Goal: Task Accomplishment & Management: Manage account settings

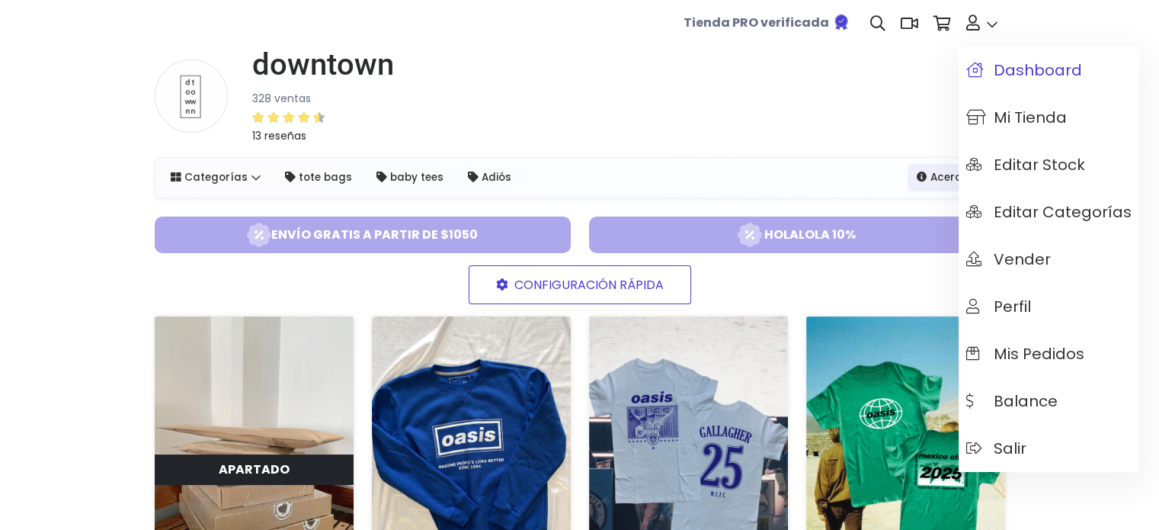
click at [1027, 75] on span "Dashboard" at bounding box center [1024, 70] width 116 height 17
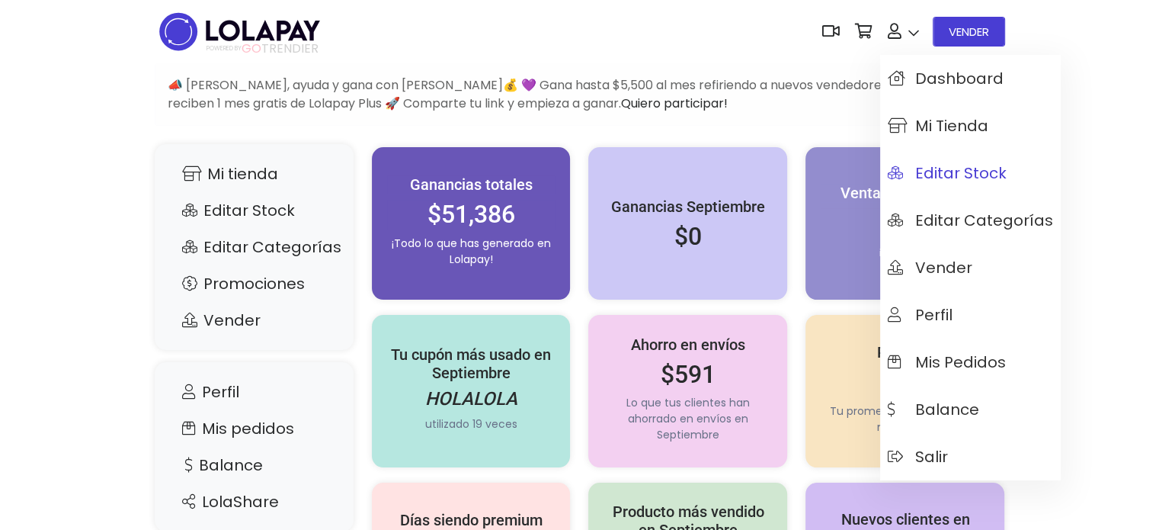
click at [957, 184] on link "Editar Stock" at bounding box center [970, 172] width 181 height 47
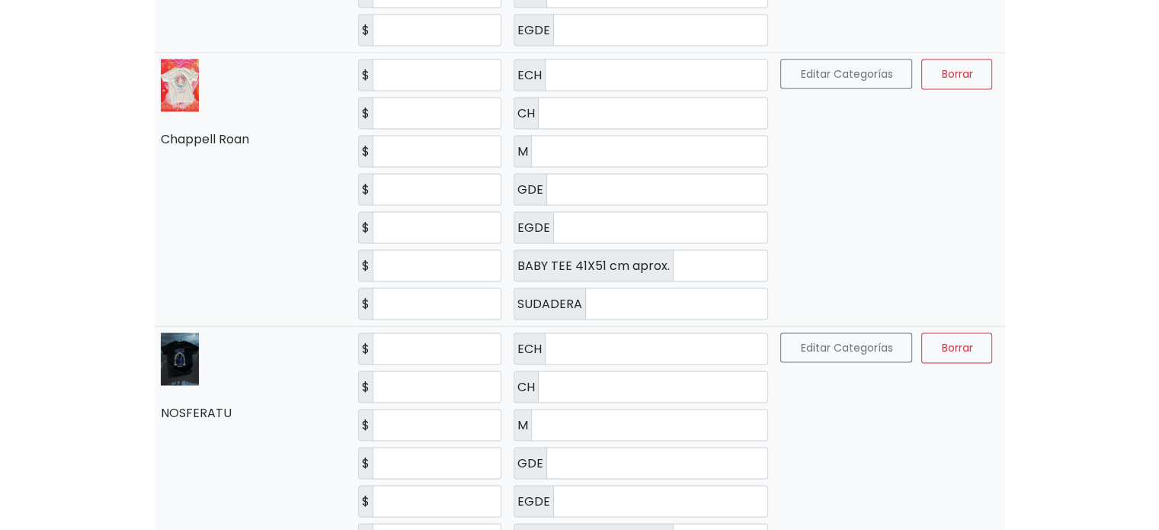
scroll to position [2896, 0]
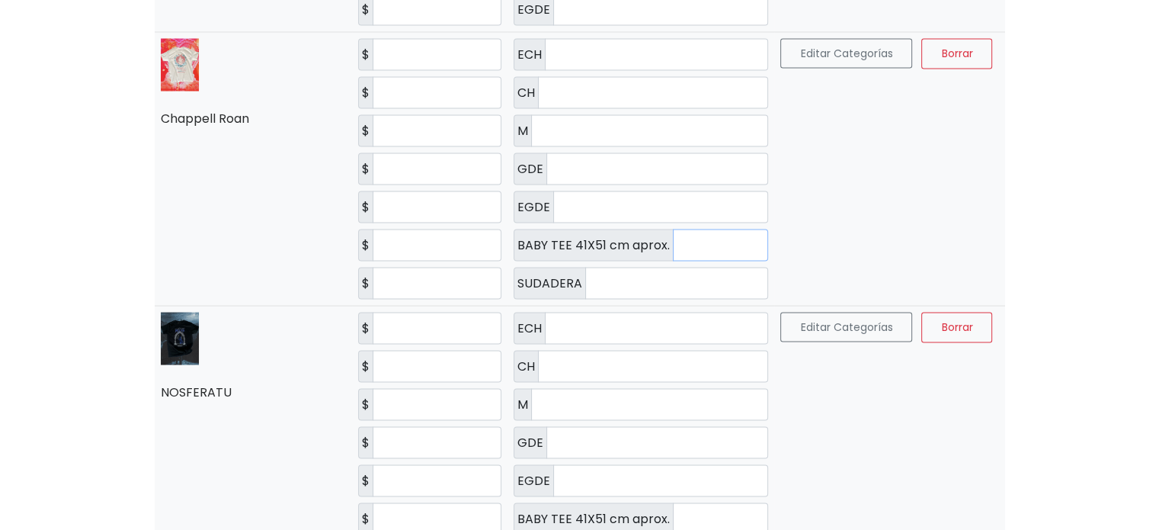
drag, startPoint x: 650, startPoint y: 222, endPoint x: 667, endPoint y: 215, distance: 18.1
click at [673, 229] on input "*" at bounding box center [720, 245] width 95 height 32
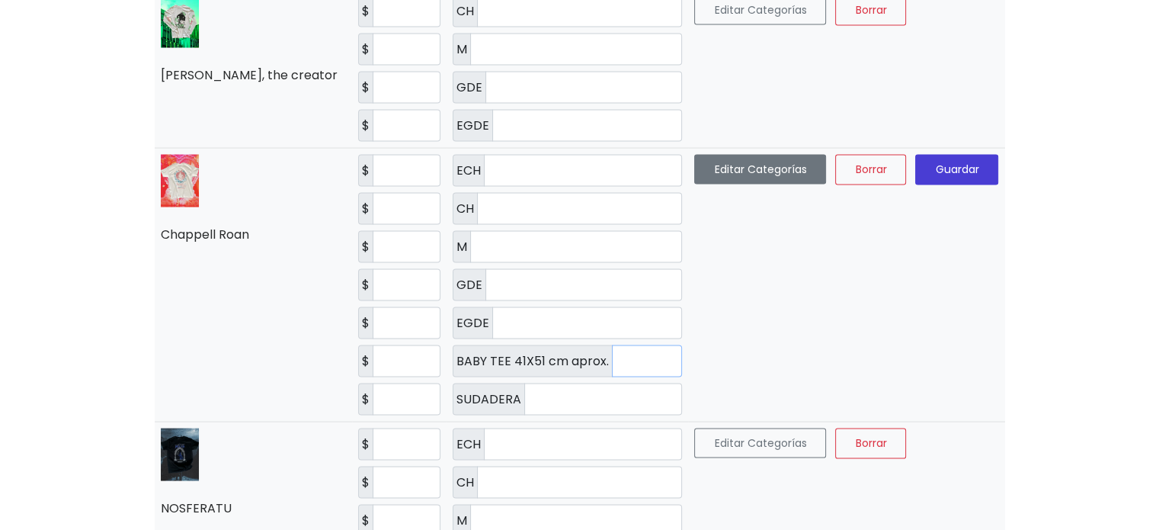
type input "*"
click at [746, 154] on button "Editar Categorías" at bounding box center [760, 169] width 132 height 30
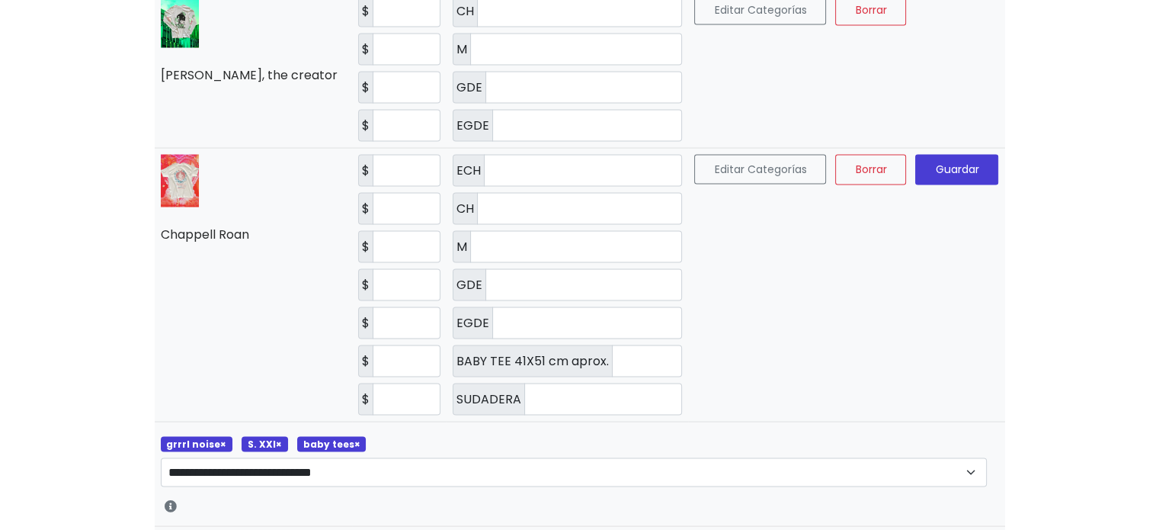
click at [354, 437] on span "×" at bounding box center [357, 443] width 6 height 13
click at [935, 162] on span "Guardar" at bounding box center [956, 169] width 43 height 15
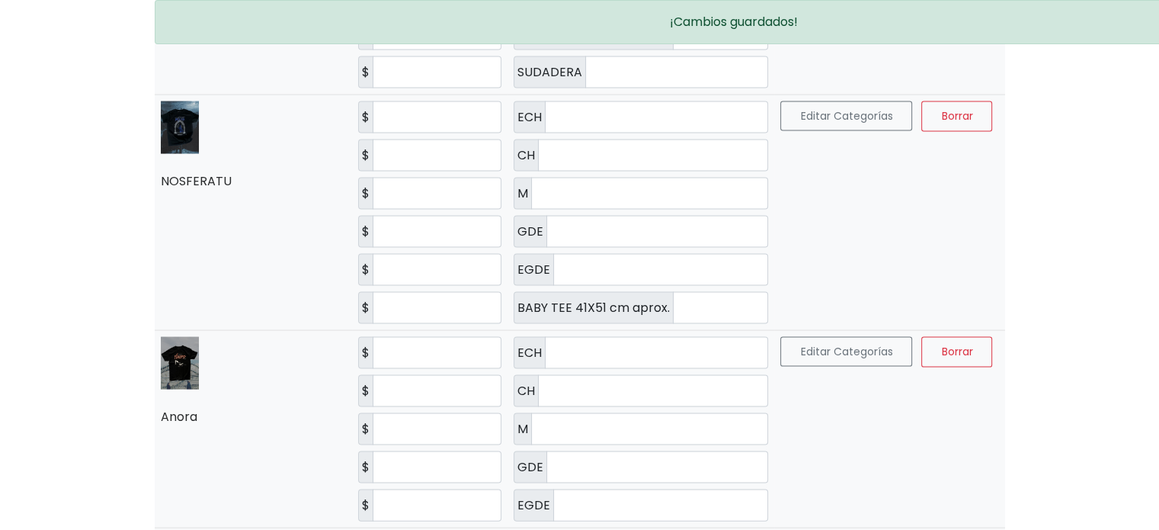
scroll to position [3125, 0]
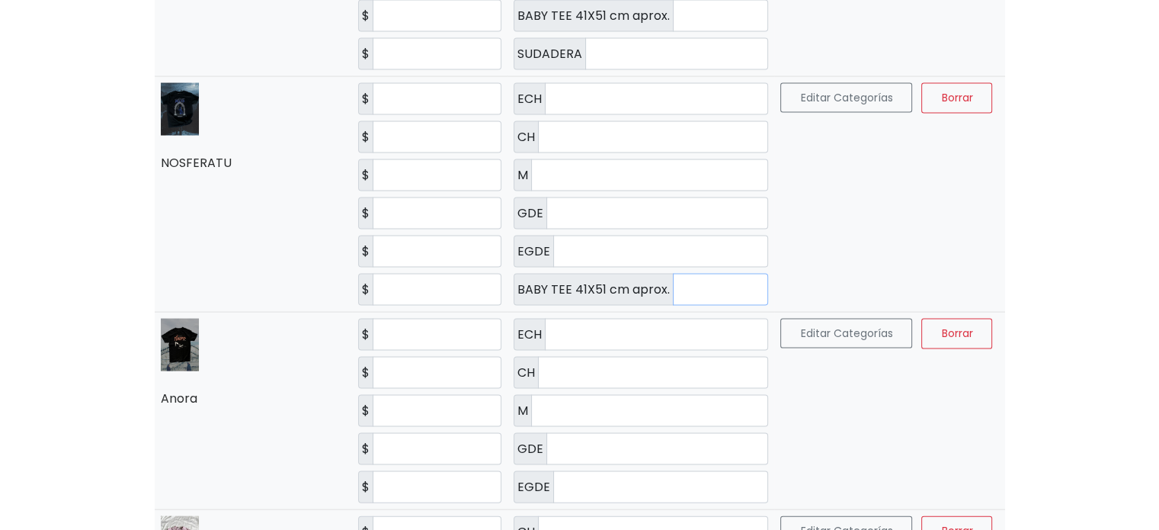
drag, startPoint x: 689, startPoint y: 258, endPoint x: 649, endPoint y: 262, distance: 40.7
click at [673, 274] on input "*" at bounding box center [720, 290] width 95 height 32
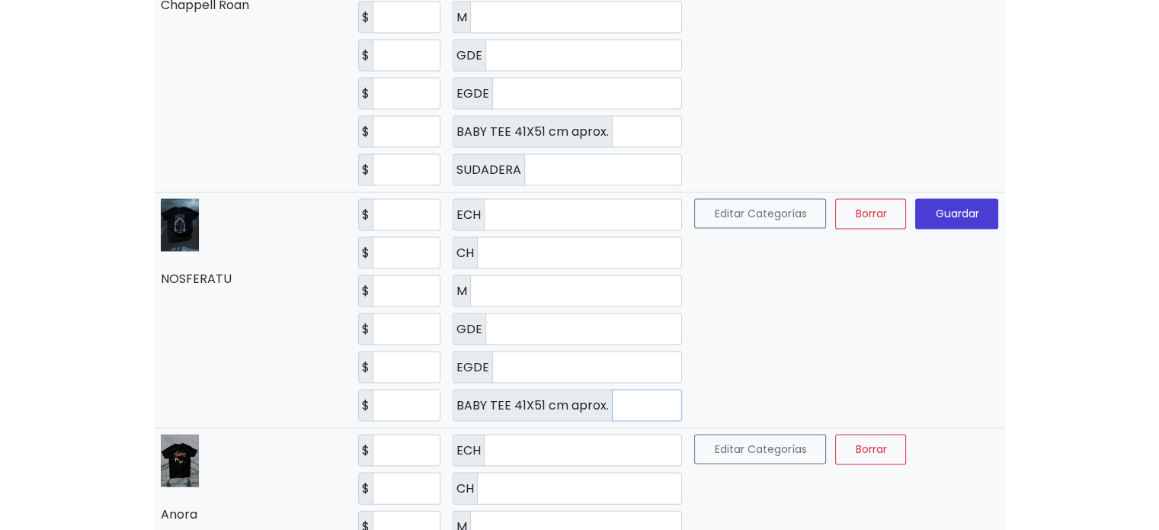
type input "*"
click at [935, 207] on span "Guardar" at bounding box center [956, 214] width 43 height 15
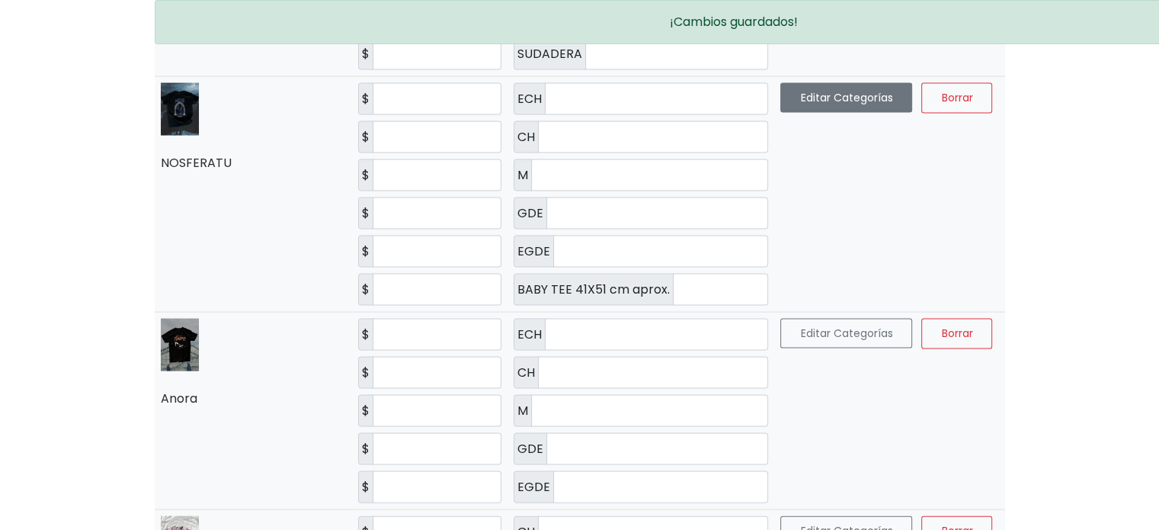
click at [797, 83] on button "Editar Categorías" at bounding box center [847, 98] width 132 height 30
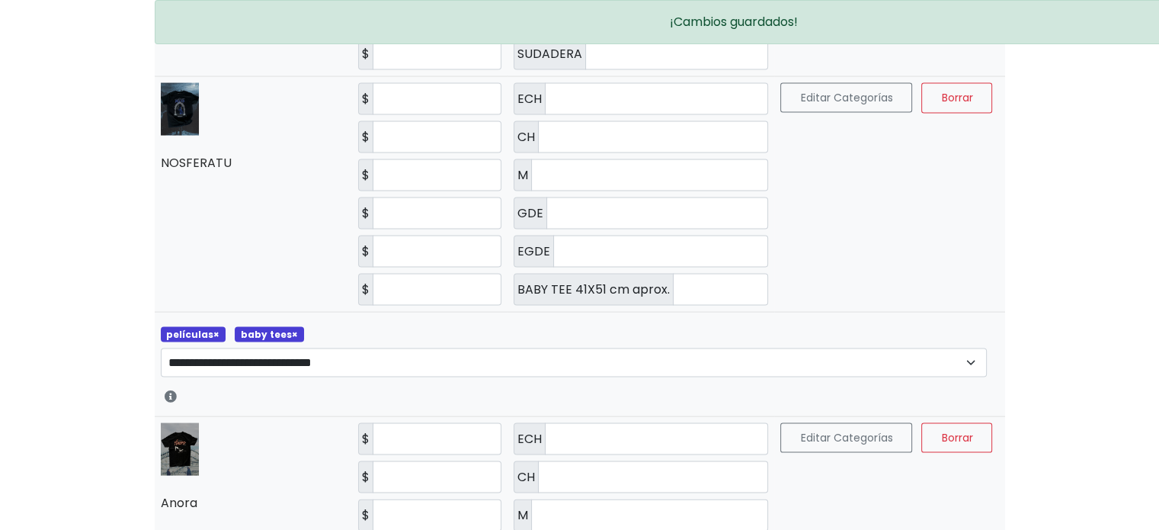
drag, startPoint x: 290, startPoint y: 309, endPoint x: 347, endPoint y: 289, distance: 60.5
click at [292, 328] on span "×" at bounding box center [295, 334] width 6 height 13
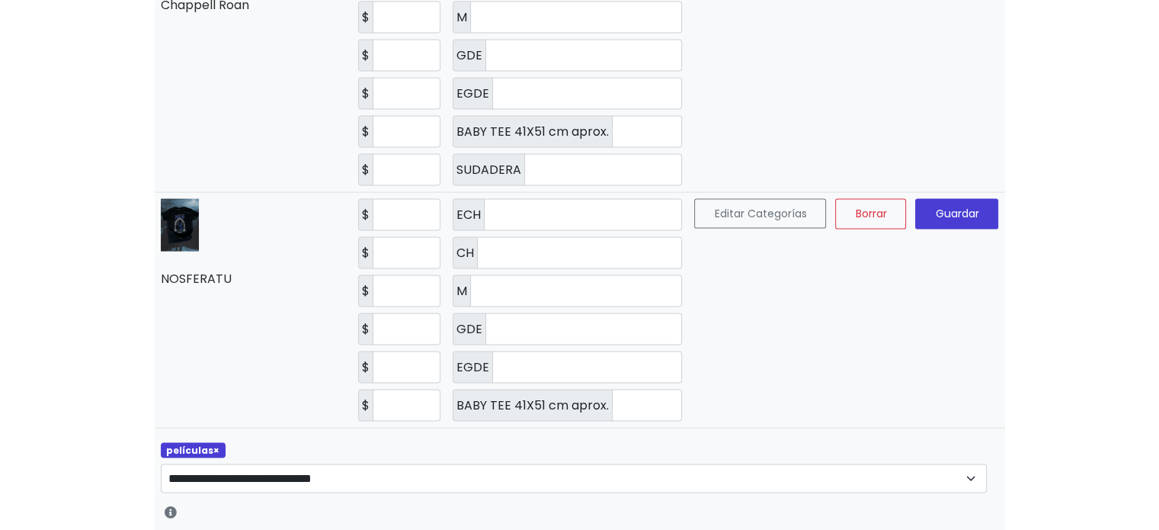
click at [915, 199] on button "Guardar" at bounding box center [956, 214] width 83 height 30
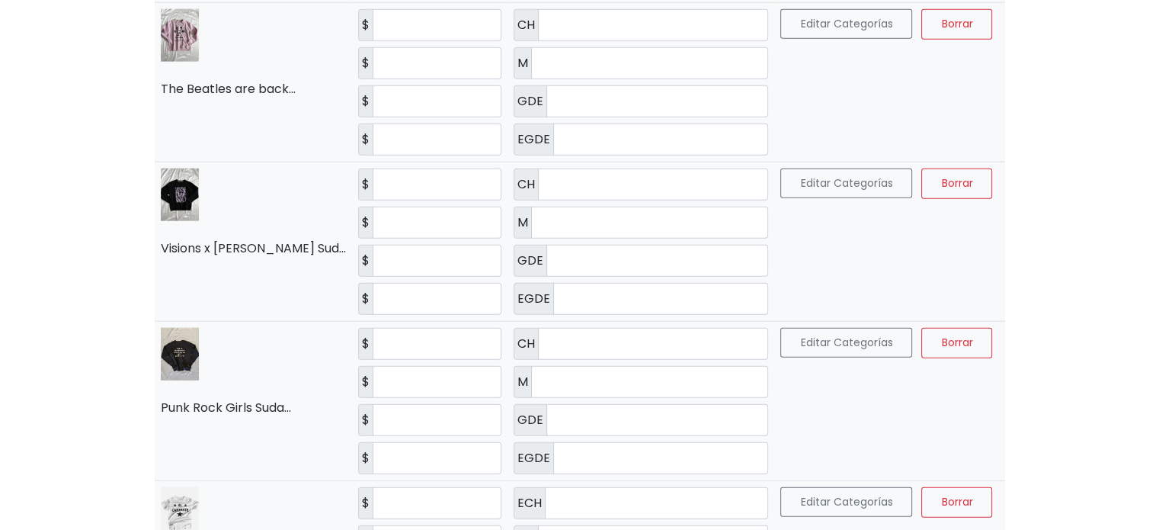
scroll to position [3659, 0]
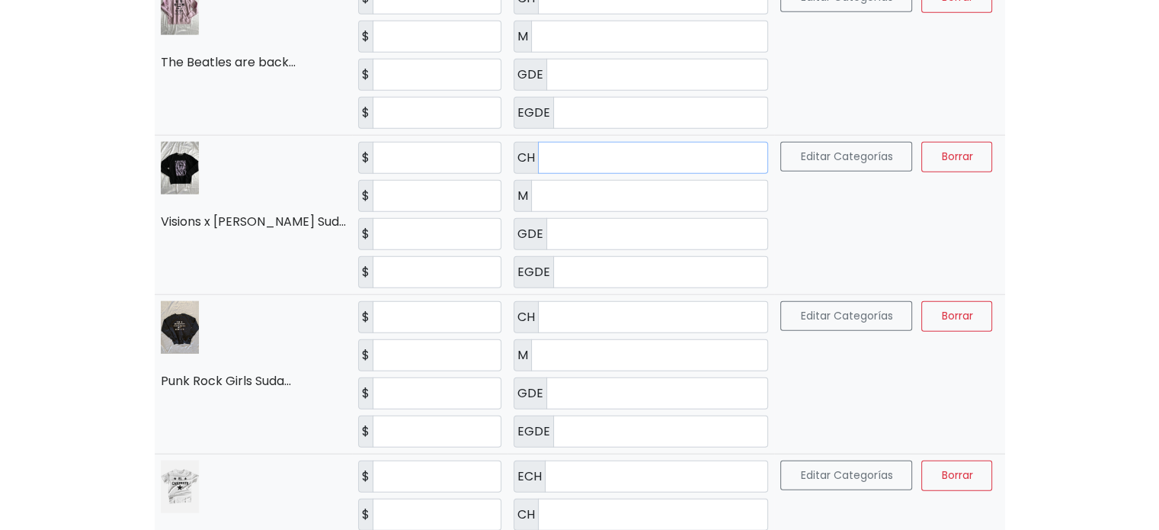
drag, startPoint x: 562, startPoint y: 136, endPoint x: 506, endPoint y: 155, distance: 58.6
click at [514, 142] on div "CH *" at bounding box center [641, 158] width 255 height 32
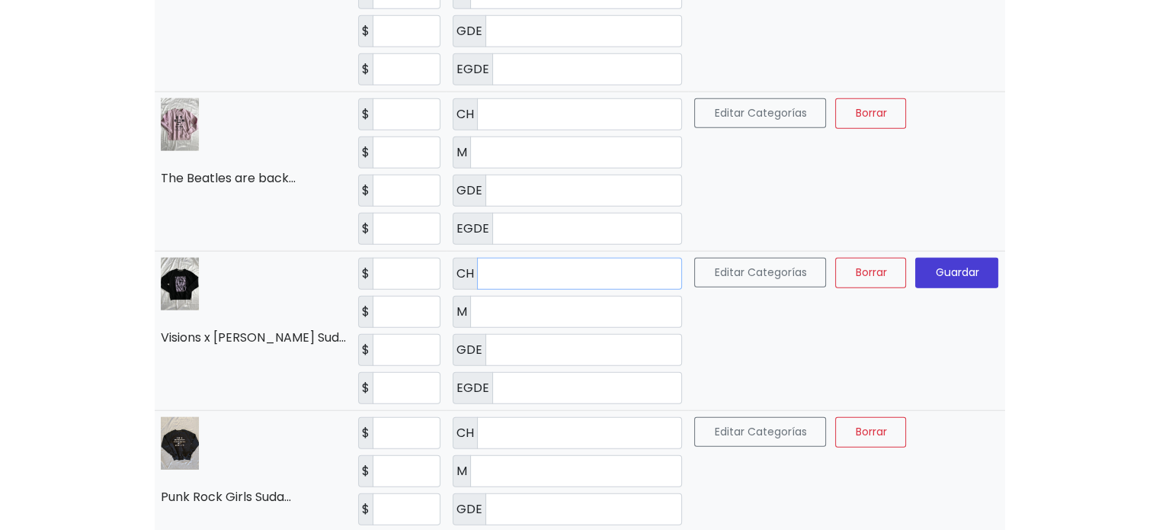
type input "*"
drag, startPoint x: 521, startPoint y: 213, endPoint x: 428, endPoint y: 213, distance: 93.8
click at [447, 252] on td "CH * M * GDE * EGDE *" at bounding box center [568, 331] width 242 height 159
type input "*"
click at [968, 258] on button "Guardar" at bounding box center [956, 273] width 83 height 30
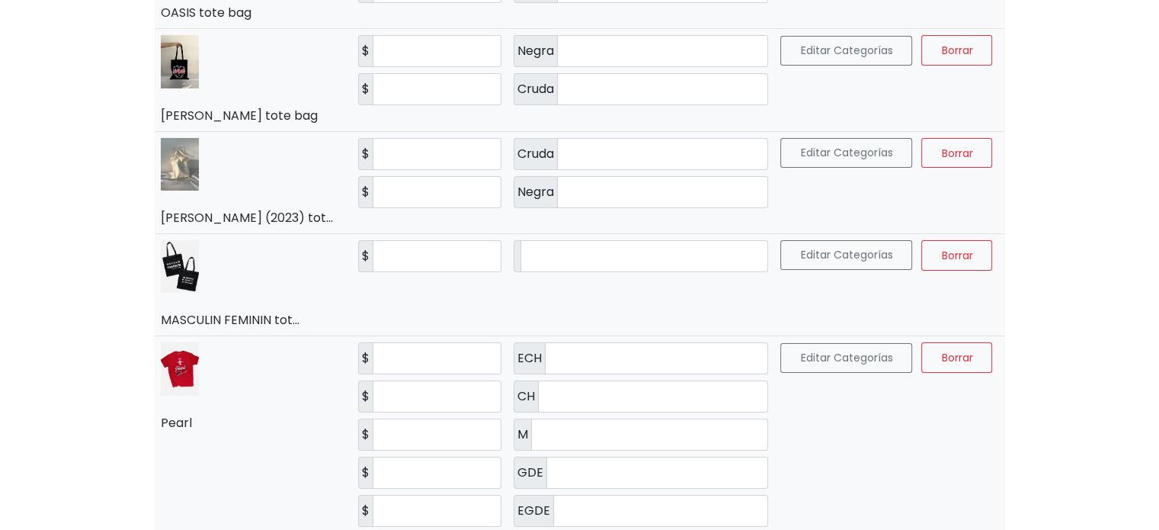
scroll to position [5372, 0]
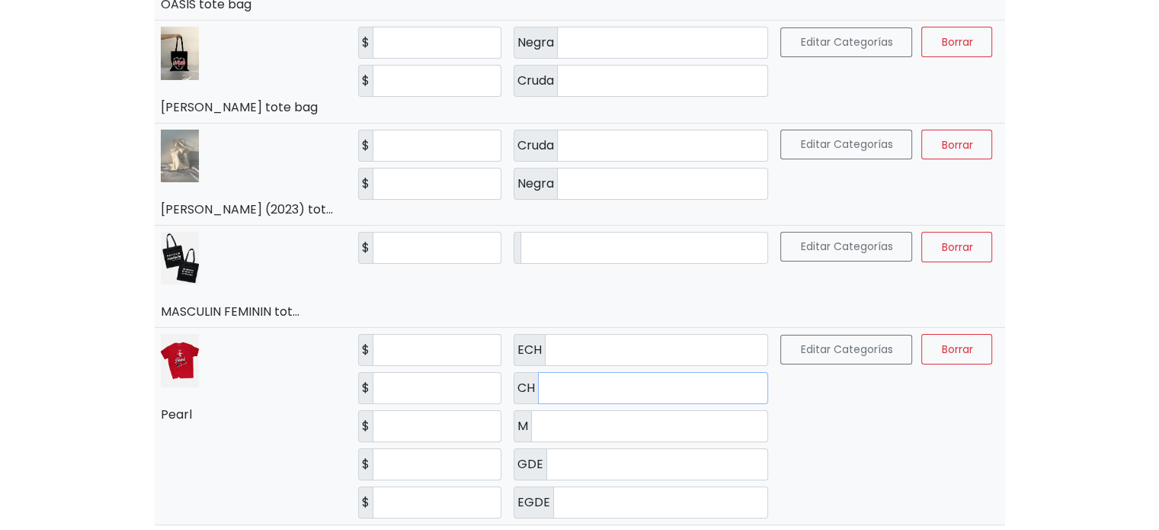
drag, startPoint x: 573, startPoint y: 341, endPoint x: 495, endPoint y: 346, distance: 77.9
click at [470, 342] on tr "Pearl $ *** $ *** $ *** $ *** $" at bounding box center [580, 426] width 851 height 197
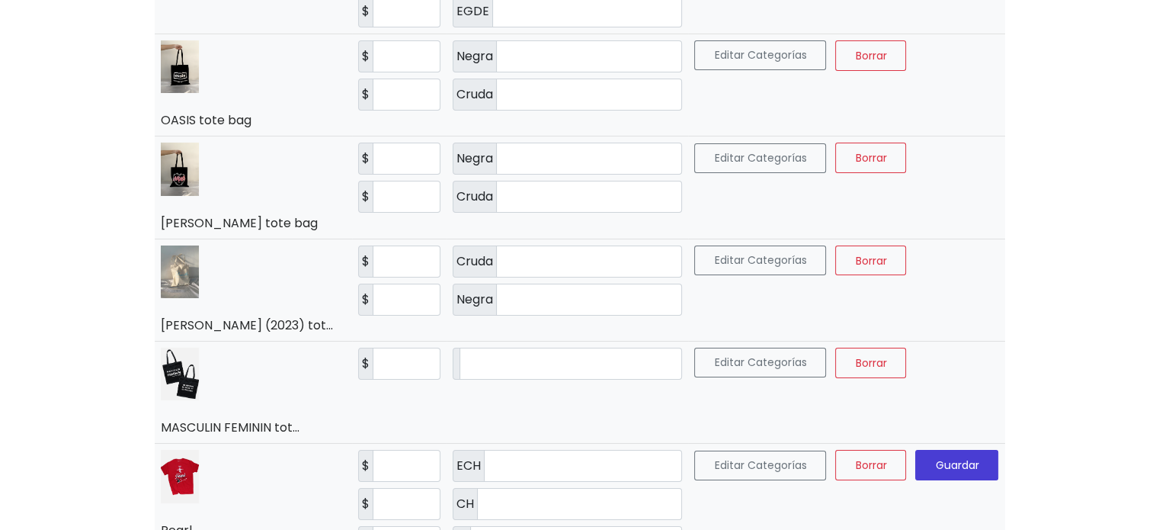
click at [941, 457] on span "Guardar" at bounding box center [956, 464] width 43 height 15
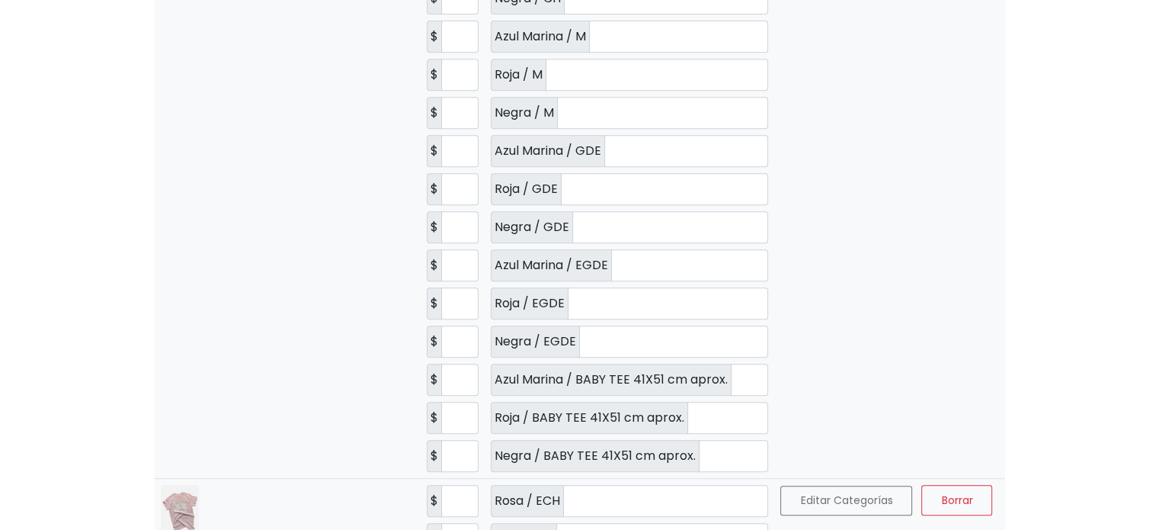
scroll to position [762, 0]
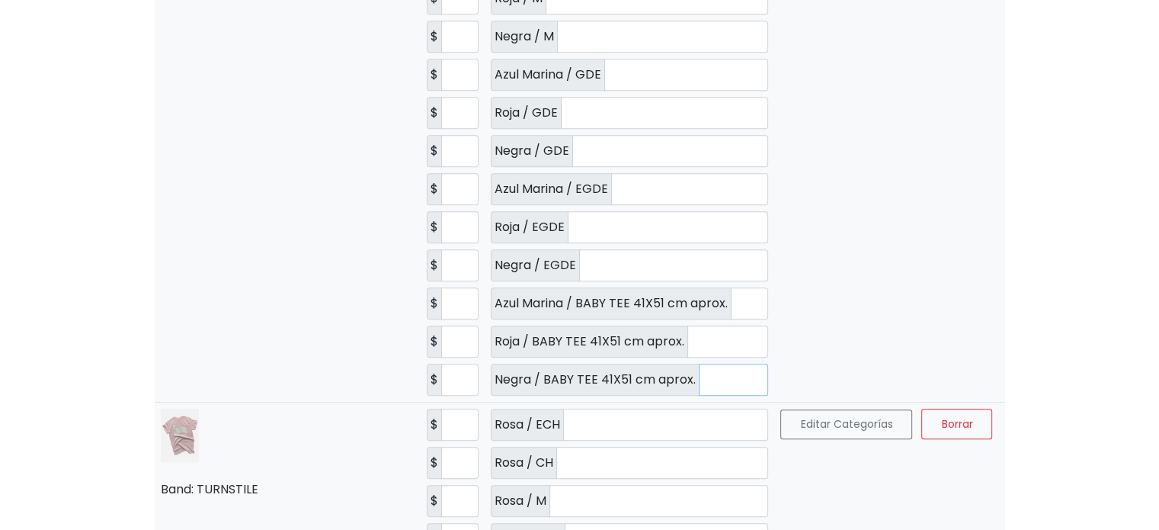
drag, startPoint x: 710, startPoint y: 360, endPoint x: 636, endPoint y: 359, distance: 74.7
click at [636, 364] on div "Negra / BABY TEE 41X51 cm aprox. *" at bounding box center [630, 380] width 278 height 32
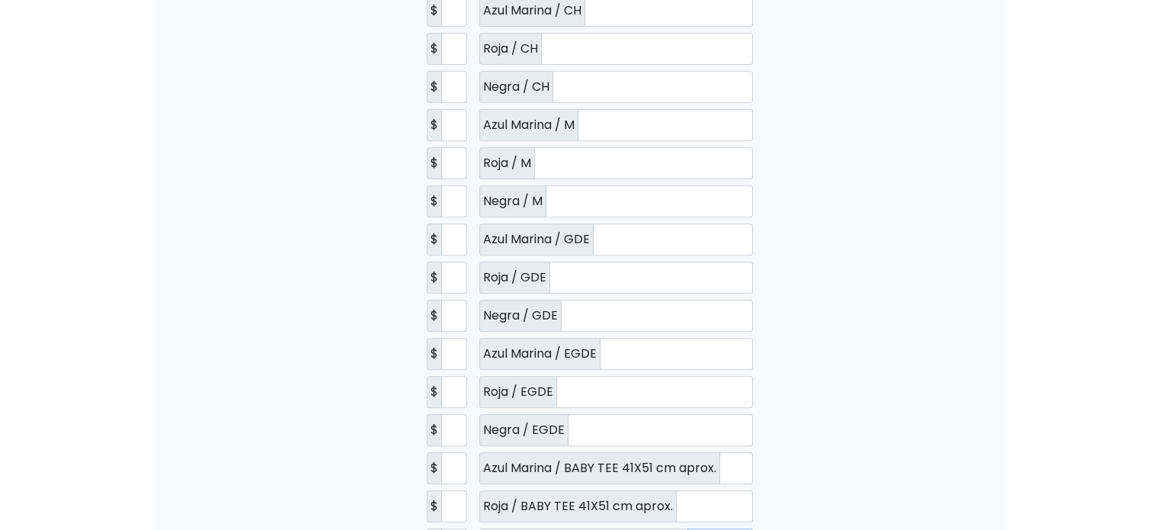
scroll to position [76, 0]
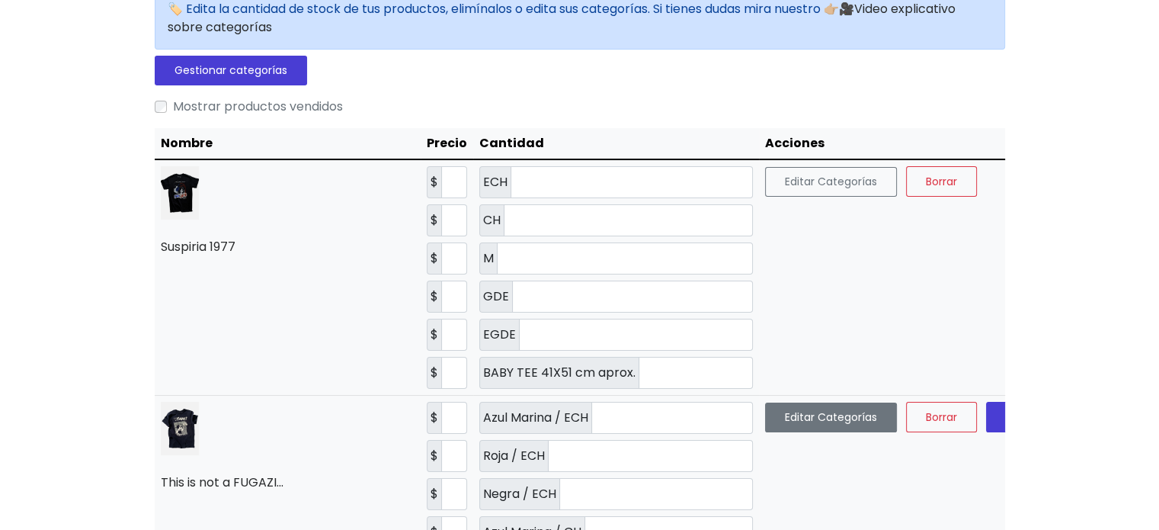
type input "*"
click at [765, 417] on button "Editar Categorías" at bounding box center [831, 417] width 132 height 30
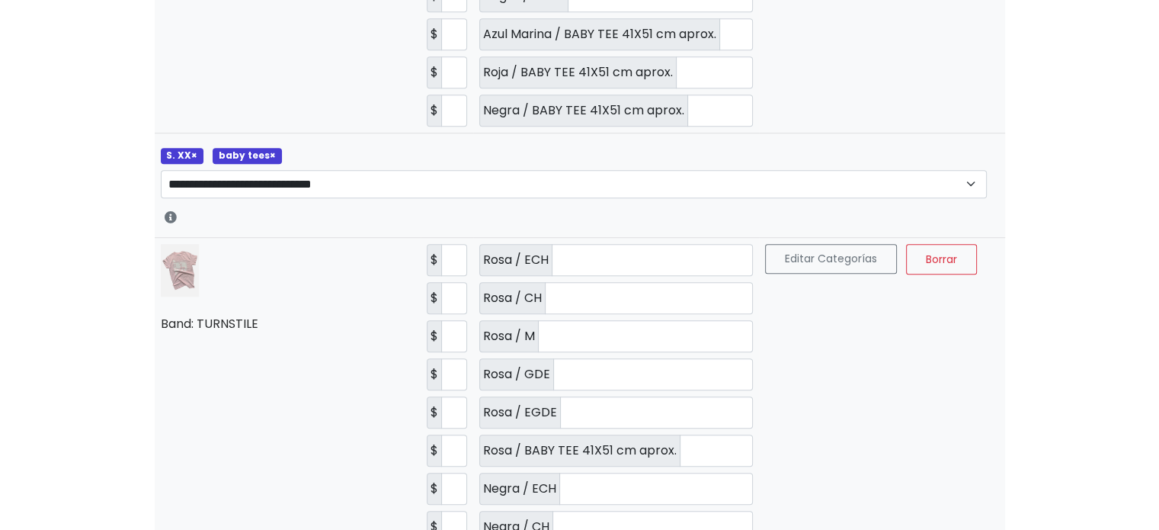
scroll to position [1067, 0]
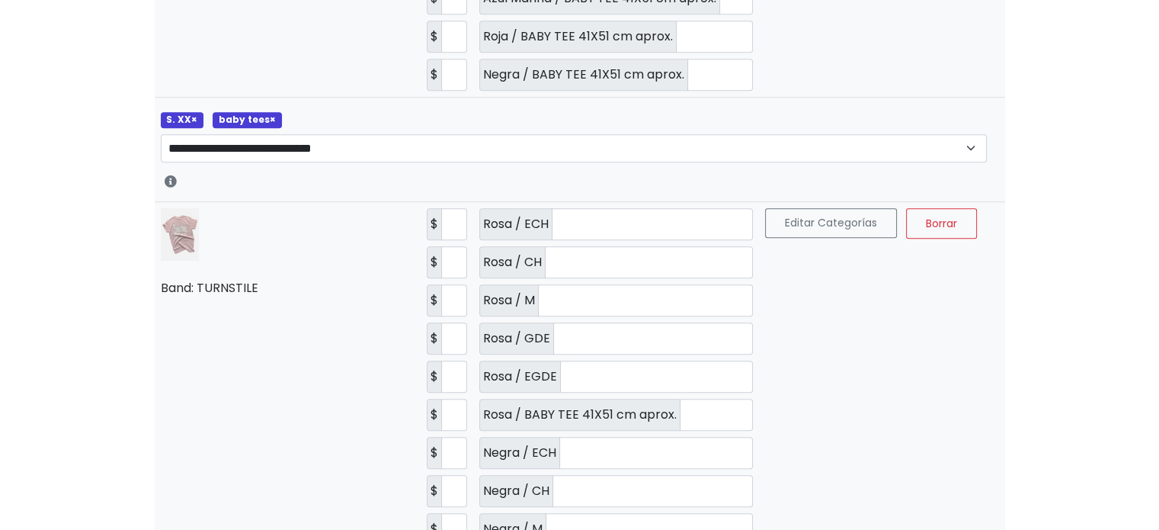
click at [271, 126] on span "×" at bounding box center [273, 119] width 6 height 13
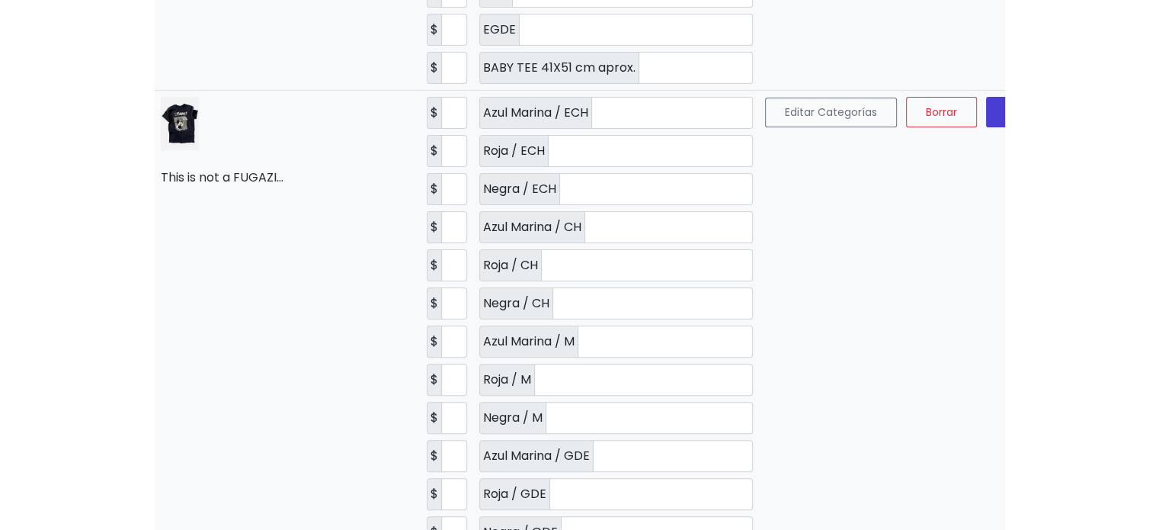
scroll to position [0, 0]
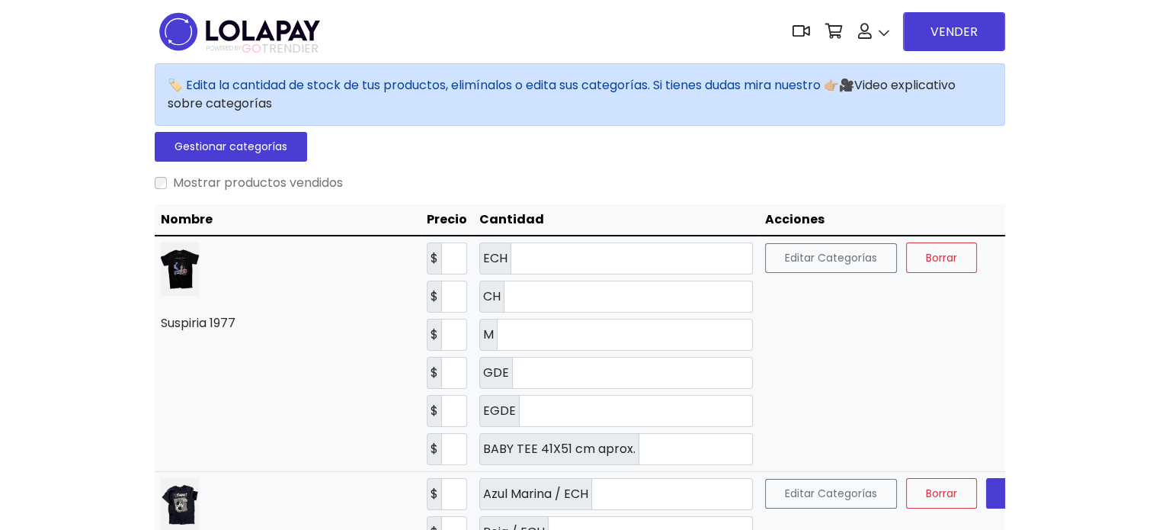
click at [1006, 489] on span "Guardar" at bounding box center [1027, 493] width 43 height 15
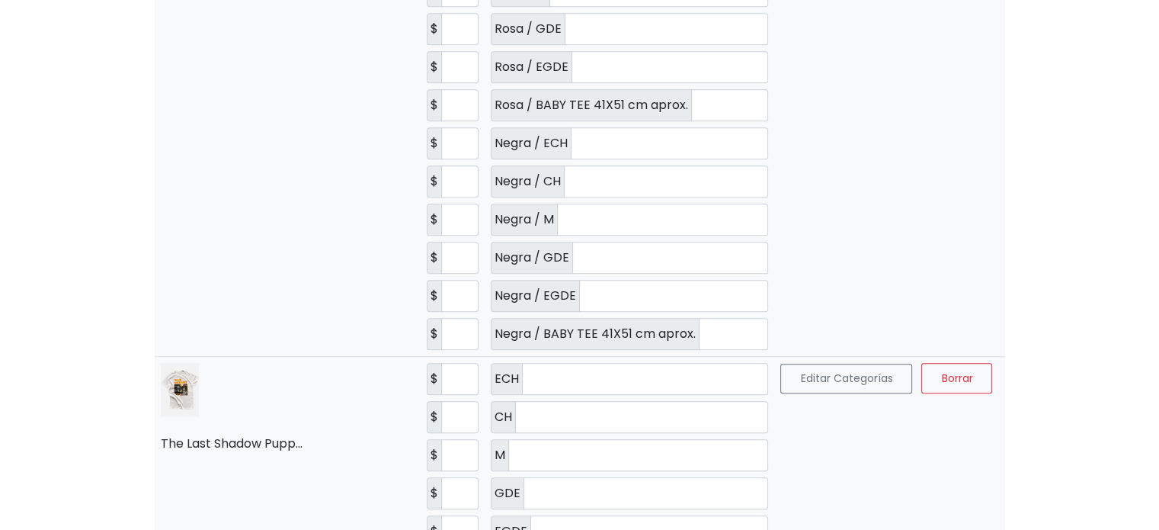
scroll to position [1296, 0]
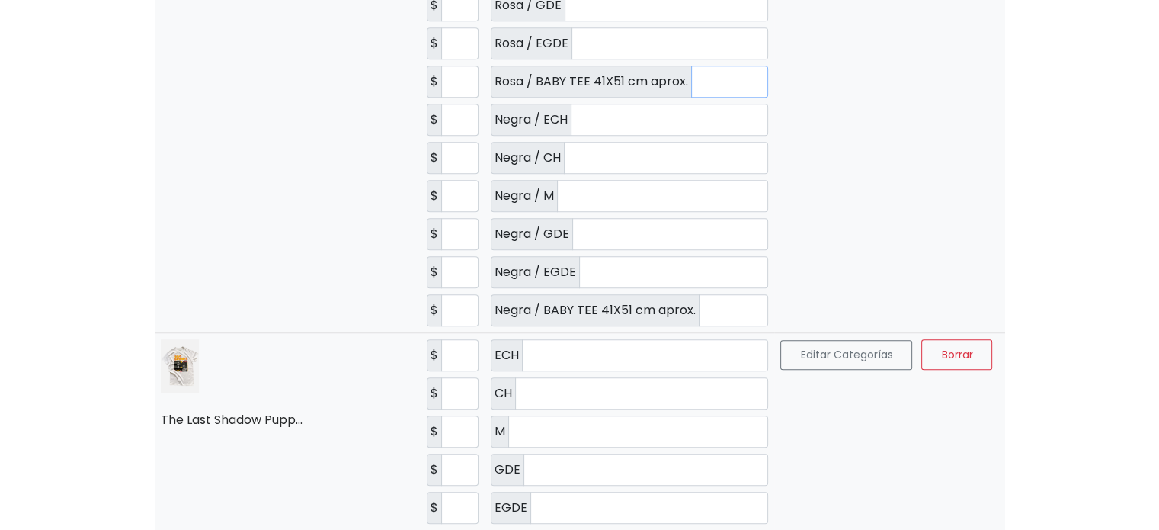
drag, startPoint x: 689, startPoint y: 72, endPoint x: 617, endPoint y: 72, distance: 71.6
click at [617, 72] on div "Rosa / BABY TEE 41X51 cm aprox. *" at bounding box center [630, 82] width 278 height 32
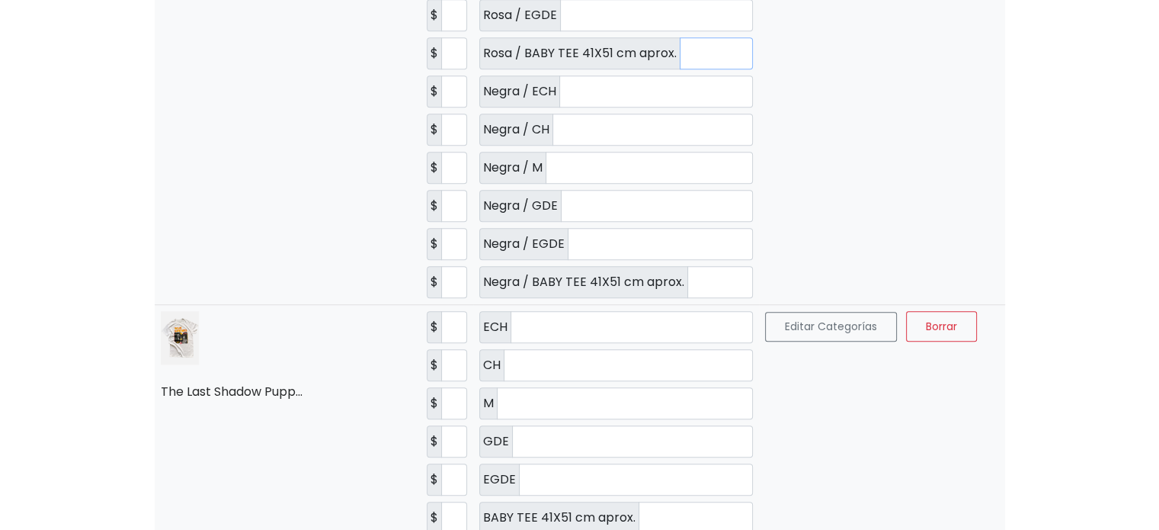
scroll to position [867, 0]
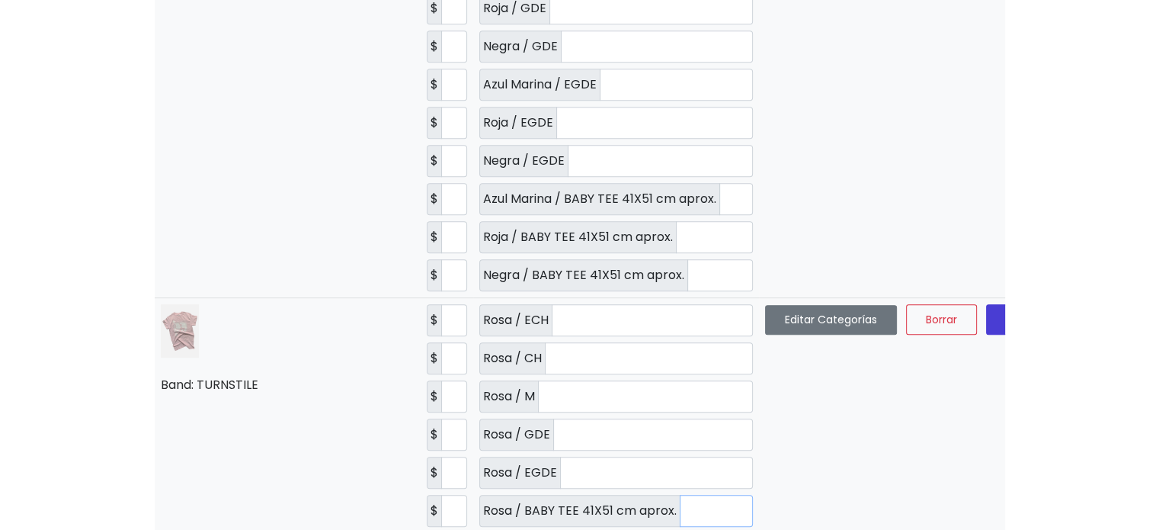
type input "*"
click at [765, 335] on button "Editar Categorías" at bounding box center [831, 320] width 132 height 30
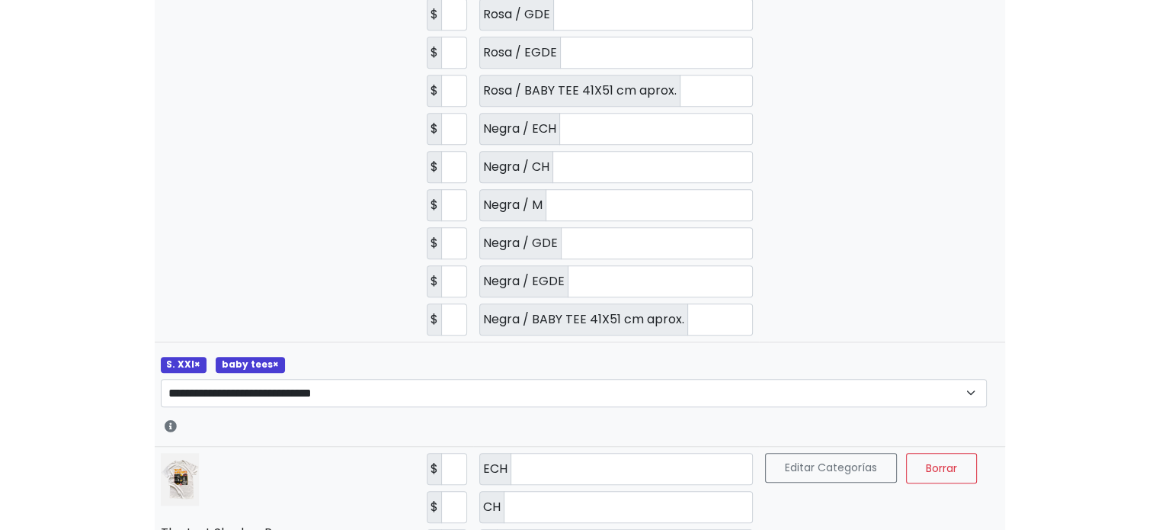
scroll to position [1324, 0]
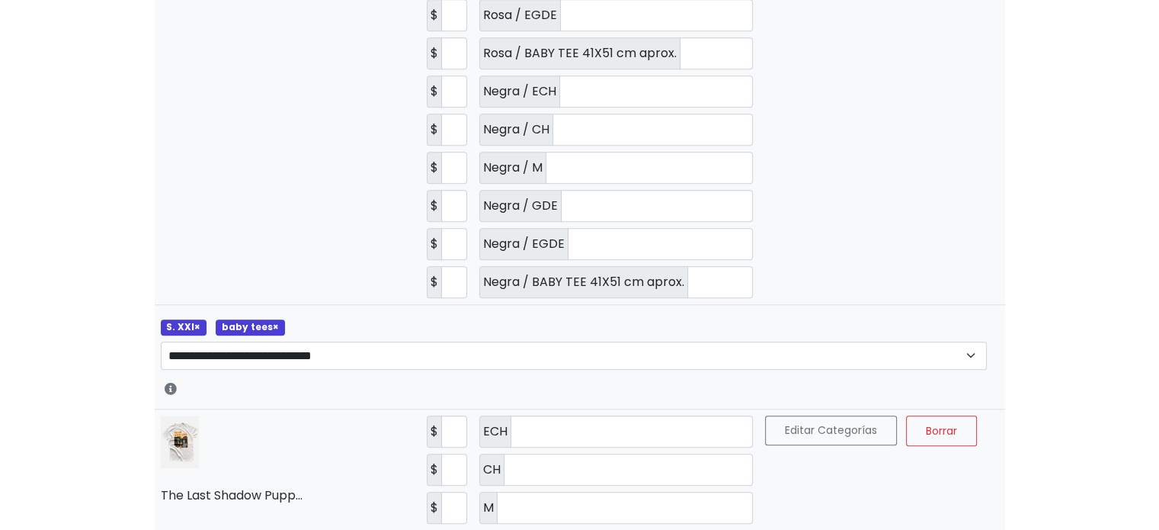
click at [273, 333] on span "×" at bounding box center [276, 326] width 6 height 13
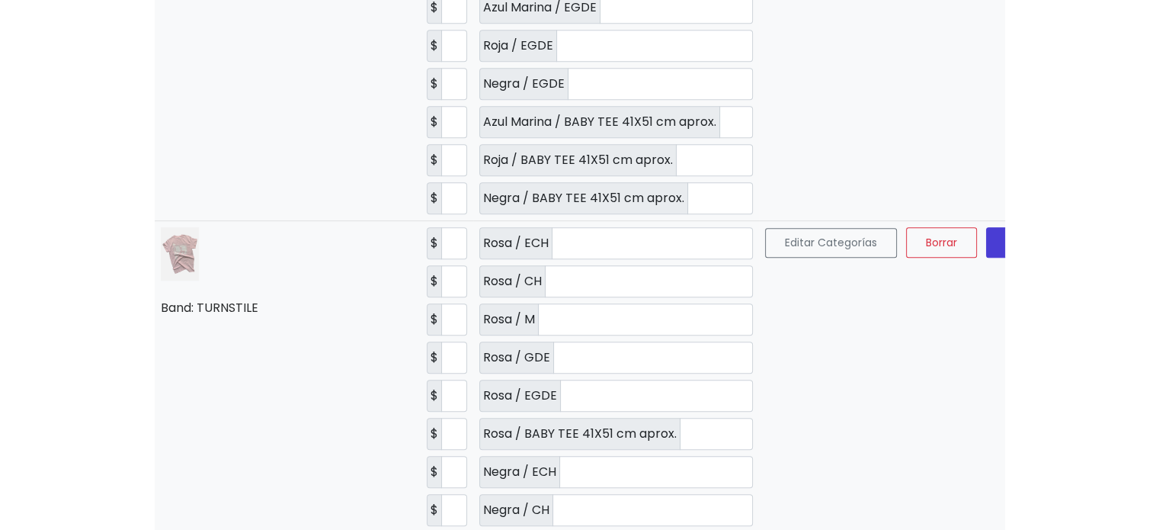
scroll to position [943, 0]
click at [986, 258] on button "Guardar" at bounding box center [1027, 243] width 83 height 30
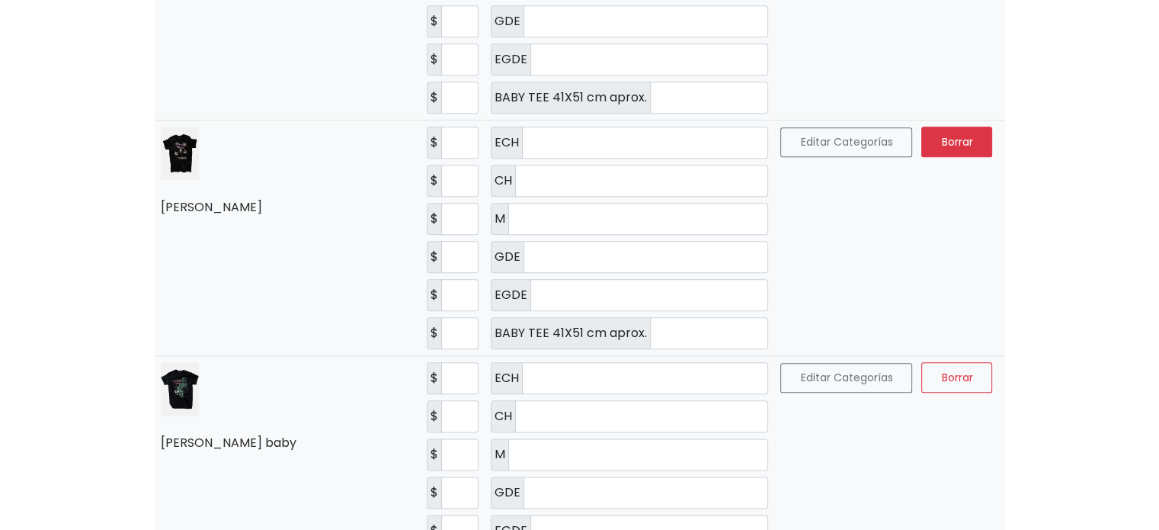
scroll to position [1781, 0]
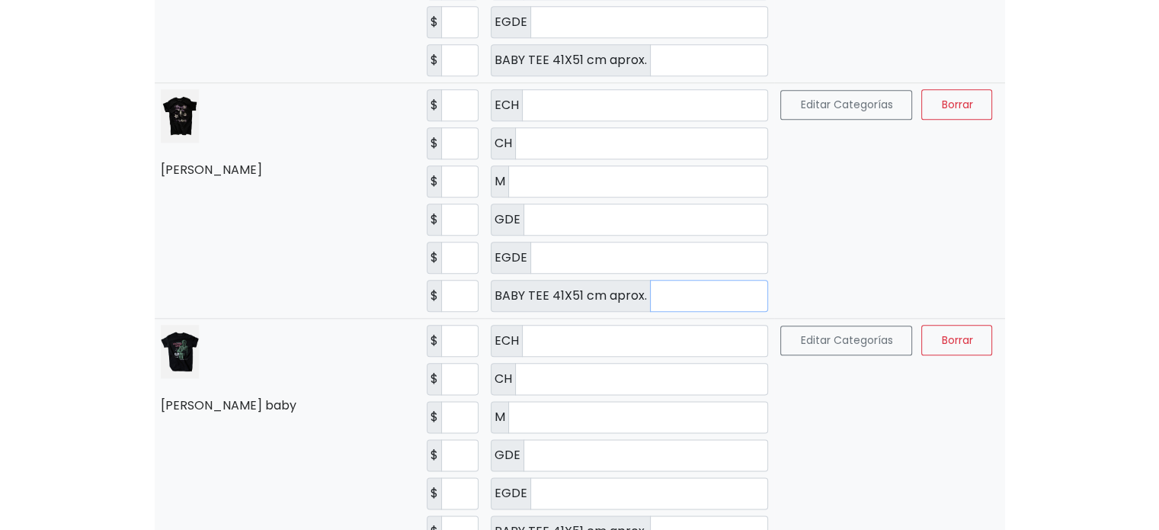
drag, startPoint x: 672, startPoint y: 280, endPoint x: 595, endPoint y: 280, distance: 77.0
click at [595, 280] on div "BABY TEE 41X51 cm aprox. *" at bounding box center [630, 296] width 278 height 32
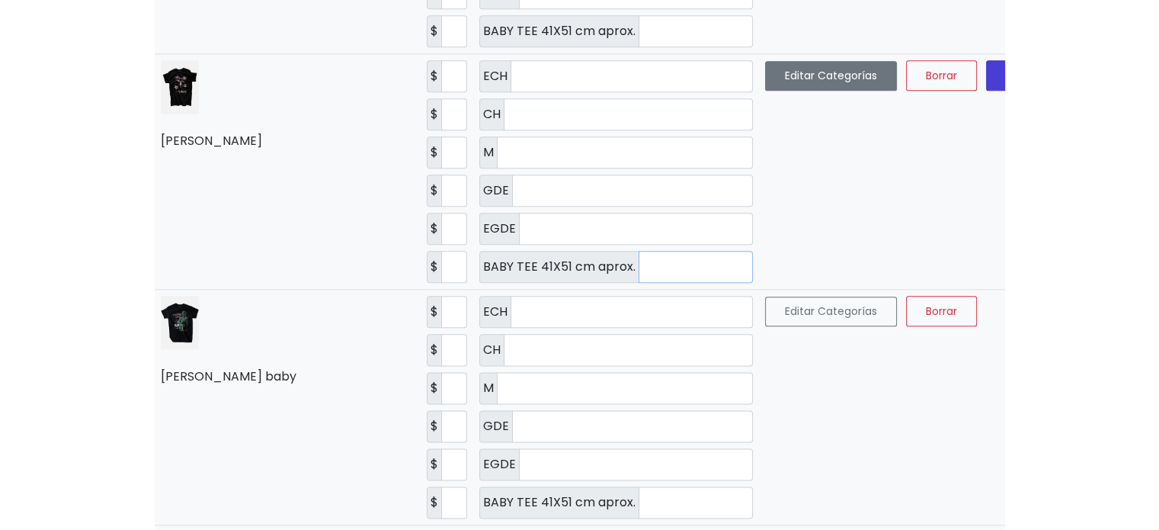
type input "*"
click at [765, 87] on button "Editar Categorías" at bounding box center [831, 76] width 132 height 30
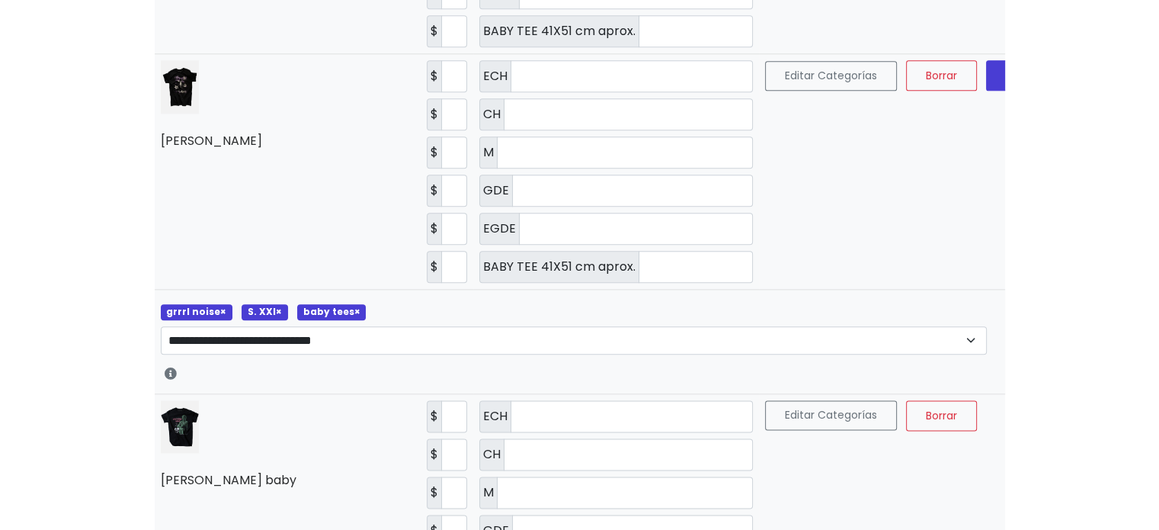
click at [354, 318] on span "×" at bounding box center [357, 311] width 6 height 13
click at [935, 76] on td "Editar Categorías [GEOGRAPHIC_DATA] [GEOGRAPHIC_DATA]" at bounding box center [917, 172] width 316 height 236
click at [1006, 83] on span "Guardar" at bounding box center [1027, 75] width 43 height 15
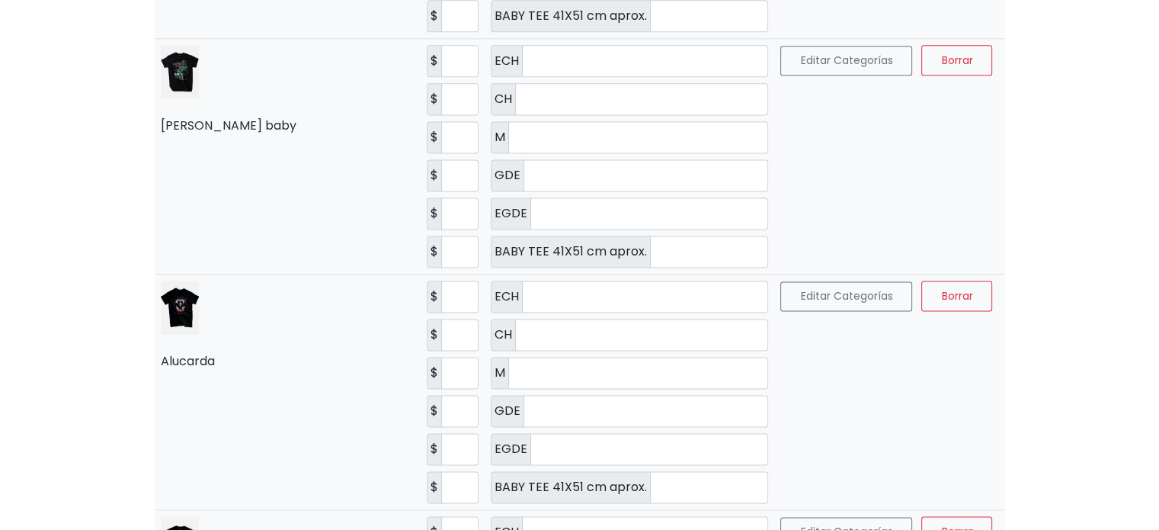
scroll to position [2086, 0]
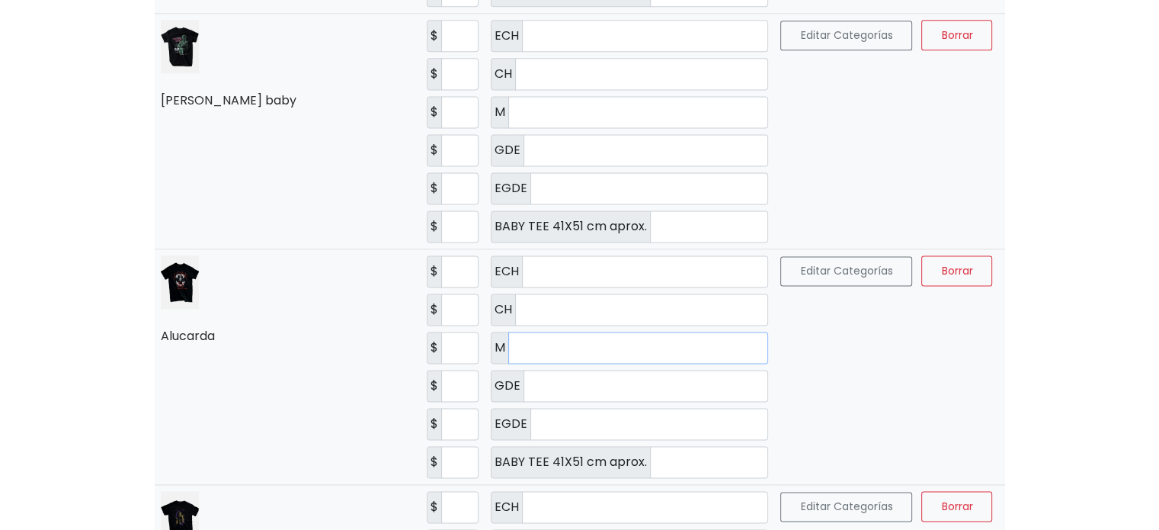
drag, startPoint x: 532, startPoint y: 333, endPoint x: 455, endPoint y: 334, distance: 77.0
click at [485, 334] on td "ECH CH M * GDE EGDE *" at bounding box center [630, 367] width 290 height 236
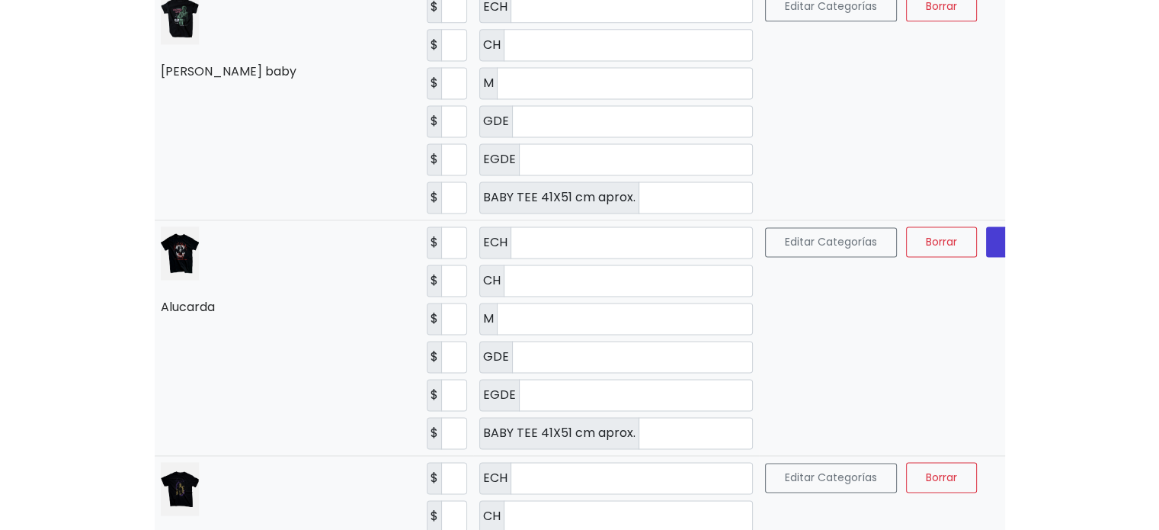
click at [1006, 249] on span "Guardar" at bounding box center [1027, 241] width 43 height 15
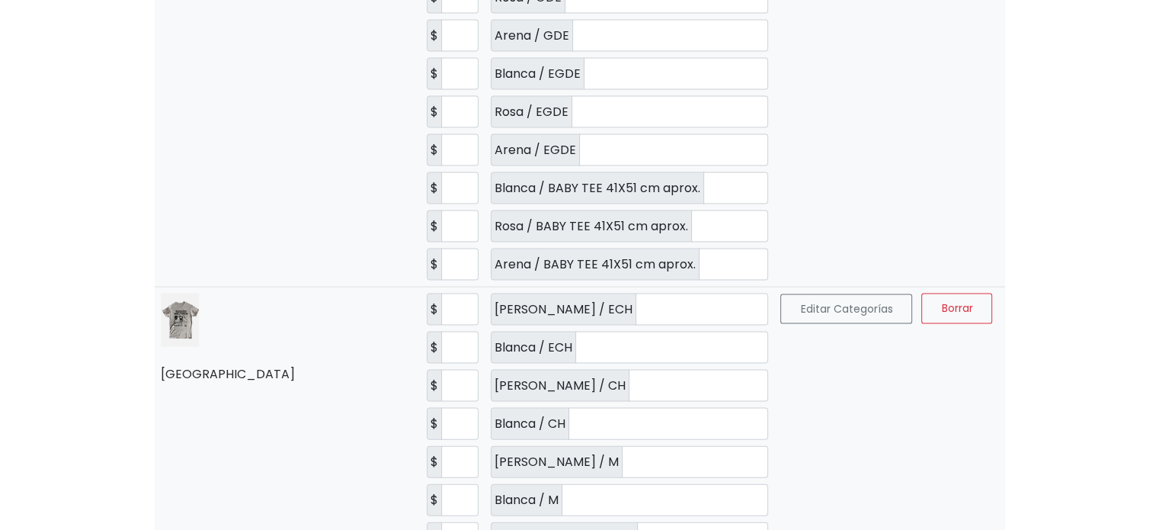
scroll to position [3230, 0]
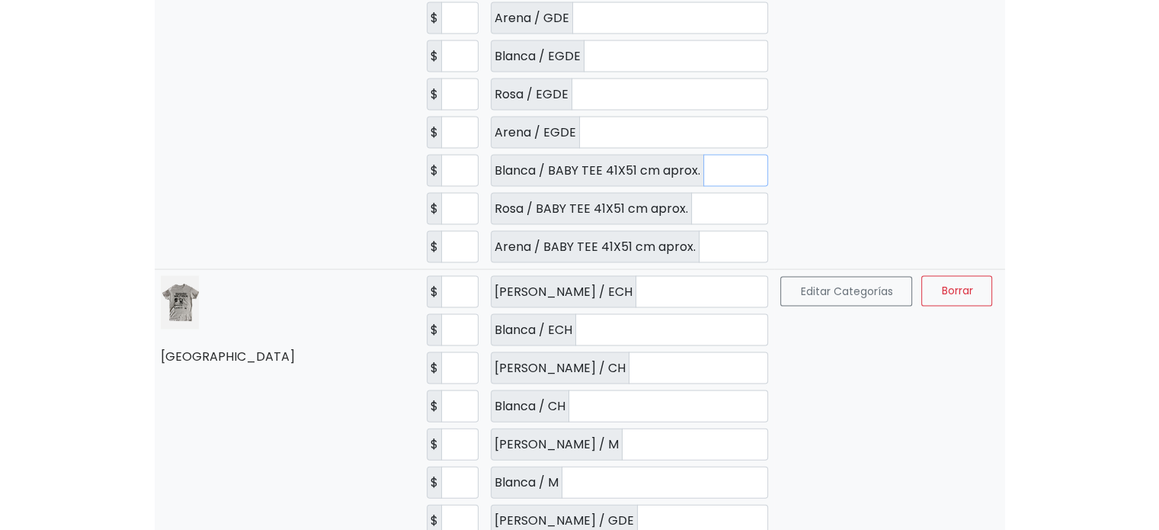
drag, startPoint x: 677, startPoint y: 140, endPoint x: 668, endPoint y: 140, distance: 9.1
click at [668, 155] on div "Blanca / BABY TEE 41X51 cm aprox. *" at bounding box center [630, 171] width 278 height 32
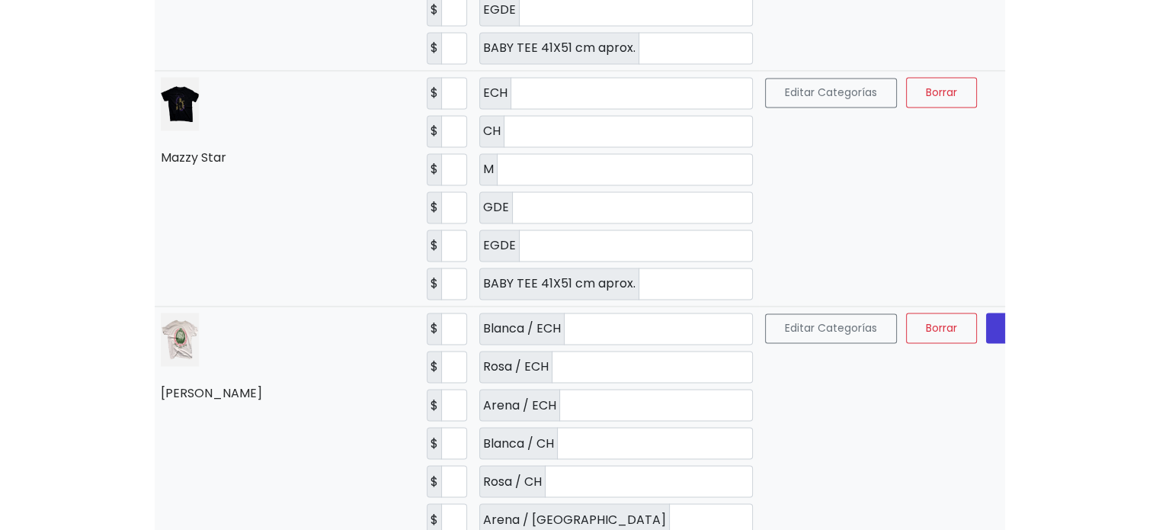
scroll to position [0, 0]
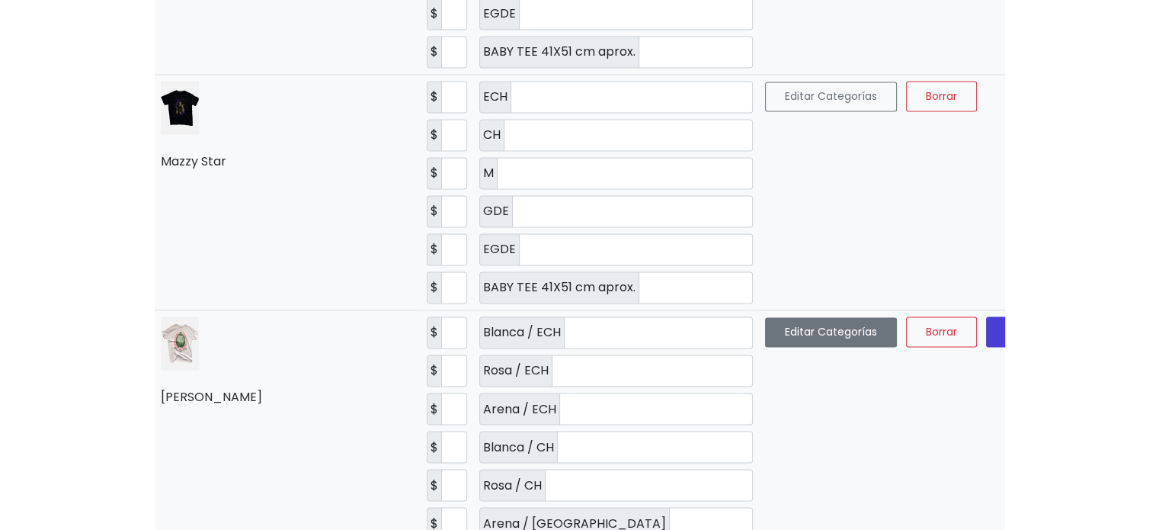
type input "*"
click at [765, 341] on button "Editar Categorías" at bounding box center [831, 332] width 132 height 30
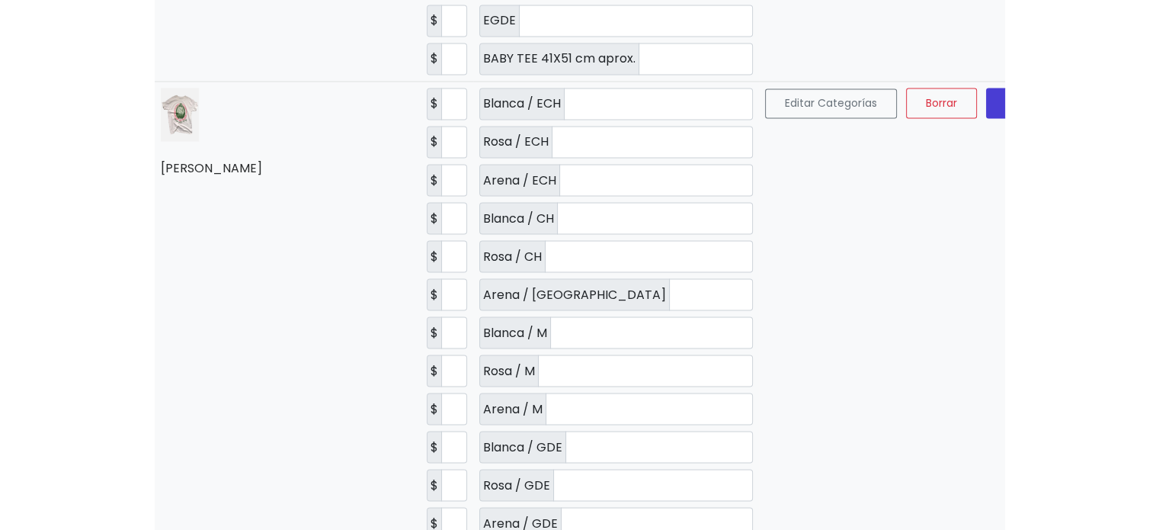
click at [986, 118] on button "Guardar" at bounding box center [1027, 103] width 83 height 30
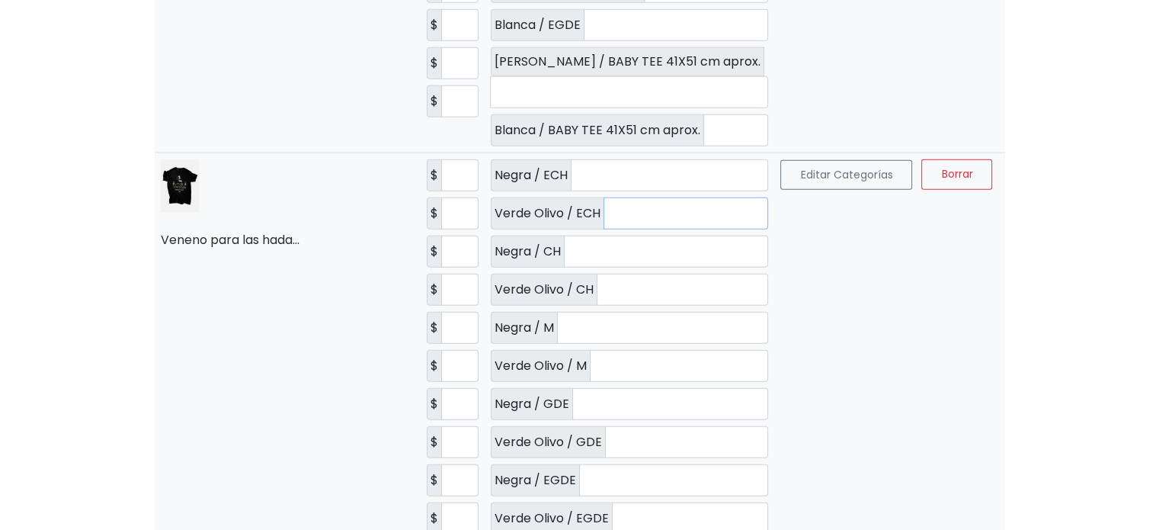
drag, startPoint x: 607, startPoint y: 148, endPoint x: 670, endPoint y: 151, distance: 62.6
click at [670, 197] on input "*" at bounding box center [686, 213] width 165 height 32
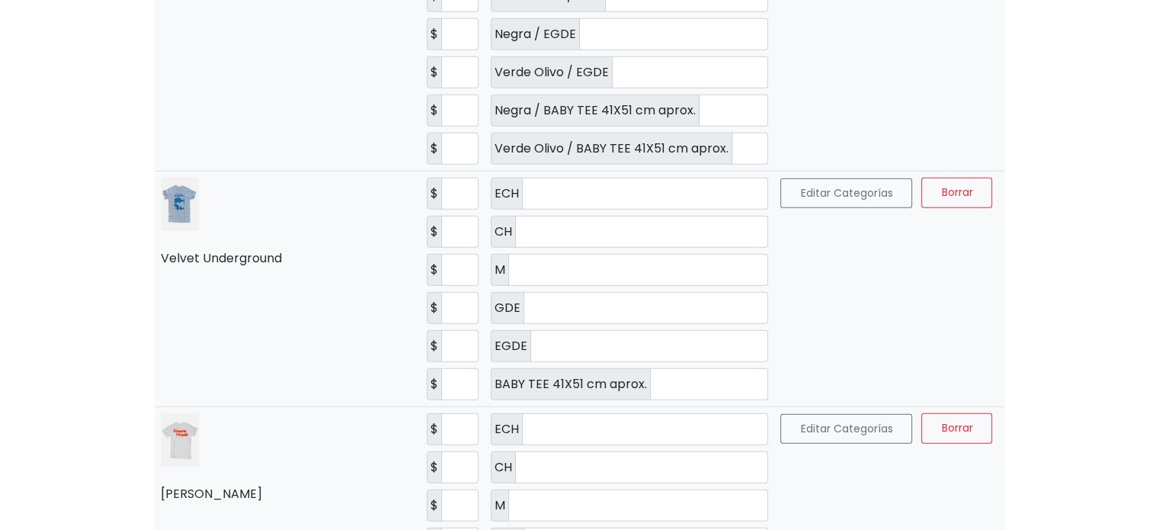
scroll to position [4144, 0]
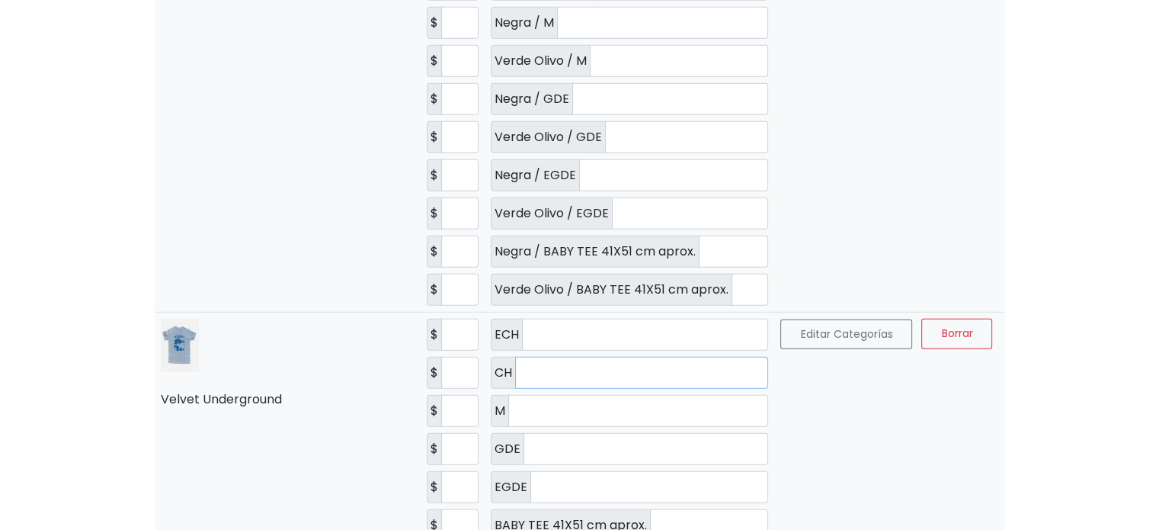
drag, startPoint x: 576, startPoint y: 305, endPoint x: 486, endPoint y: 309, distance: 90.0
click at [491, 357] on div "CH *" at bounding box center [630, 373] width 278 height 32
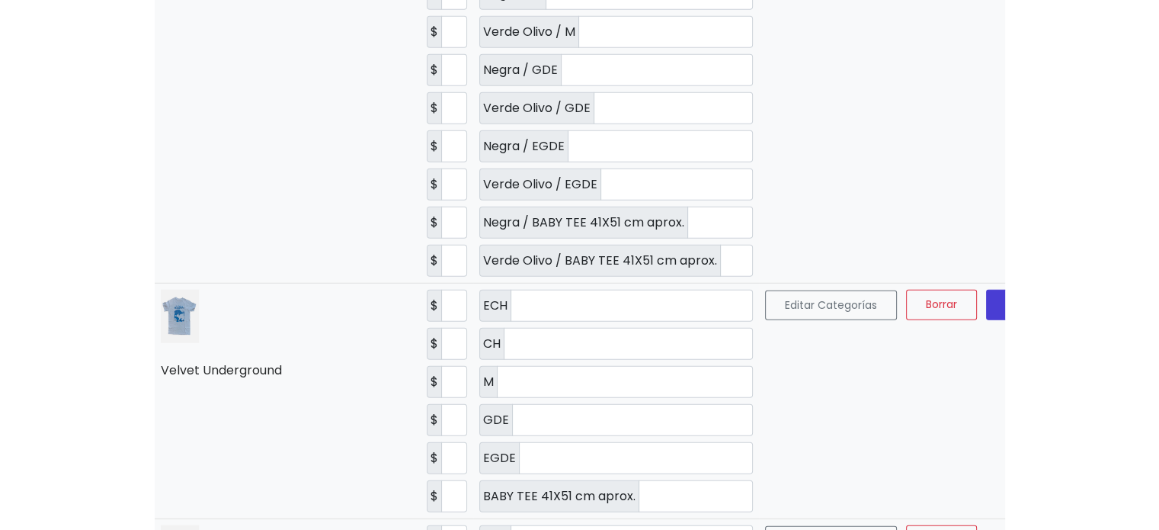
click at [1006, 297] on span "Guardar" at bounding box center [1027, 304] width 43 height 15
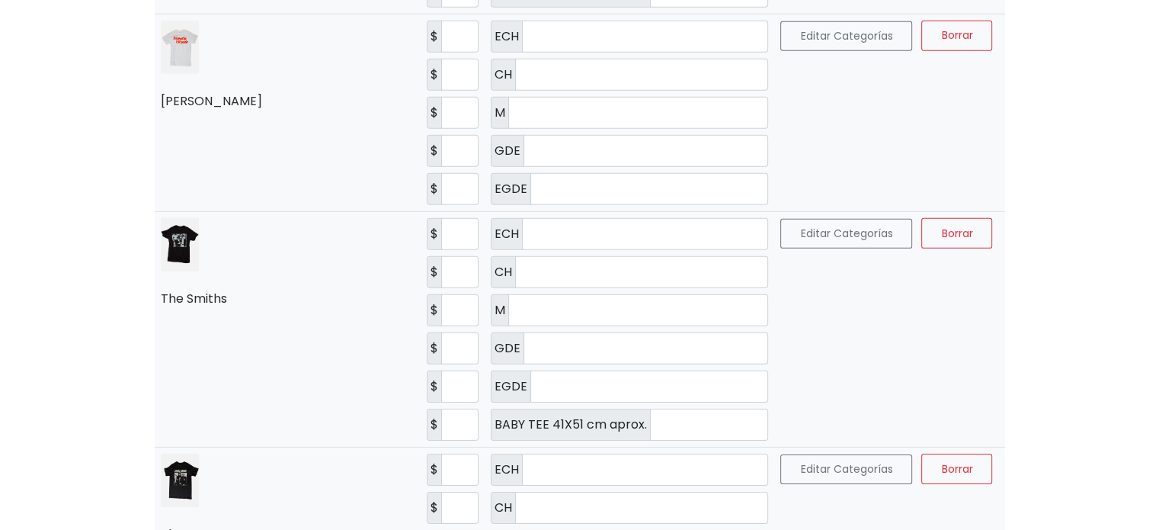
scroll to position [0, 0]
drag, startPoint x: 628, startPoint y: 350, endPoint x: 619, endPoint y: 349, distance: 9.2
click at [650, 409] on input "*" at bounding box center [709, 425] width 119 height 32
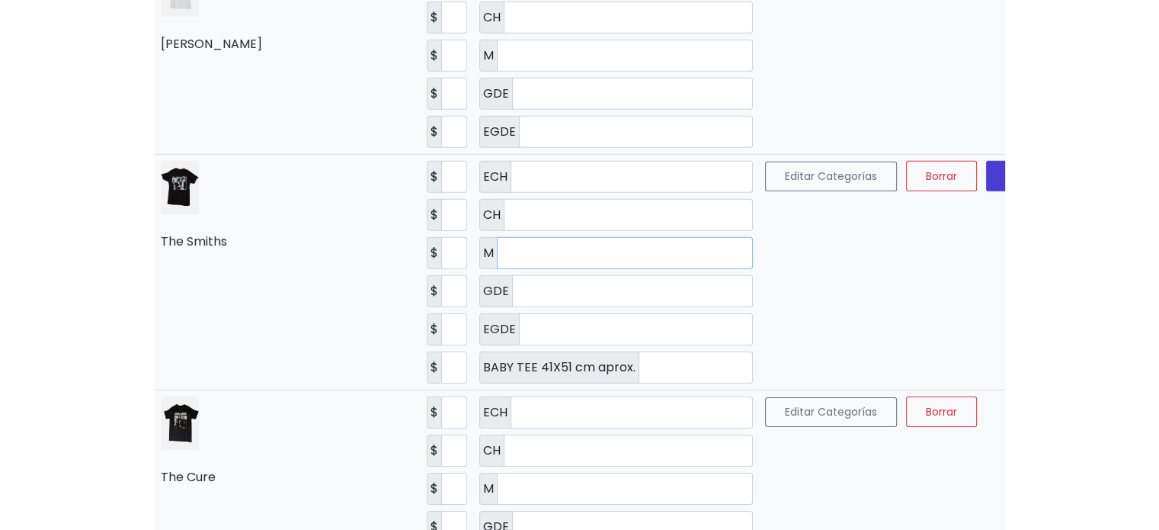
click at [514, 240] on input "*" at bounding box center [625, 253] width 256 height 32
click at [765, 171] on button "Editar Categorías" at bounding box center [831, 177] width 132 height 30
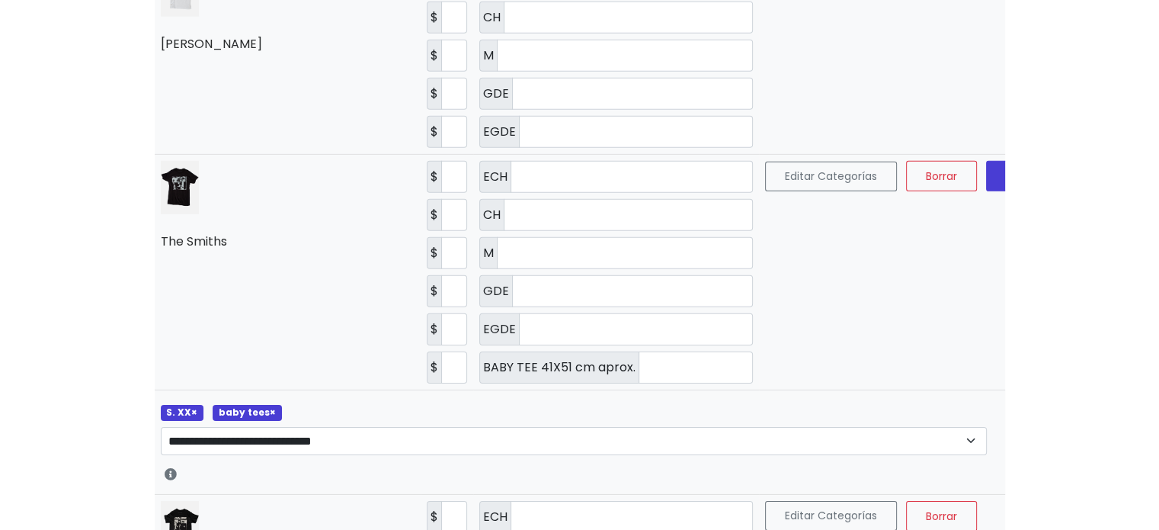
click at [270, 406] on span "×" at bounding box center [273, 412] width 6 height 13
click at [1006, 168] on span "Guardar" at bounding box center [1027, 175] width 43 height 15
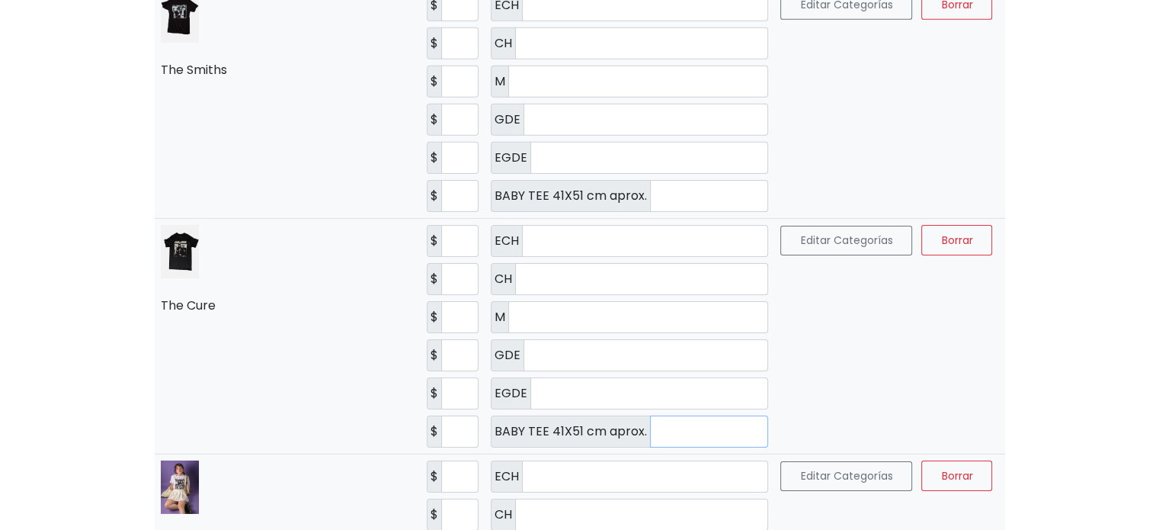
drag, startPoint x: 622, startPoint y: 359, endPoint x: 611, endPoint y: 359, distance: 10.7
click at [611, 415] on div "BABY TEE 41X51 cm aprox. *" at bounding box center [630, 431] width 278 height 32
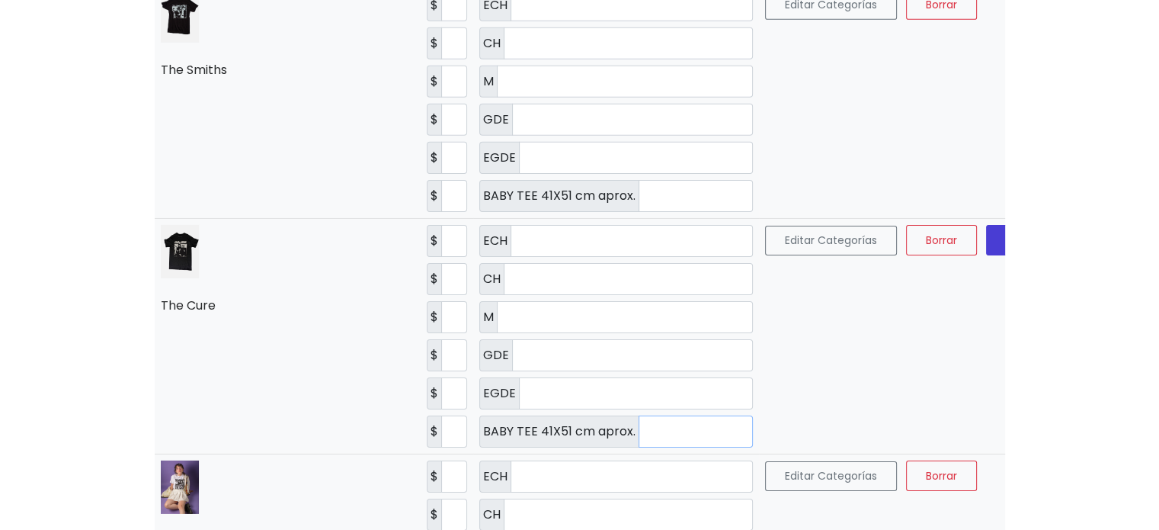
scroll to position [4964, 0]
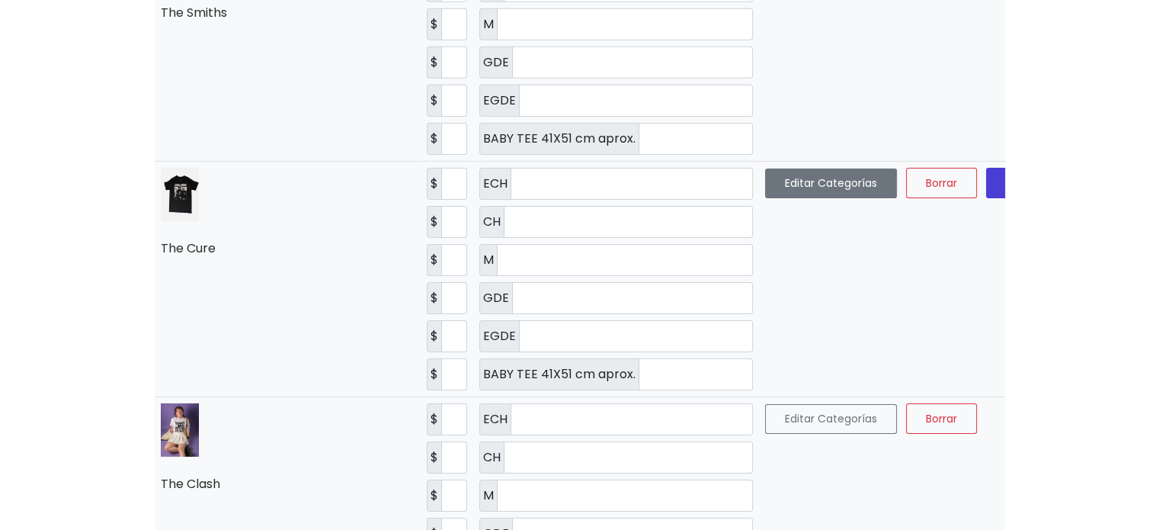
click at [768, 170] on button "Editar Categorías" at bounding box center [831, 183] width 132 height 30
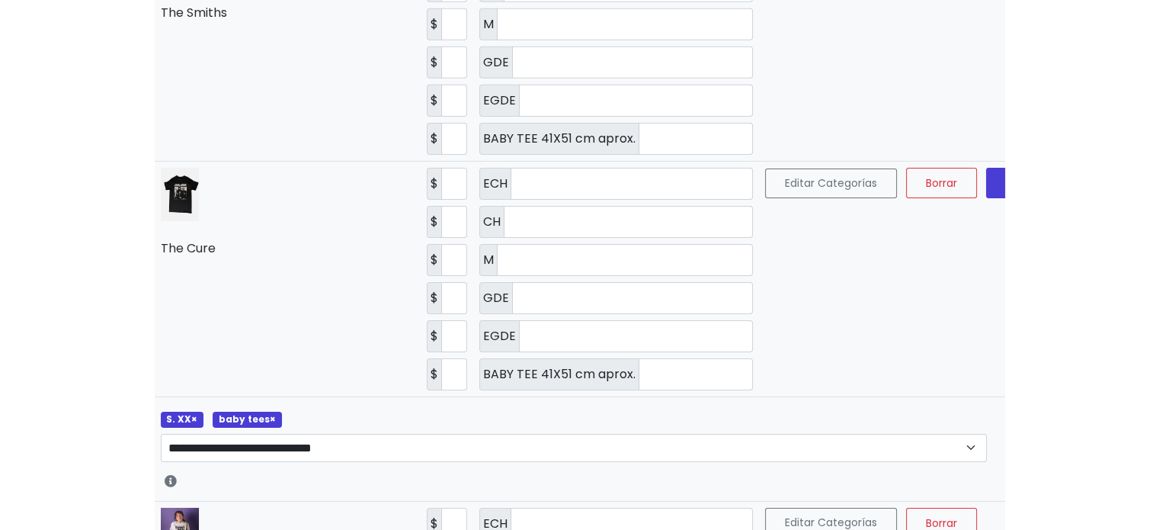
click at [271, 412] on span "×" at bounding box center [273, 418] width 6 height 13
click at [1006, 175] on span "Guardar" at bounding box center [1027, 182] width 43 height 15
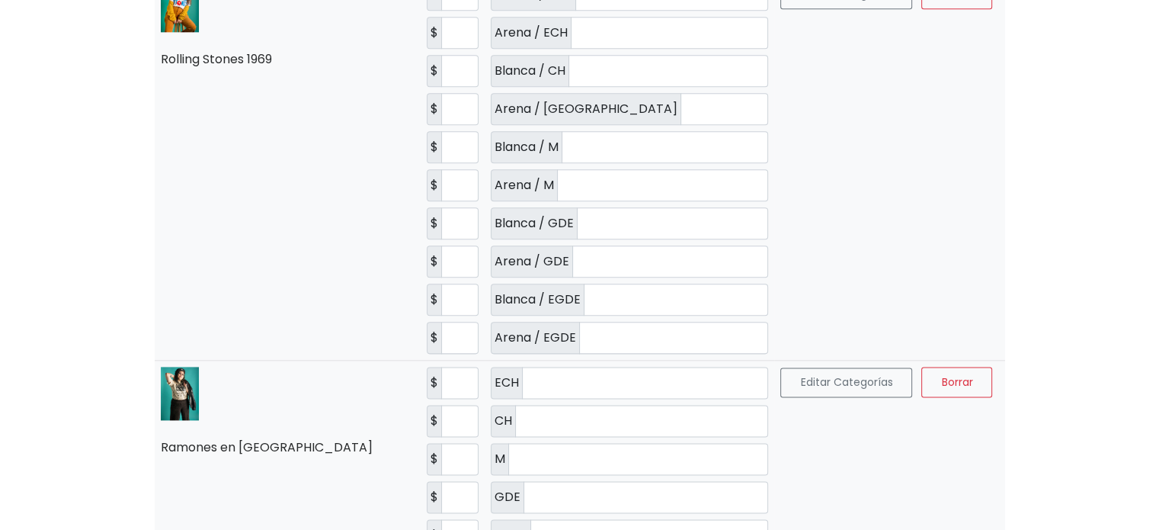
scroll to position [7634, 0]
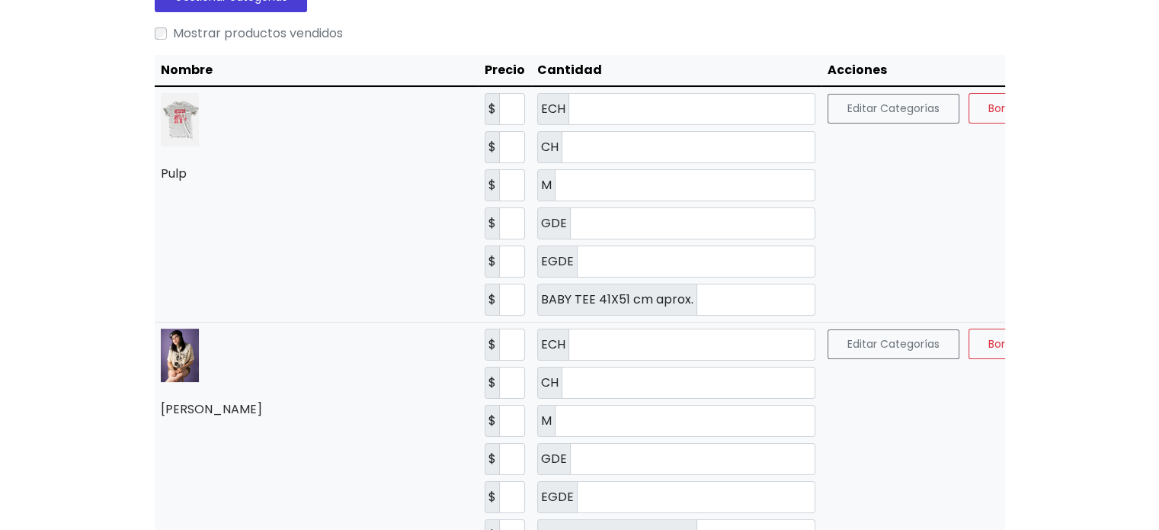
scroll to position [152, 0]
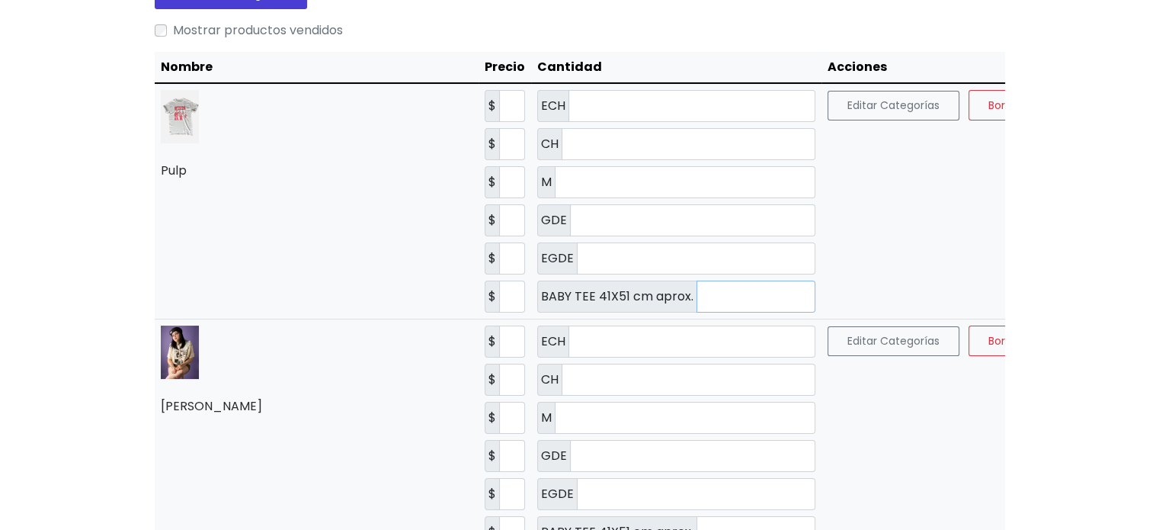
drag, startPoint x: 656, startPoint y: 296, endPoint x: 612, endPoint y: 296, distance: 43.4
click at [612, 296] on div "BABY TEE 41X51 cm aprox. *" at bounding box center [676, 296] width 278 height 32
type input "*"
click at [555, 186] on input "*" at bounding box center [685, 182] width 261 height 32
click at [1069, 103] on span "Guardar" at bounding box center [1090, 105] width 43 height 15
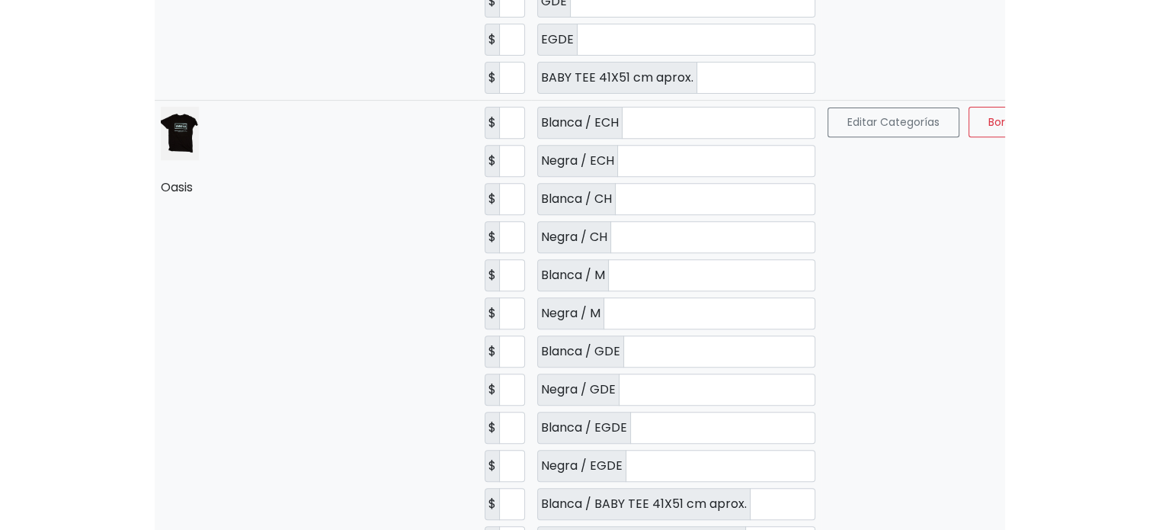
scroll to position [610, 0]
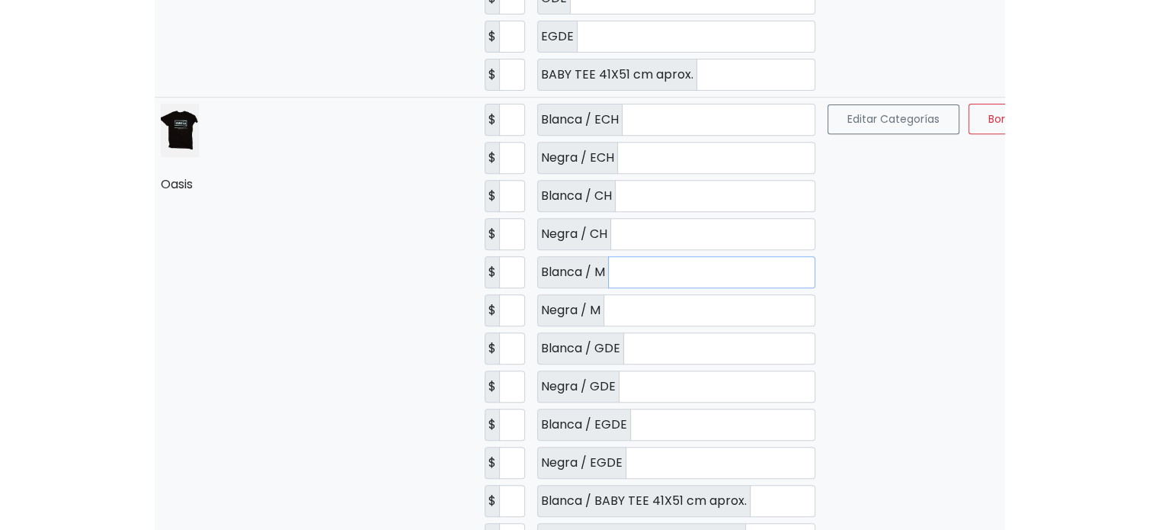
click at [608, 261] on input "*" at bounding box center [711, 272] width 207 height 32
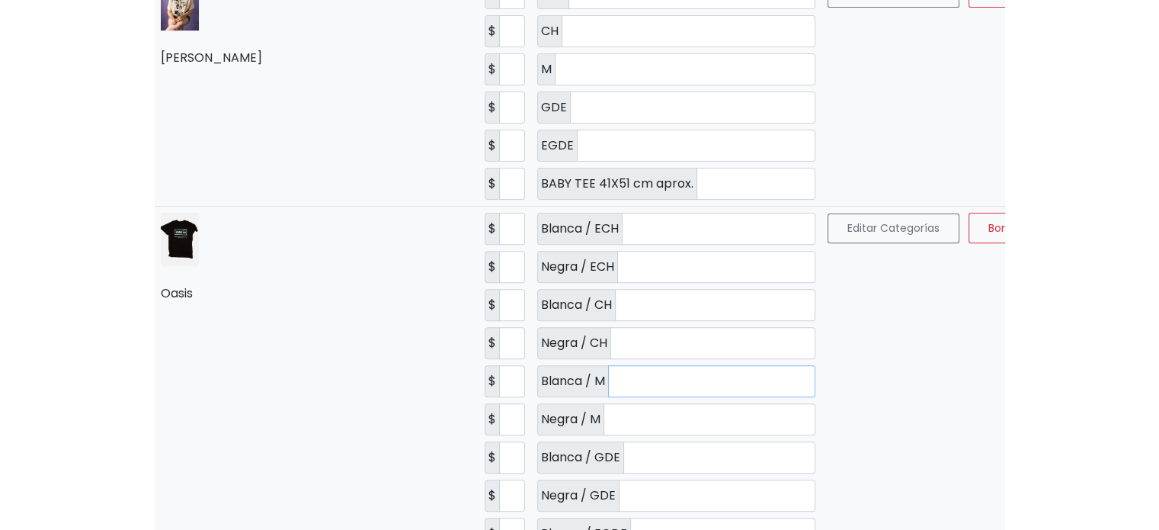
scroll to position [457, 0]
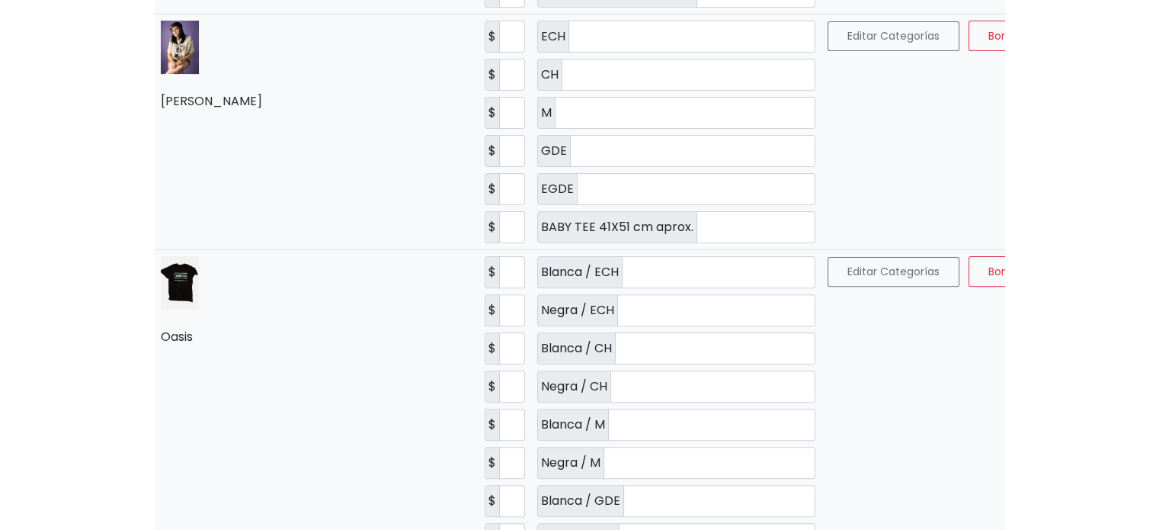
click at [1049, 274] on button "Guardar" at bounding box center [1090, 271] width 83 height 30
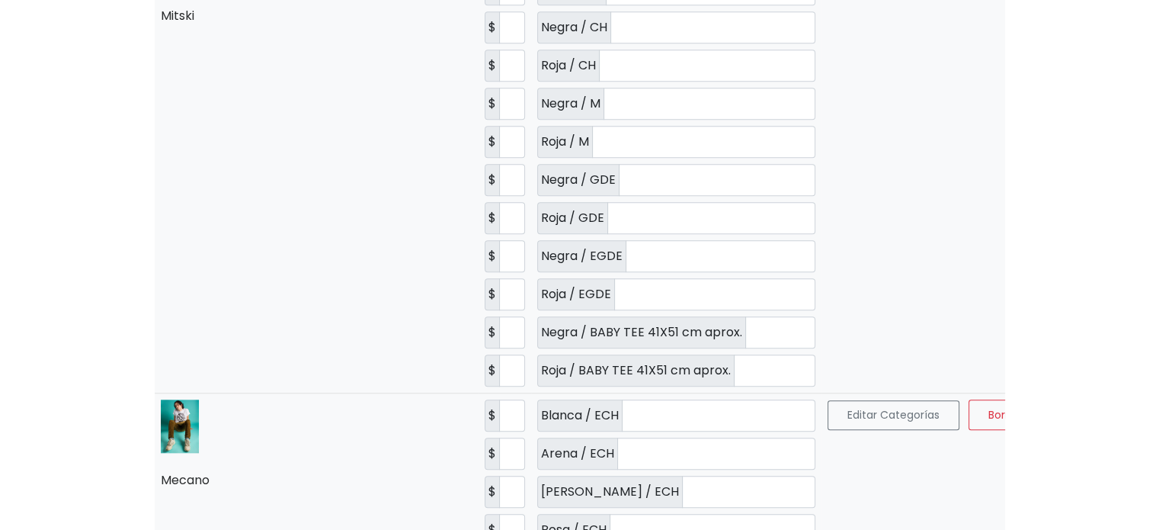
scroll to position [1448, 0]
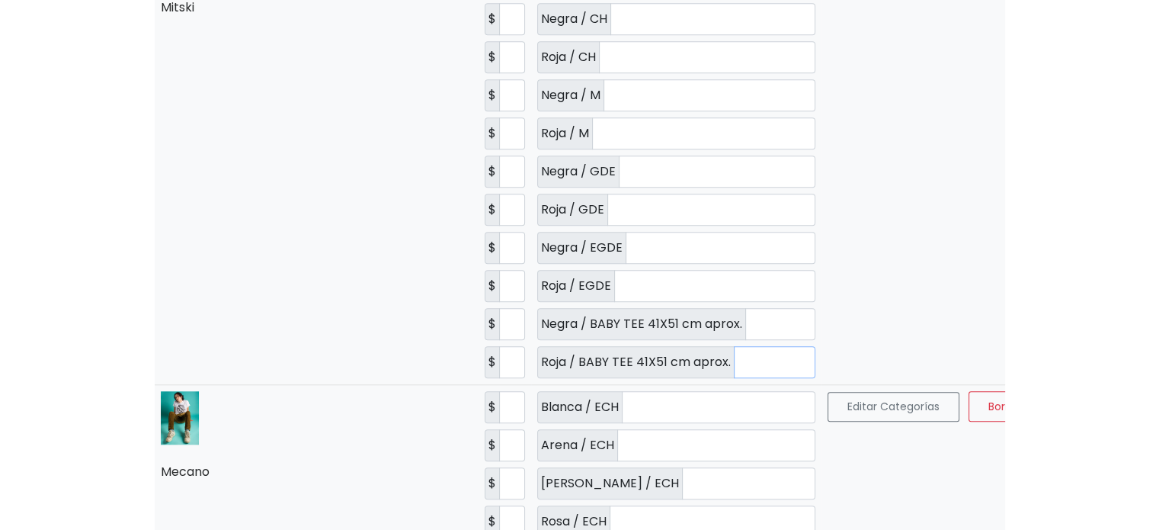
drag, startPoint x: 699, startPoint y: 346, endPoint x: 647, endPoint y: 347, distance: 51.8
click at [647, 347] on div "Roja / BABY TEE 41X51 cm aprox. *" at bounding box center [676, 362] width 278 height 32
type input "*"
click at [979, 283] on td "Editar Categorías Borrar Guardar" at bounding box center [980, 153] width 316 height 464
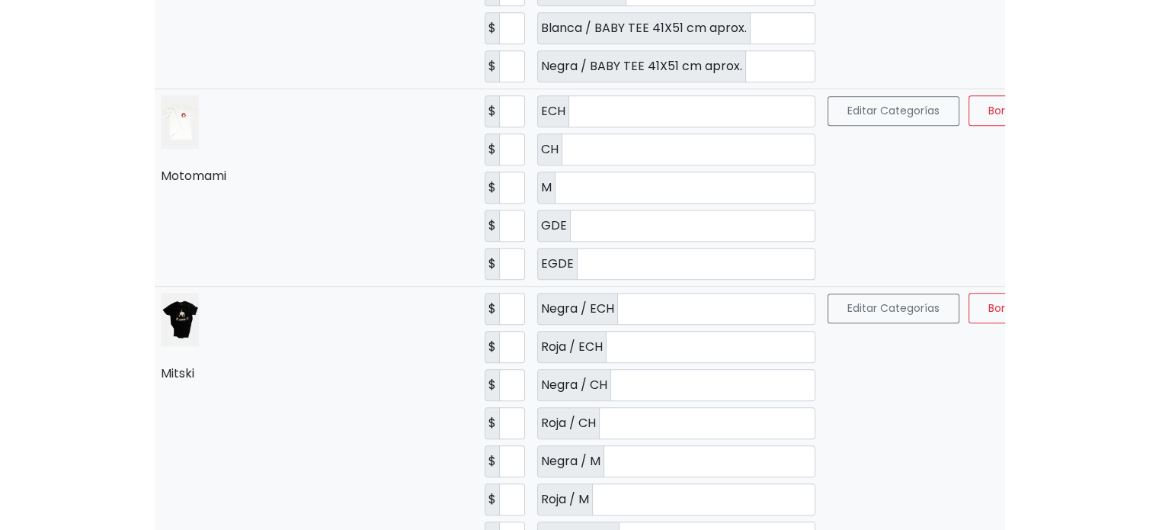
scroll to position [1067, 0]
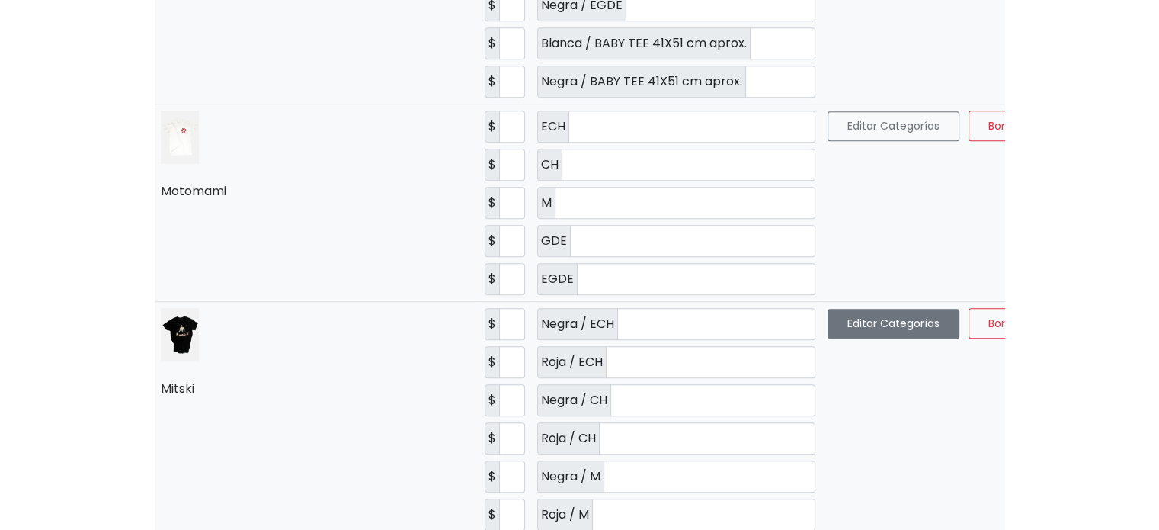
click at [828, 312] on button "Editar Categorías" at bounding box center [894, 324] width 132 height 30
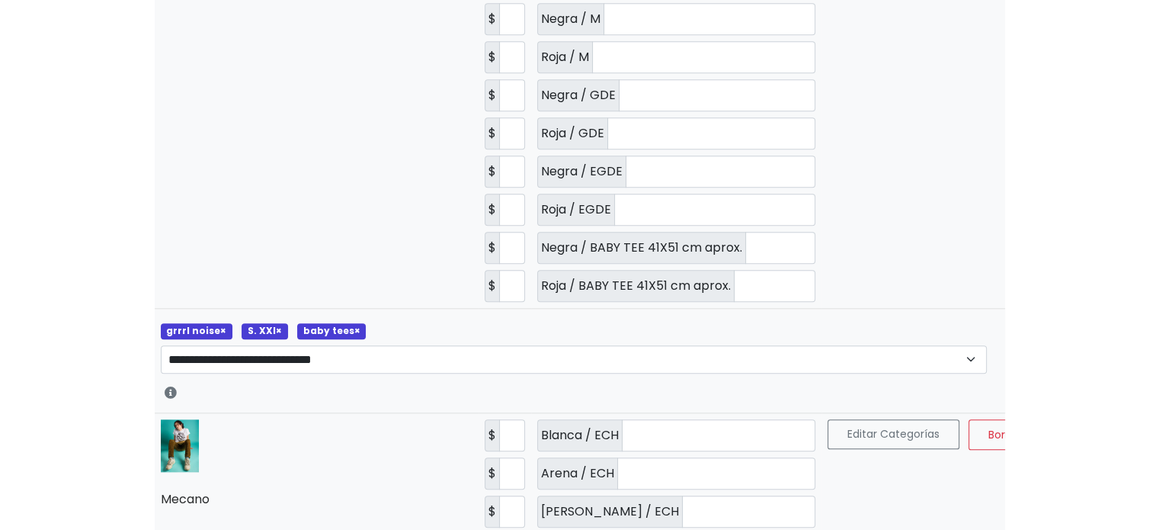
scroll to position [1601, 0]
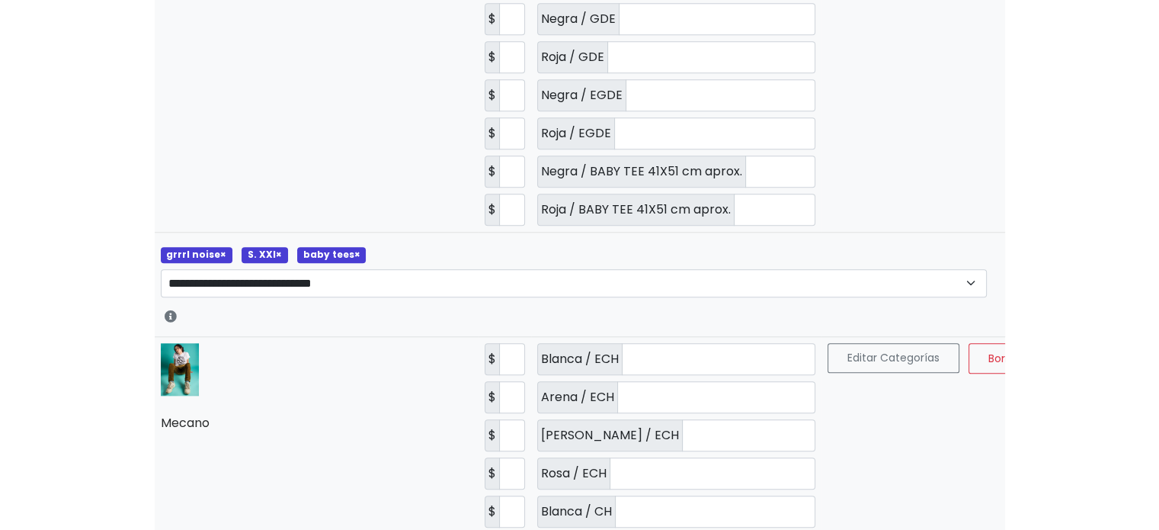
click at [354, 248] on span "×" at bounding box center [357, 254] width 6 height 13
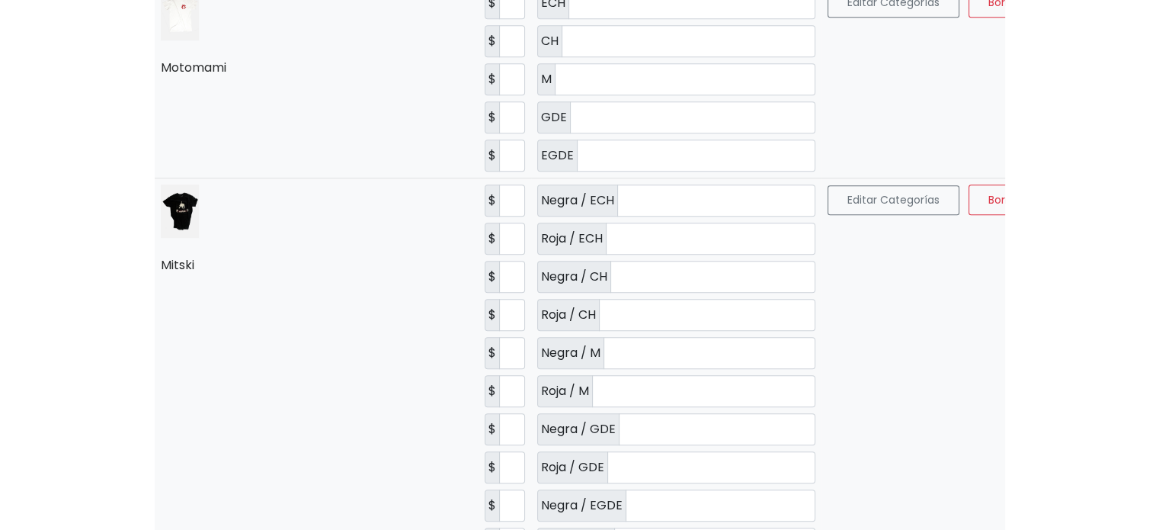
scroll to position [1143, 0]
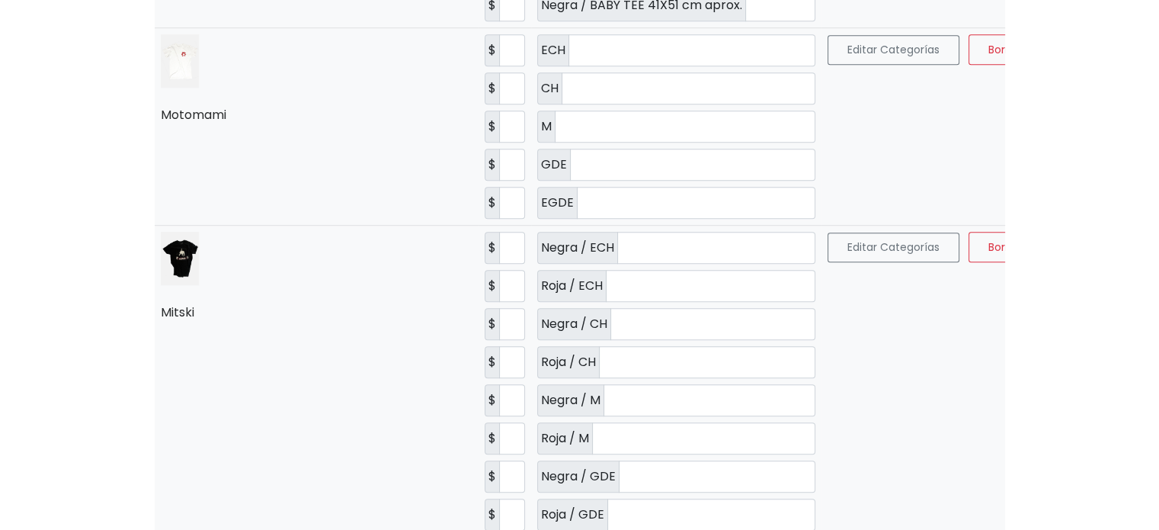
click at [1069, 239] on span "Guardar" at bounding box center [1090, 246] width 43 height 15
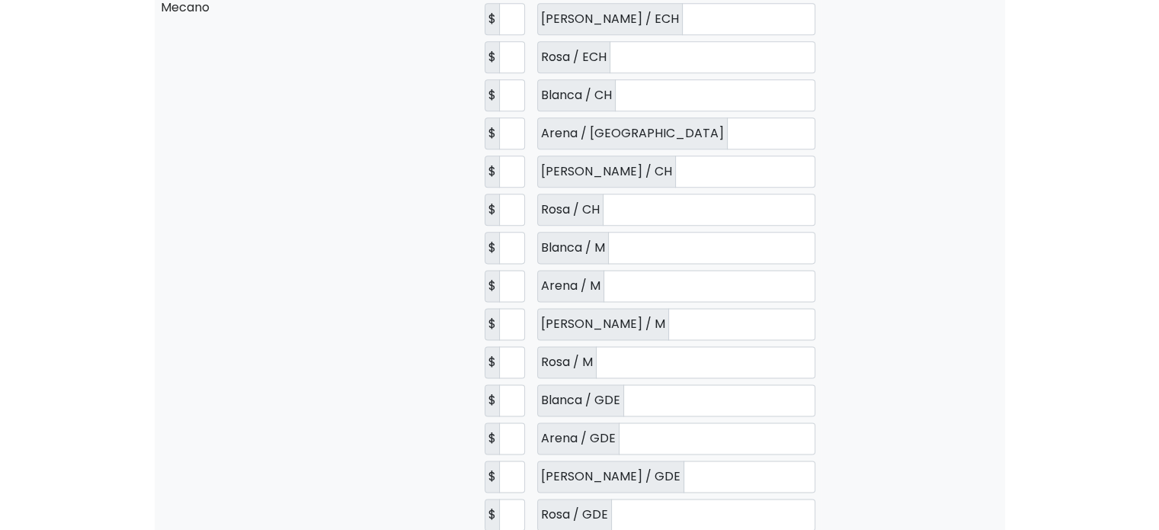
scroll to position [1677, 0]
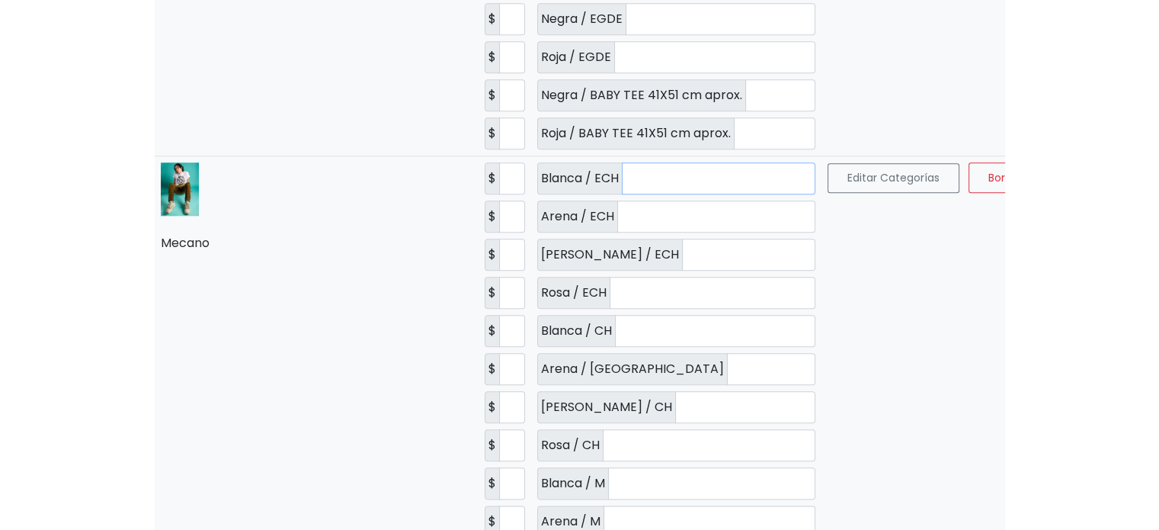
click at [622, 164] on input "*" at bounding box center [719, 178] width 194 height 32
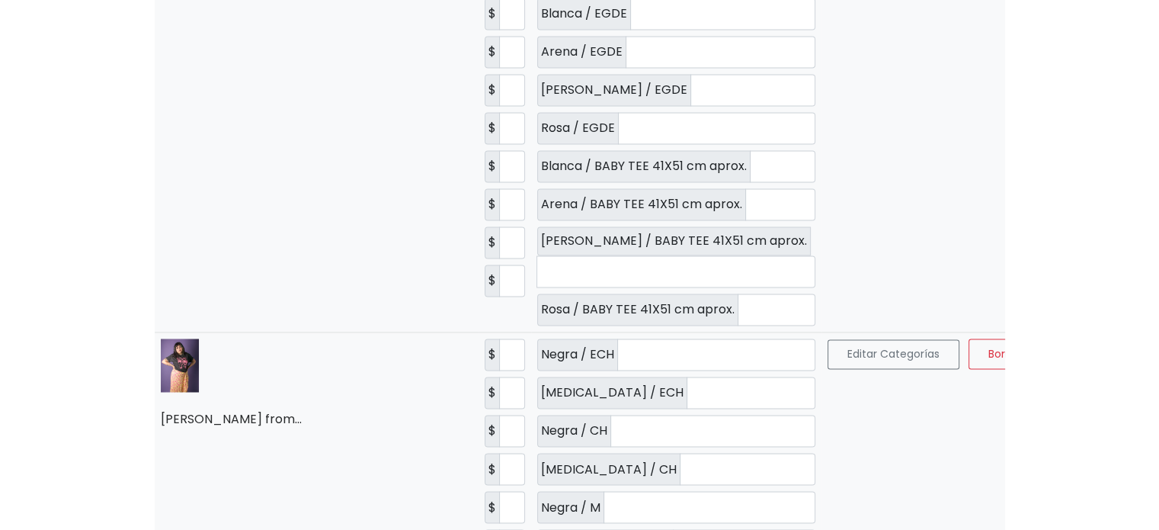
scroll to position [2363, 0]
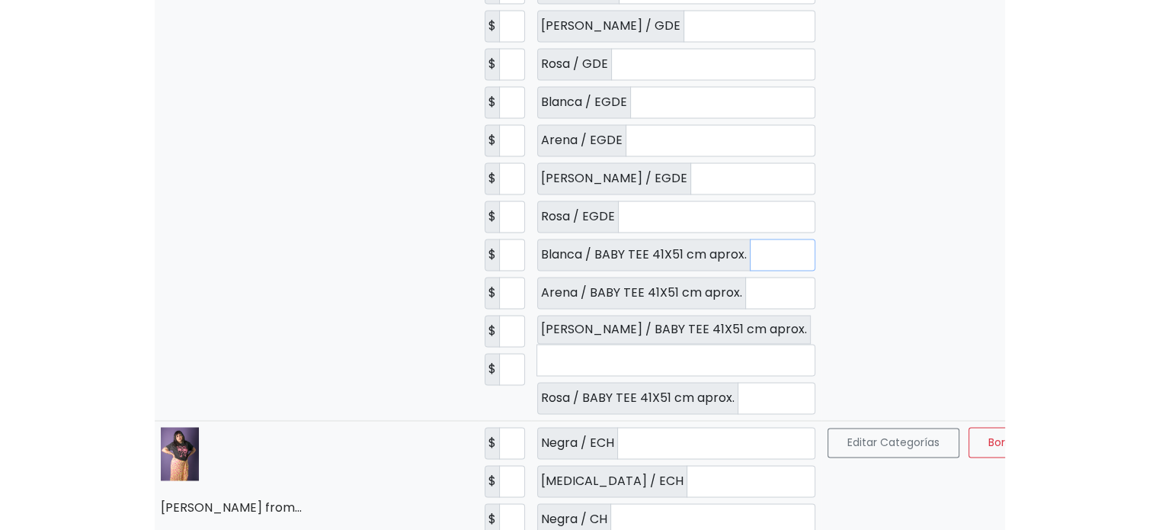
drag, startPoint x: 646, startPoint y: 243, endPoint x: 607, endPoint y: 237, distance: 39.3
click at [607, 239] on div "Blanca / BABY TEE 41X51 cm aprox. *" at bounding box center [676, 255] width 278 height 32
type input "*"
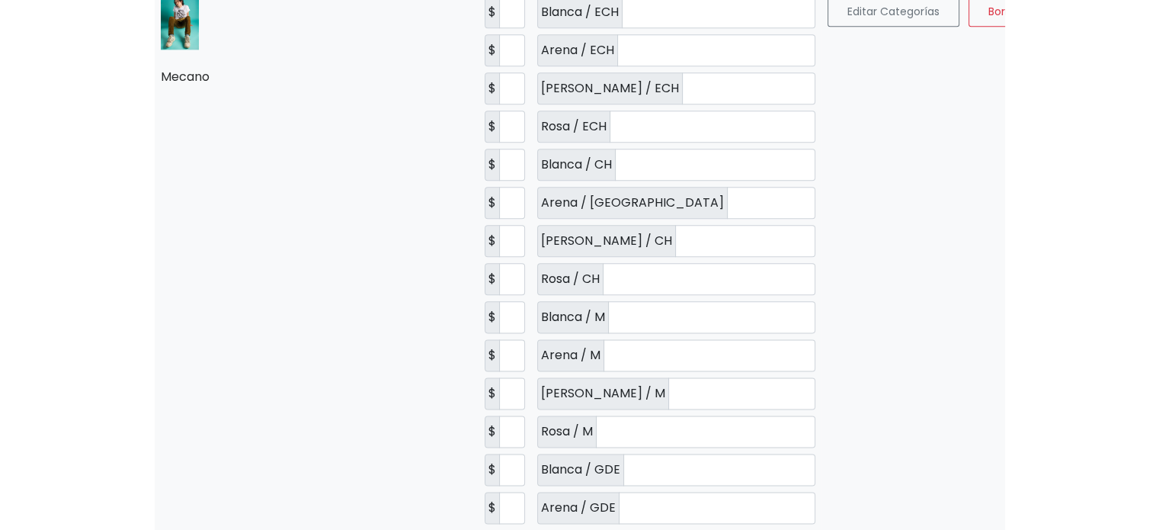
scroll to position [1829, 0]
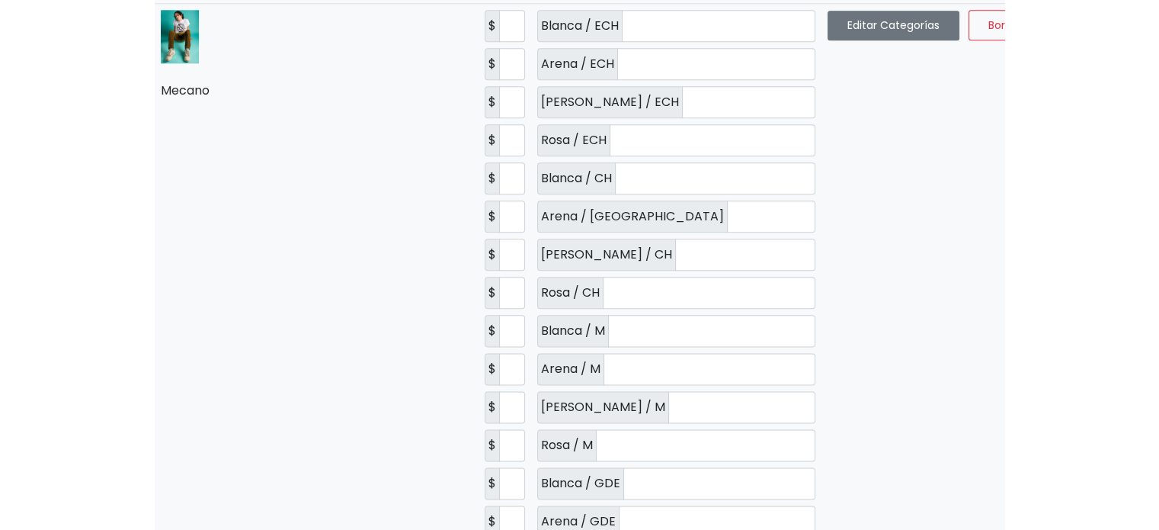
click at [828, 18] on button "Editar Categorías" at bounding box center [894, 26] width 132 height 30
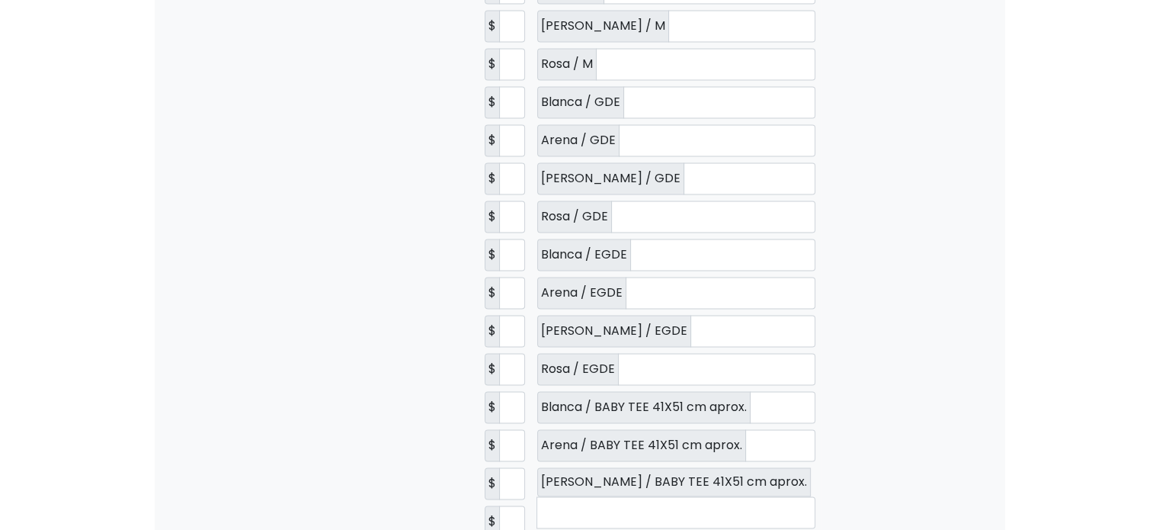
scroll to position [2592, 0]
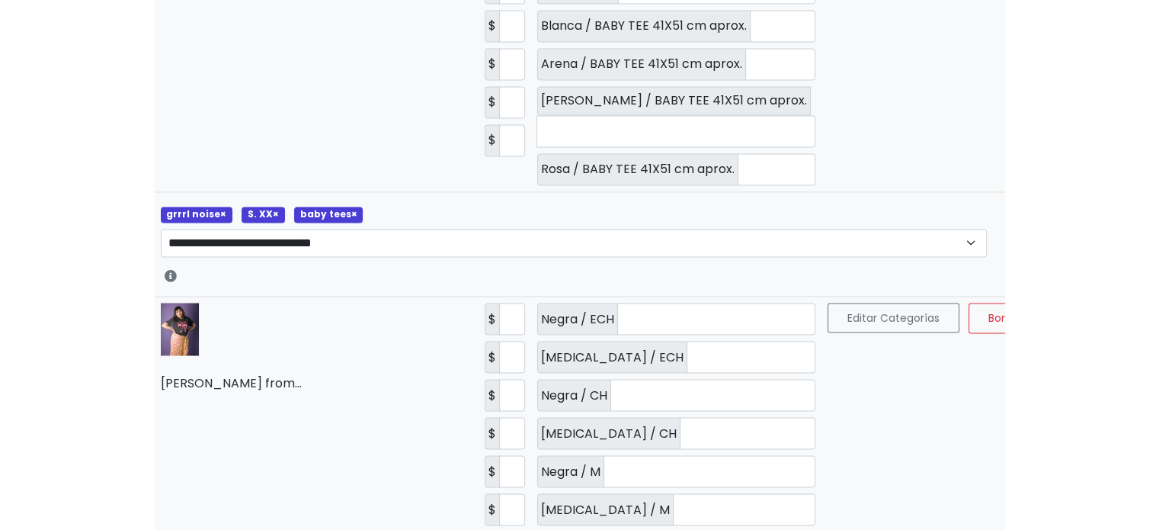
click at [351, 207] on span "×" at bounding box center [354, 213] width 6 height 13
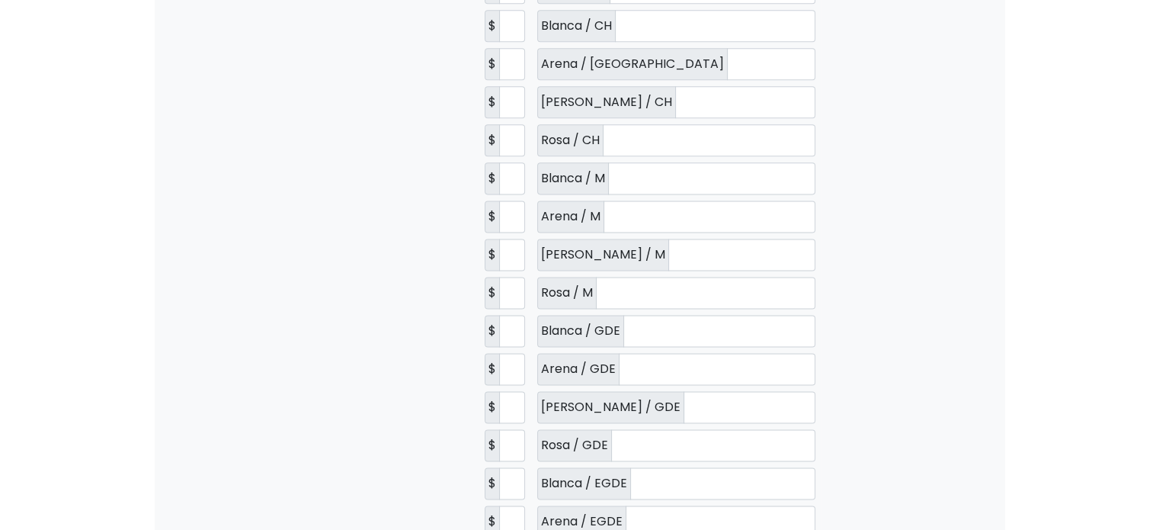
scroll to position [1601, 0]
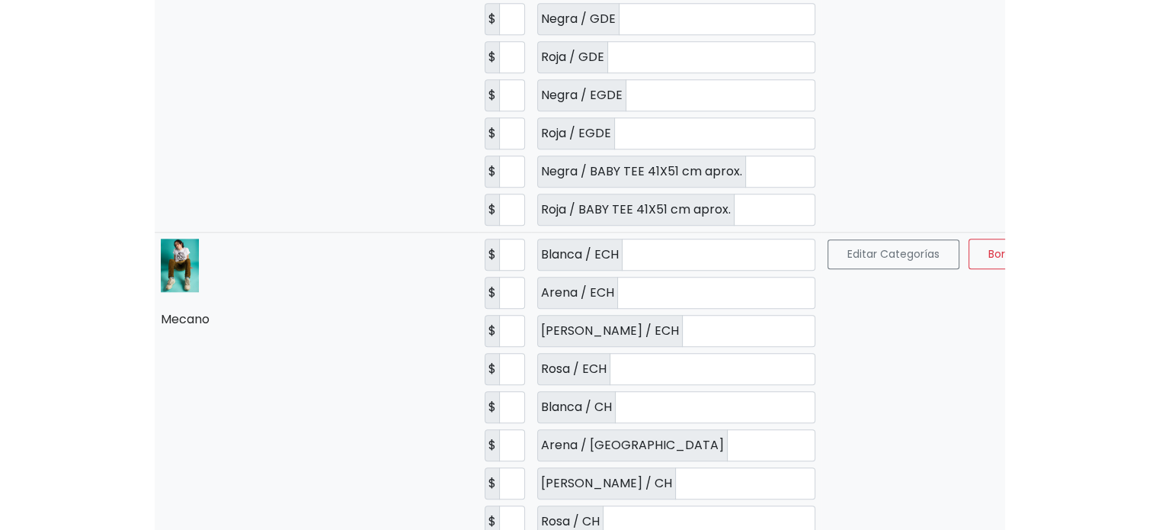
click at [1049, 239] on button "Guardar" at bounding box center [1090, 254] width 83 height 30
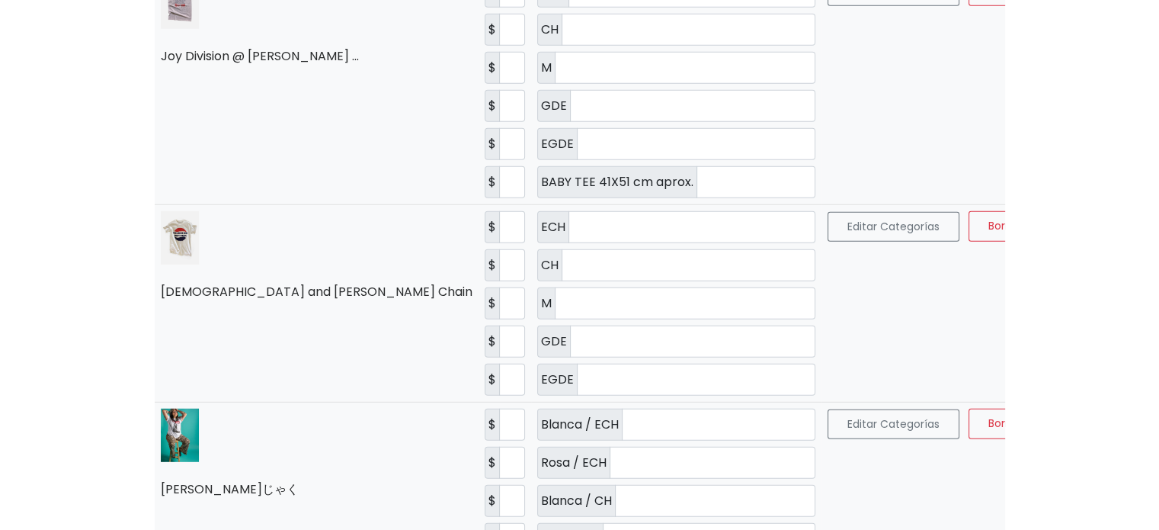
scroll to position [0, 0]
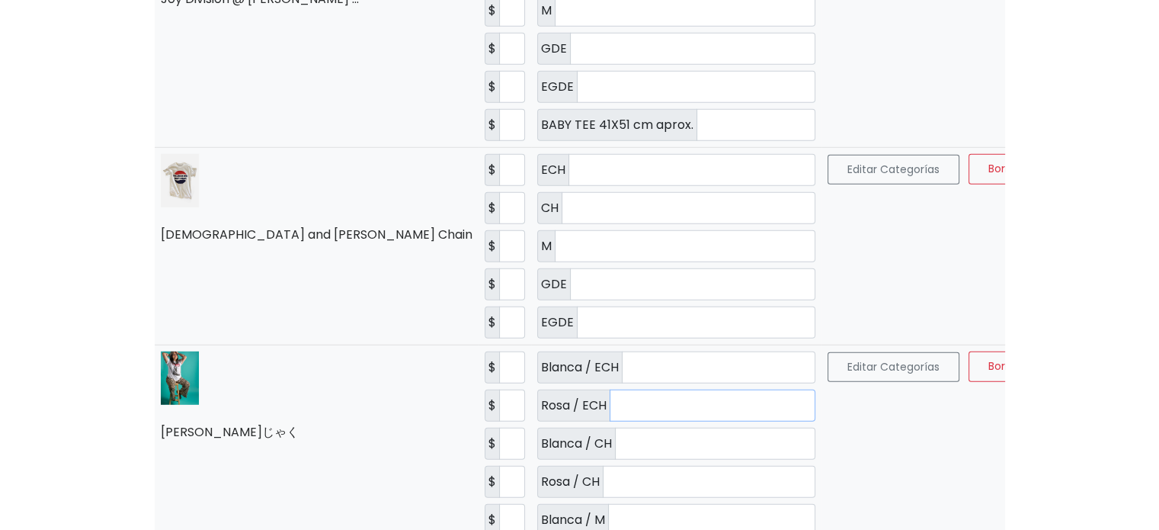
drag, startPoint x: 567, startPoint y: 312, endPoint x: 537, endPoint y: 316, distance: 30.7
click at [610, 389] on input "*" at bounding box center [713, 405] width 206 height 32
drag, startPoint x: 524, startPoint y: 425, endPoint x: 472, endPoint y: 428, distance: 51.9
click at [537, 504] on div "Blanca / M *" at bounding box center [676, 520] width 278 height 32
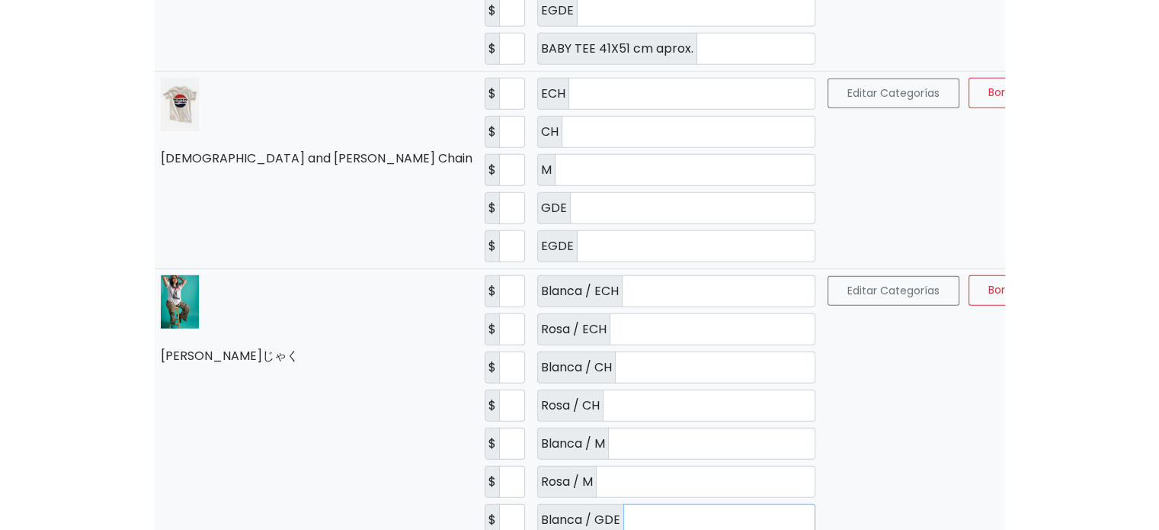
drag, startPoint x: 524, startPoint y: 420, endPoint x: 476, endPoint y: 425, distance: 48.2
click at [537, 504] on div "Blanca / GDE *" at bounding box center [676, 520] width 278 height 32
drag, startPoint x: 494, startPoint y: 452, endPoint x: 455, endPoint y: 452, distance: 38.9
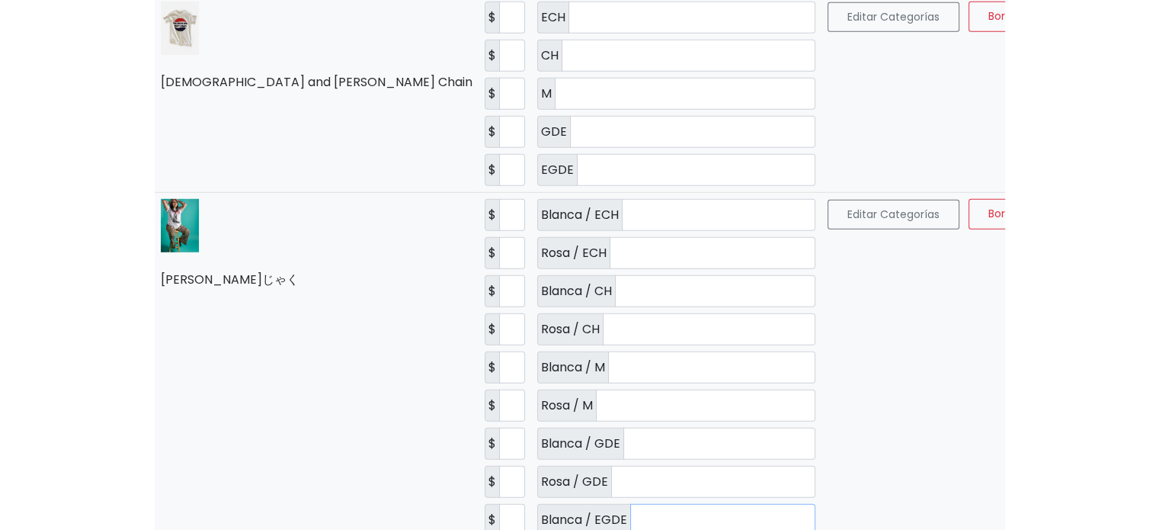
drag, startPoint x: 521, startPoint y: 425, endPoint x: 489, endPoint y: 425, distance: 32.0
click at [537, 504] on div "Blanca / EGDE *" at bounding box center [676, 520] width 278 height 32
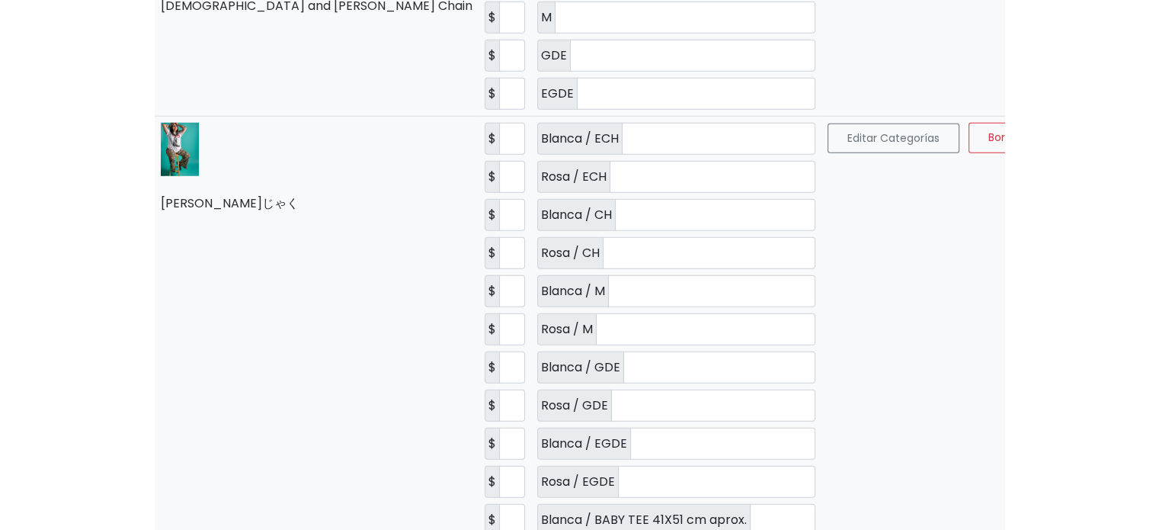
click at [1049, 123] on button "Guardar" at bounding box center [1090, 138] width 83 height 30
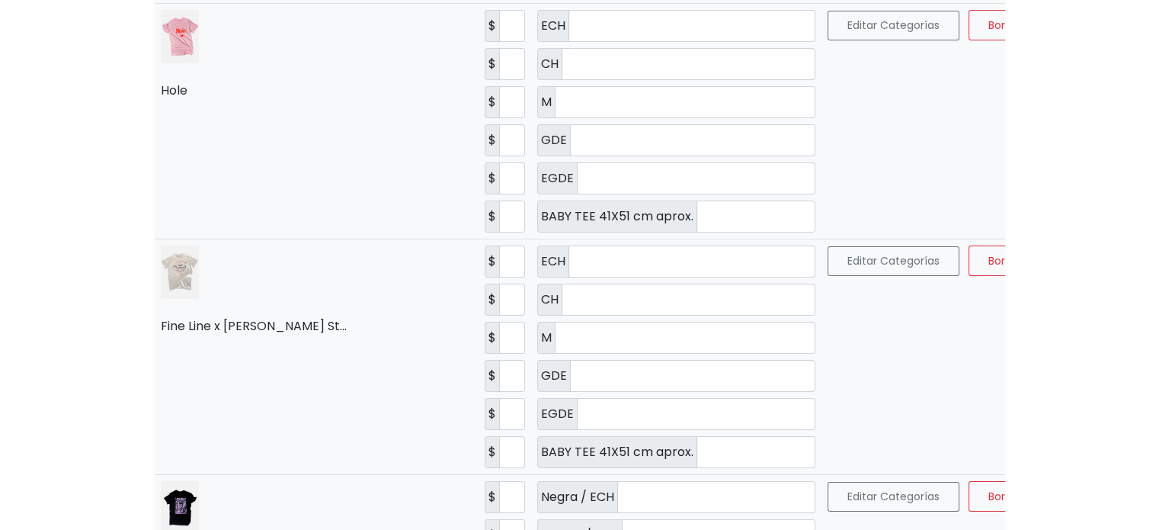
scroll to position [5336, 0]
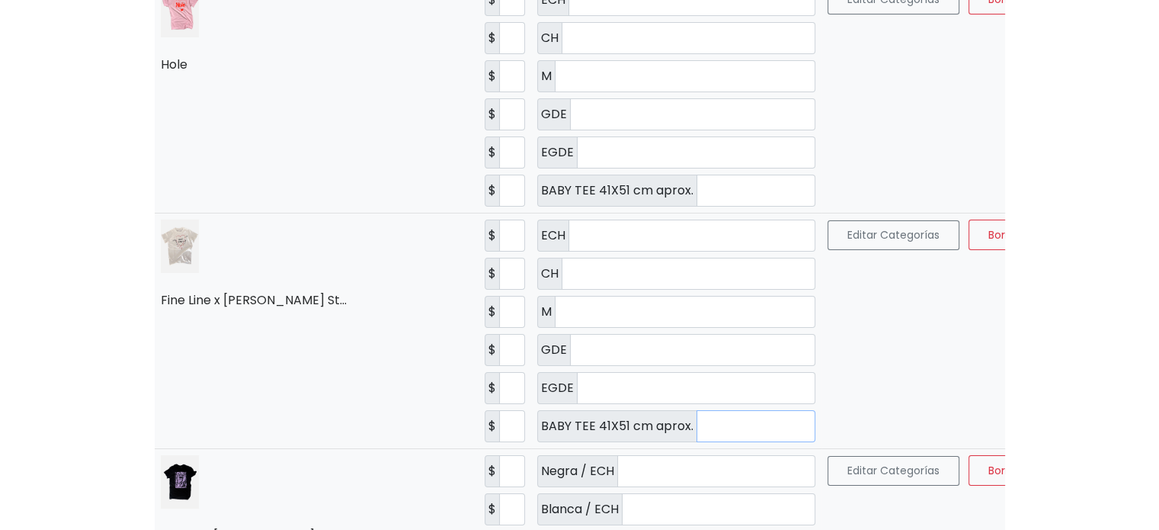
drag, startPoint x: 646, startPoint y: 318, endPoint x: 628, endPoint y: 322, distance: 17.9
click at [697, 410] on input "*" at bounding box center [756, 426] width 119 height 32
type input "*"
click at [1069, 227] on span "Guardar" at bounding box center [1090, 234] width 43 height 15
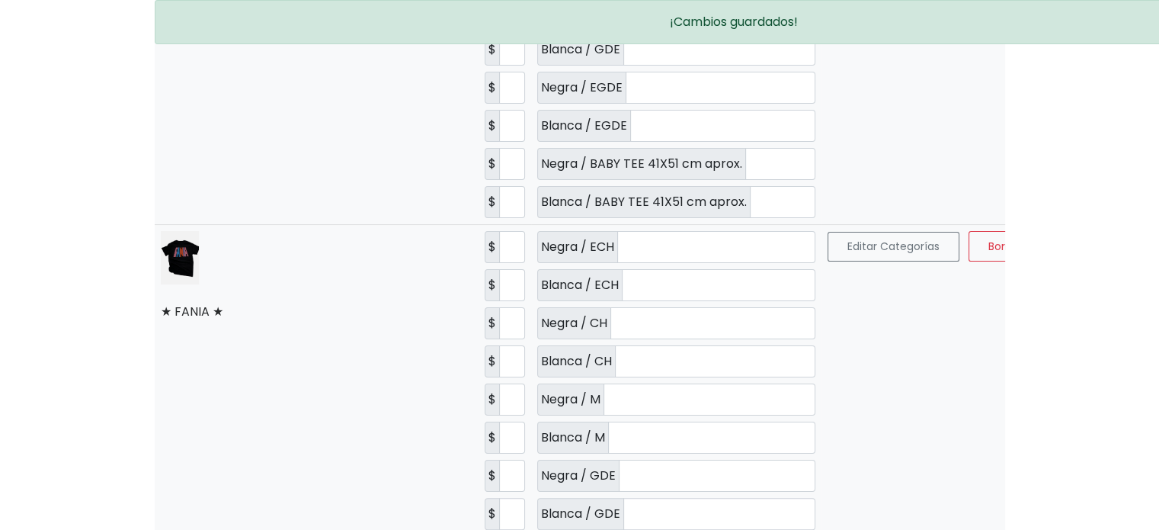
scroll to position [5869, 0]
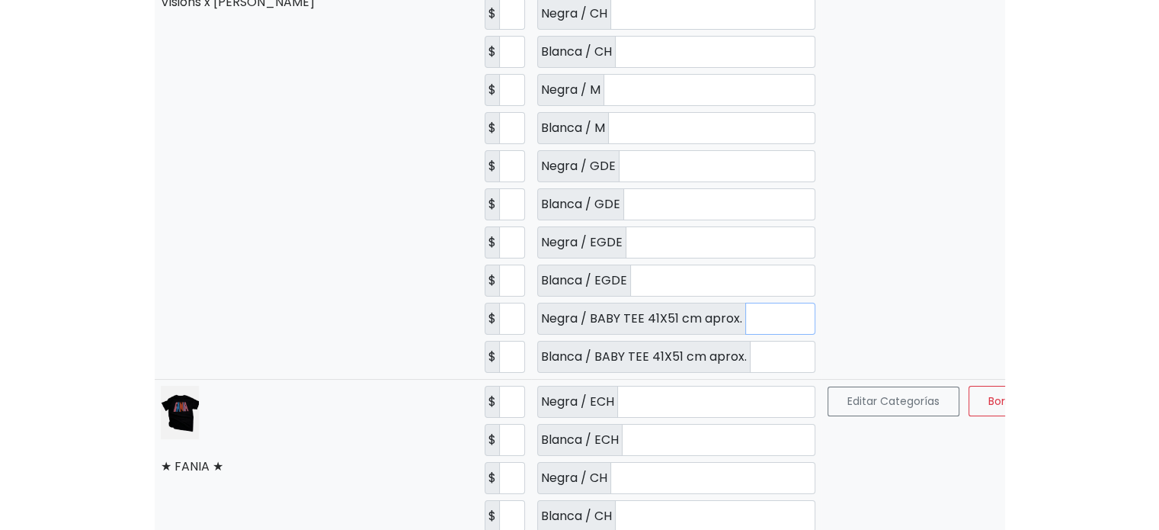
drag, startPoint x: 713, startPoint y: 210, endPoint x: 674, endPoint y: 210, distance: 39.6
click at [745, 303] on input "*" at bounding box center [780, 319] width 70 height 32
type input "*"
drag, startPoint x: 656, startPoint y: 246, endPoint x: 630, endPoint y: 252, distance: 25.9
click at [750, 341] on input "*" at bounding box center [783, 357] width 66 height 32
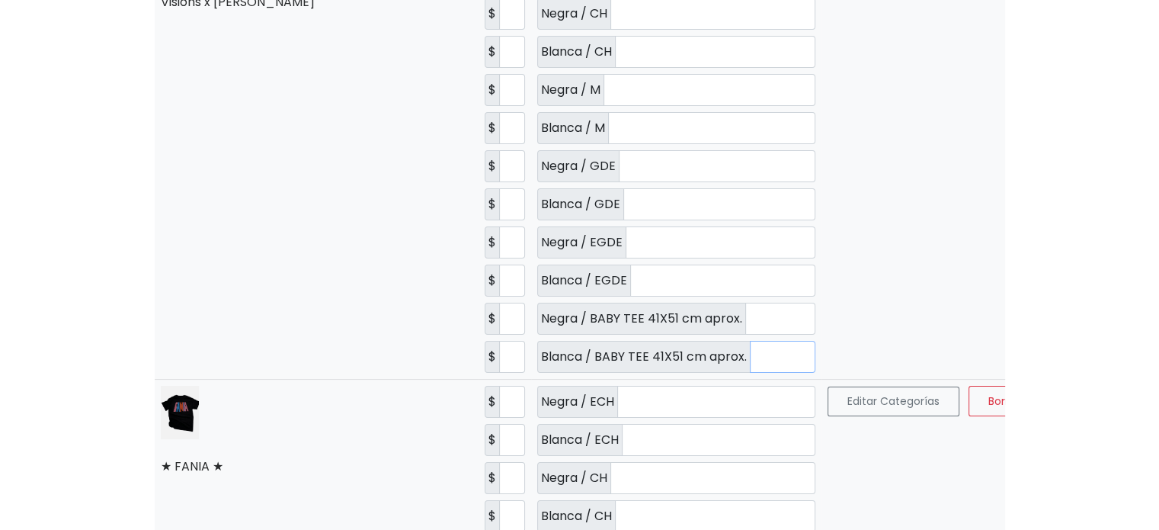
drag, startPoint x: 640, startPoint y: 241, endPoint x: 625, endPoint y: 243, distance: 15.4
click at [750, 341] on input "*" at bounding box center [783, 357] width 66 height 32
type input "*"
click at [910, 186] on td "Editar Categorías Borrar Guardar" at bounding box center [980, 147] width 316 height 464
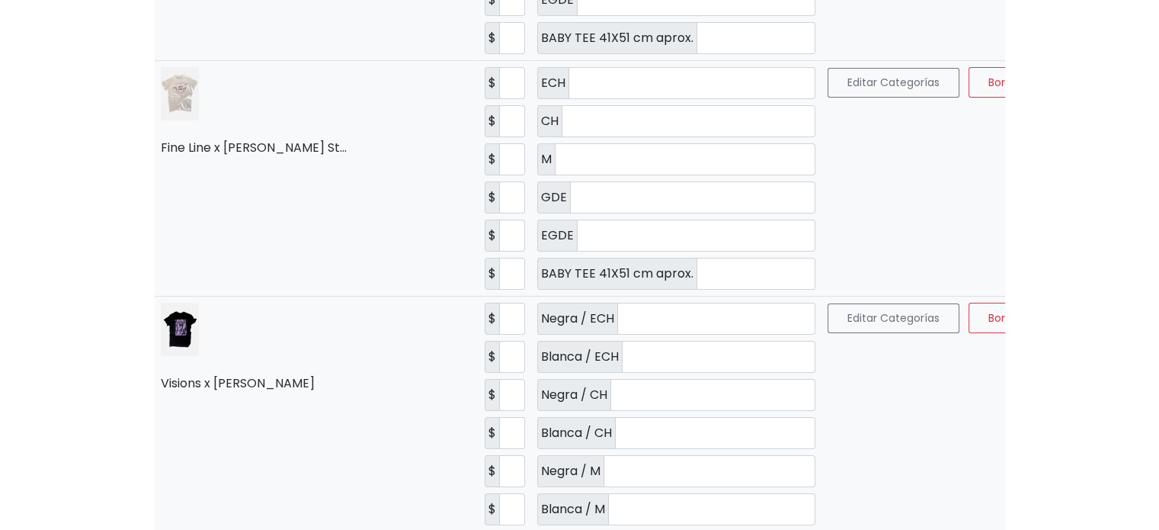
scroll to position [5412, 0]
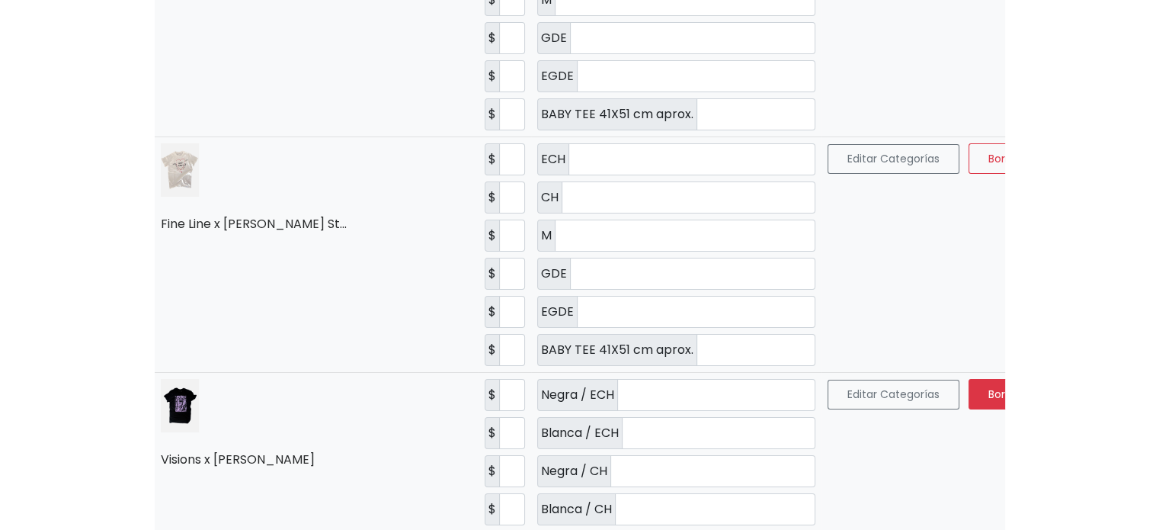
click at [1069, 386] on span "Guardar" at bounding box center [1090, 393] width 43 height 15
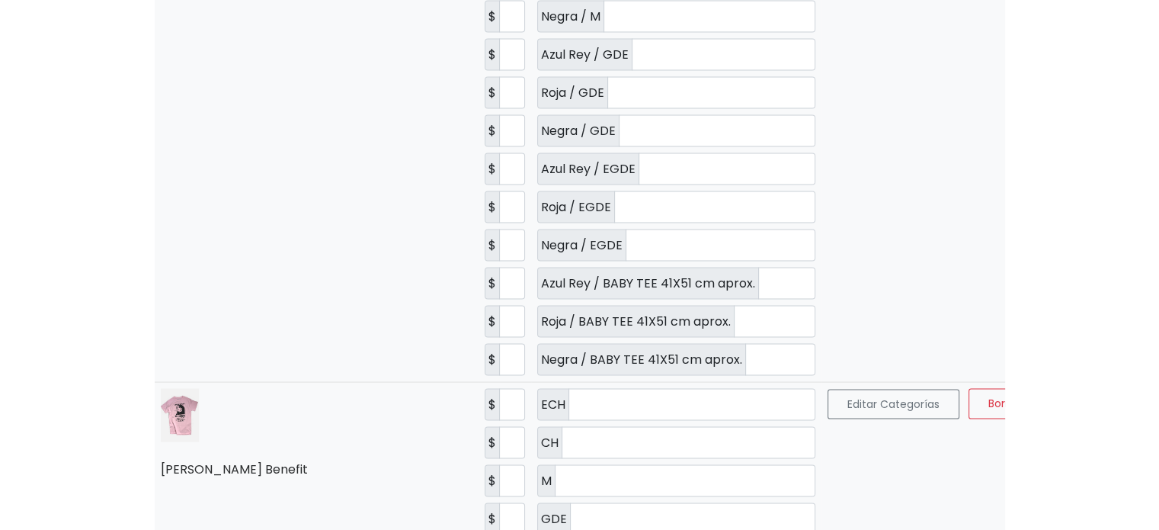
scroll to position [8844, 0]
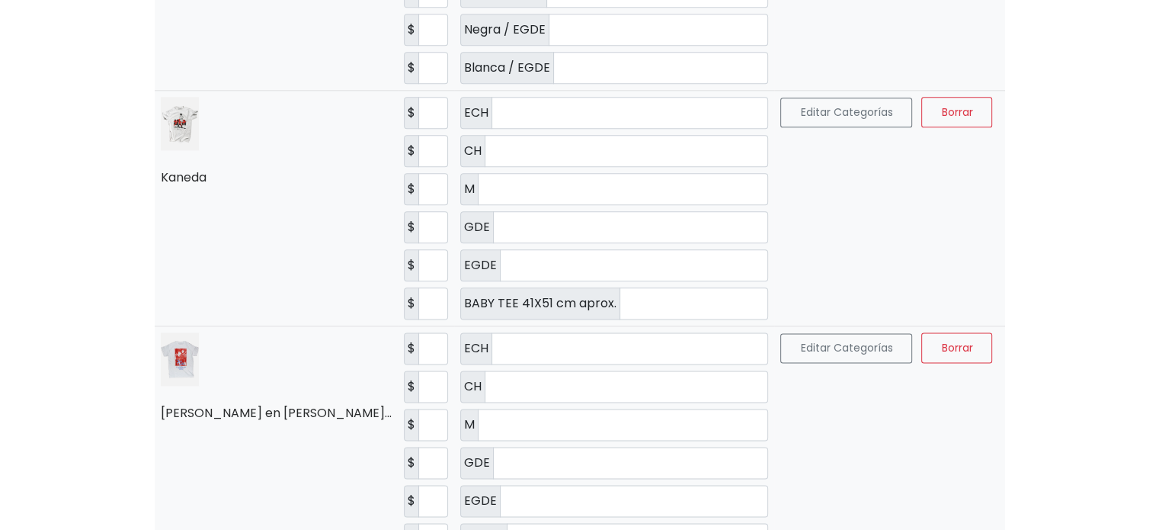
scroll to position [1906, 0]
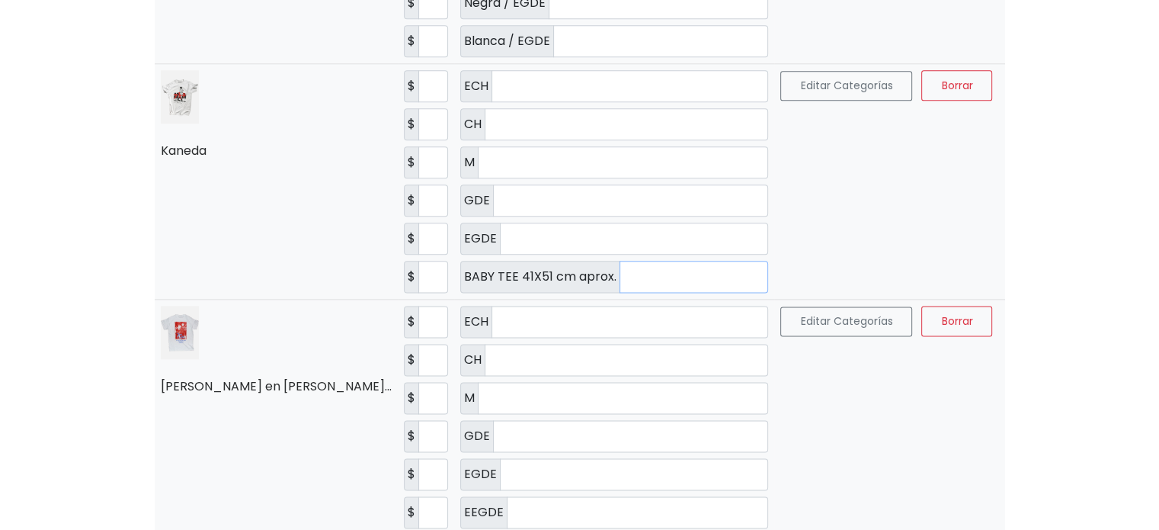
drag, startPoint x: 634, startPoint y: 238, endPoint x: 576, endPoint y: 234, distance: 58.1
click at [576, 261] on div "BABY TEE 41X51 cm aprox. *" at bounding box center [614, 277] width 308 height 32
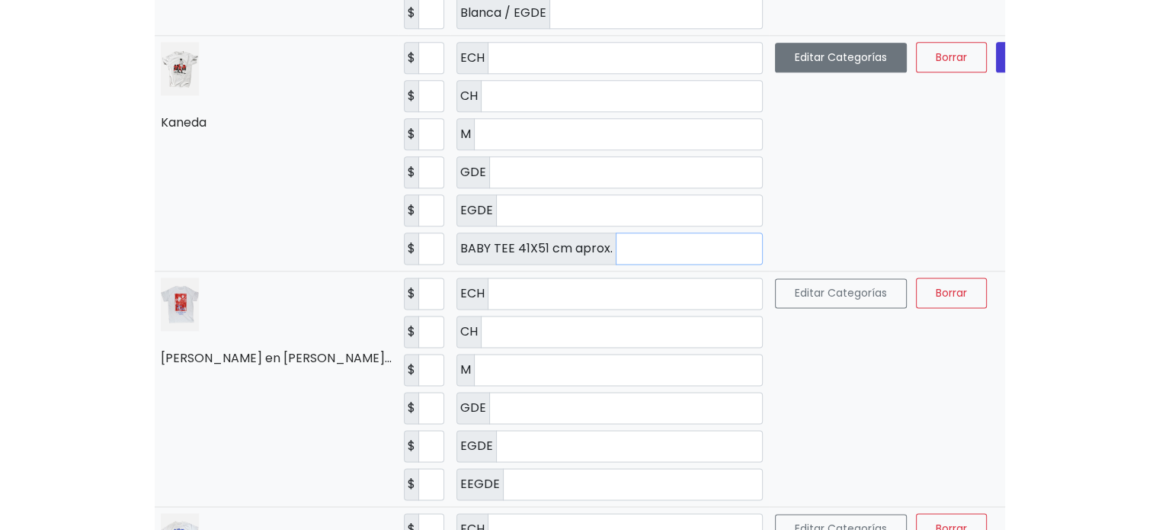
type input "*"
click at [775, 43] on button "Editar Categorías" at bounding box center [841, 58] width 132 height 30
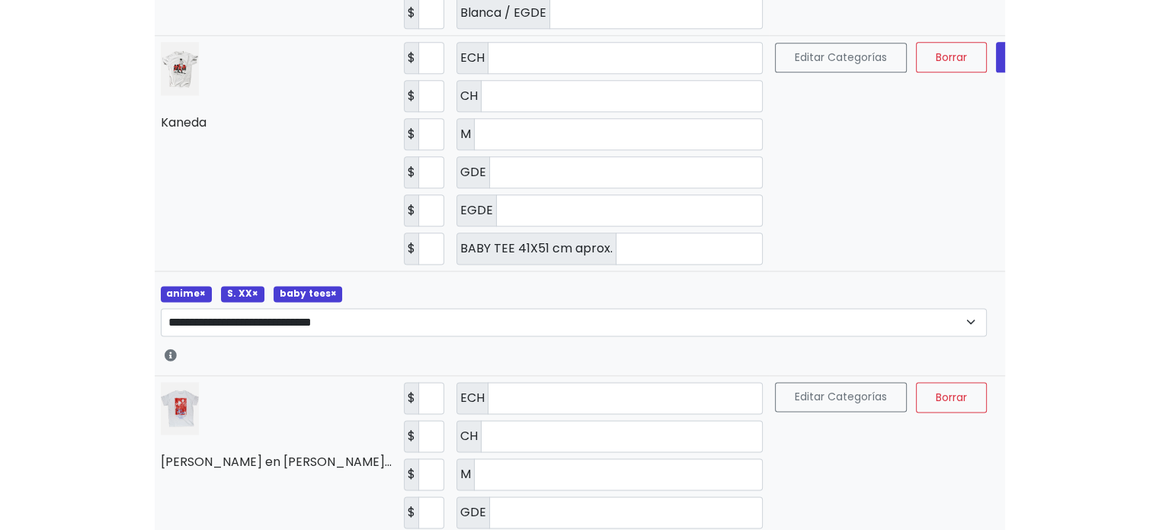
click at [330, 287] on span "×" at bounding box center [333, 293] width 6 height 13
click at [996, 47] on button "Guardar" at bounding box center [1037, 57] width 83 height 30
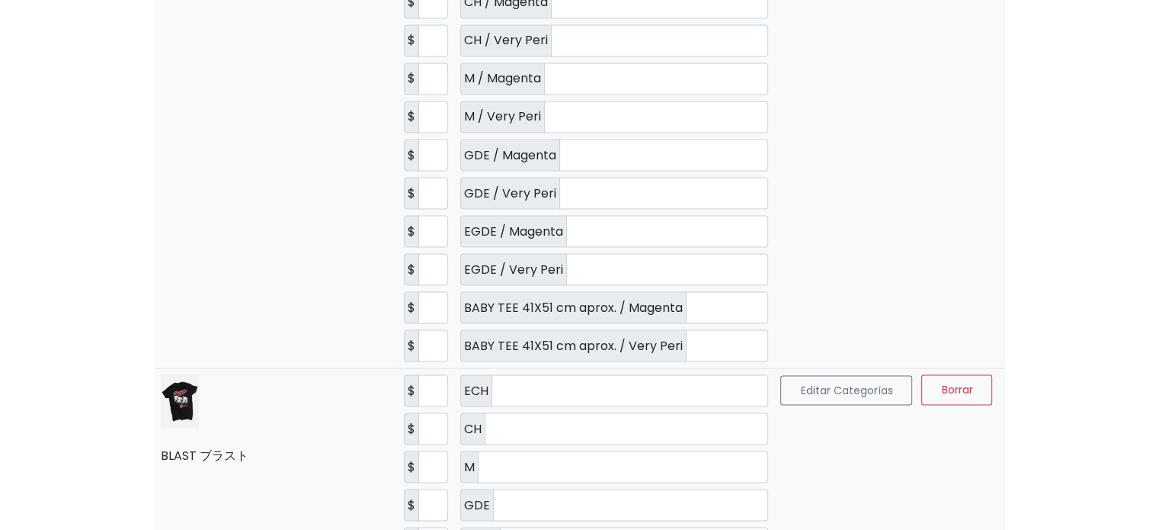
scroll to position [2896, 0]
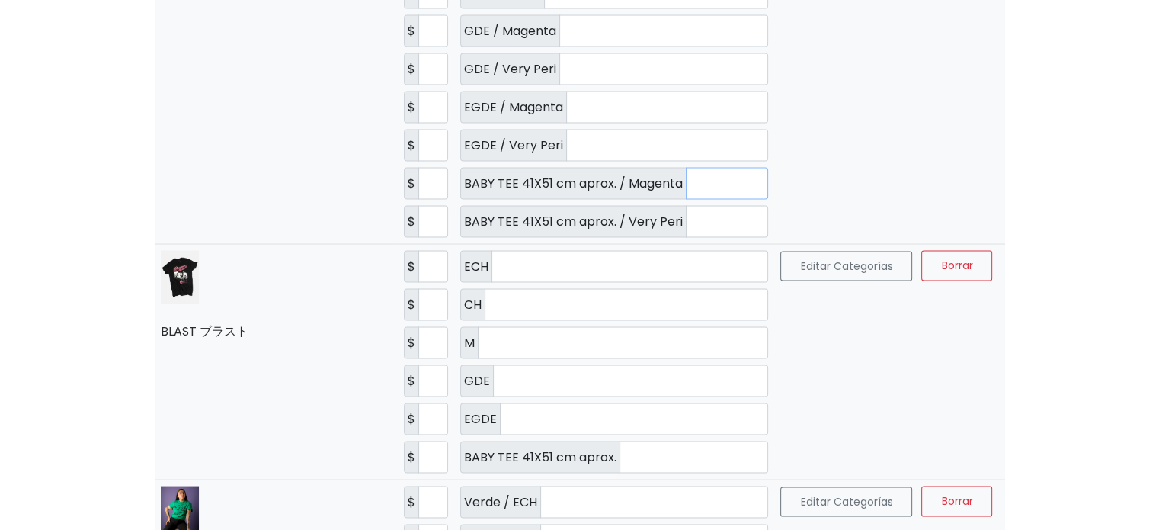
drag, startPoint x: 697, startPoint y: 127, endPoint x: 681, endPoint y: 132, distance: 17.4
click at [686, 167] on input "*" at bounding box center [727, 183] width 82 height 32
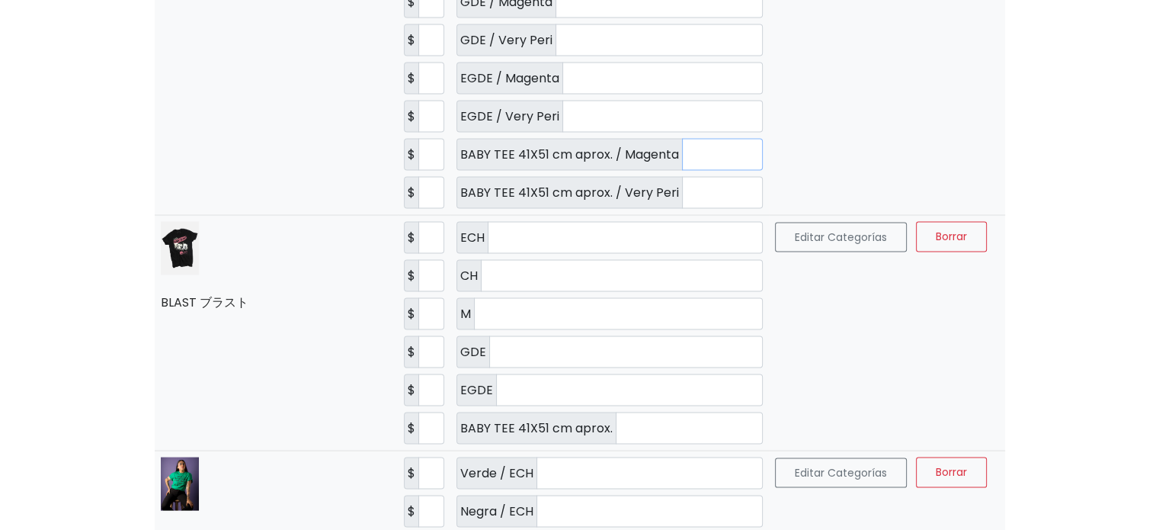
scroll to position [0, 0]
type input "*"
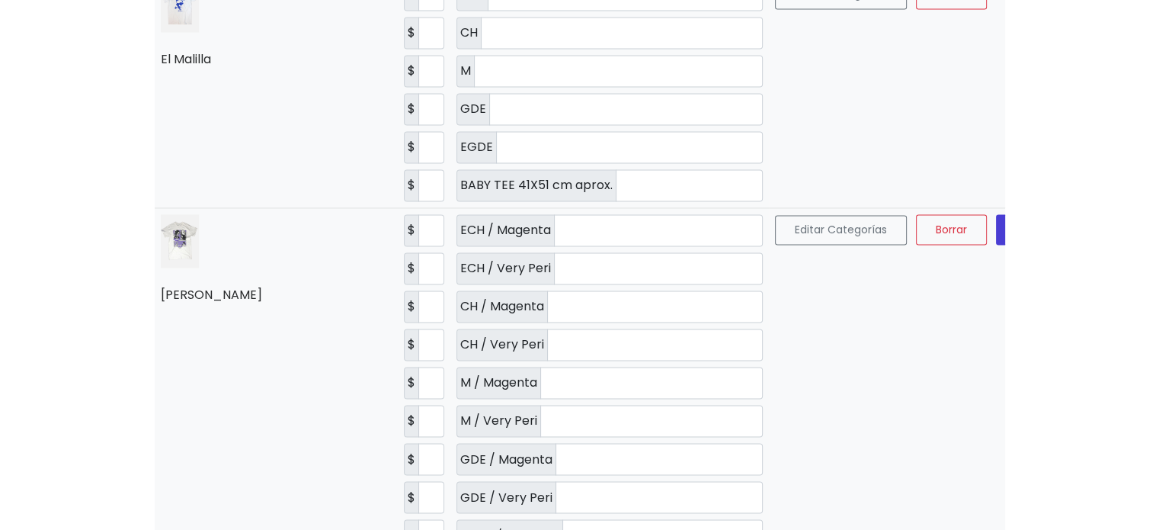
scroll to position [2467, 0]
click at [775, 216] on button "Editar Categorías" at bounding box center [841, 231] width 132 height 30
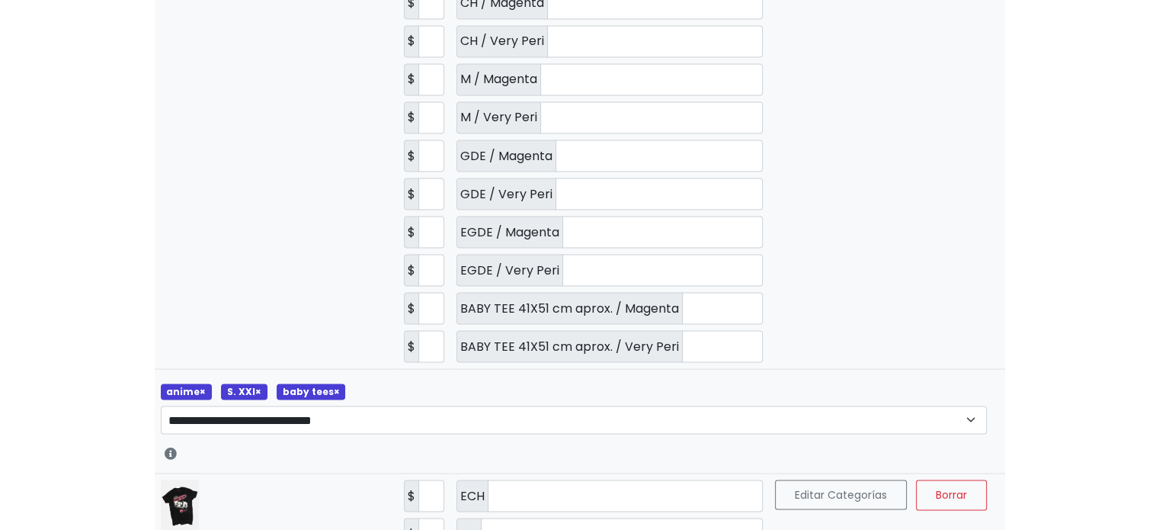
scroll to position [2772, 0]
click at [333, 383] on span "×" at bounding box center [336, 389] width 6 height 13
click at [849, 213] on td "Editar Categorías [GEOGRAPHIC_DATA] [GEOGRAPHIC_DATA]" at bounding box center [927, 136] width 316 height 464
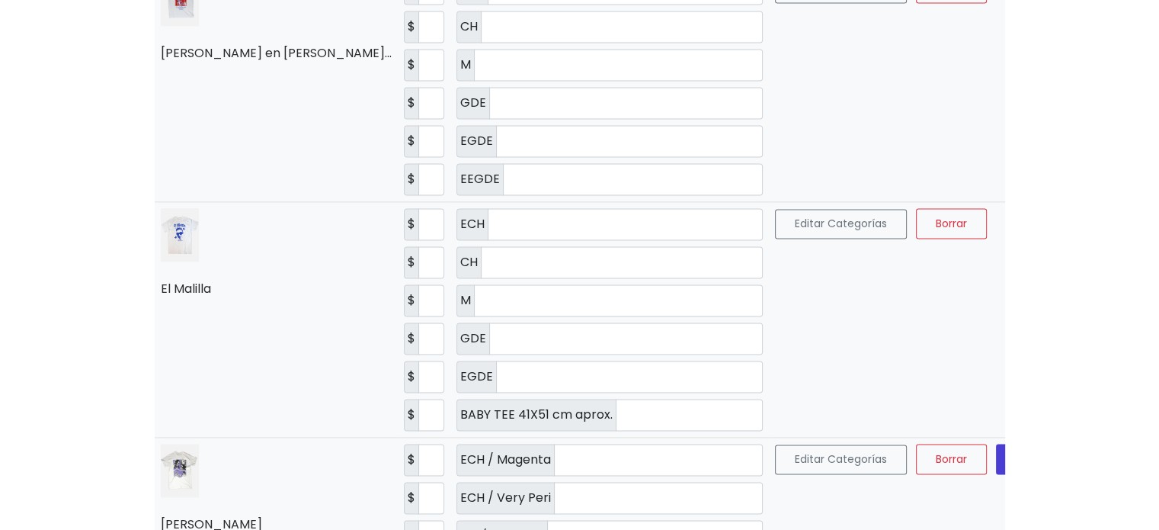
click at [1016, 451] on span "Guardar" at bounding box center [1037, 458] width 43 height 15
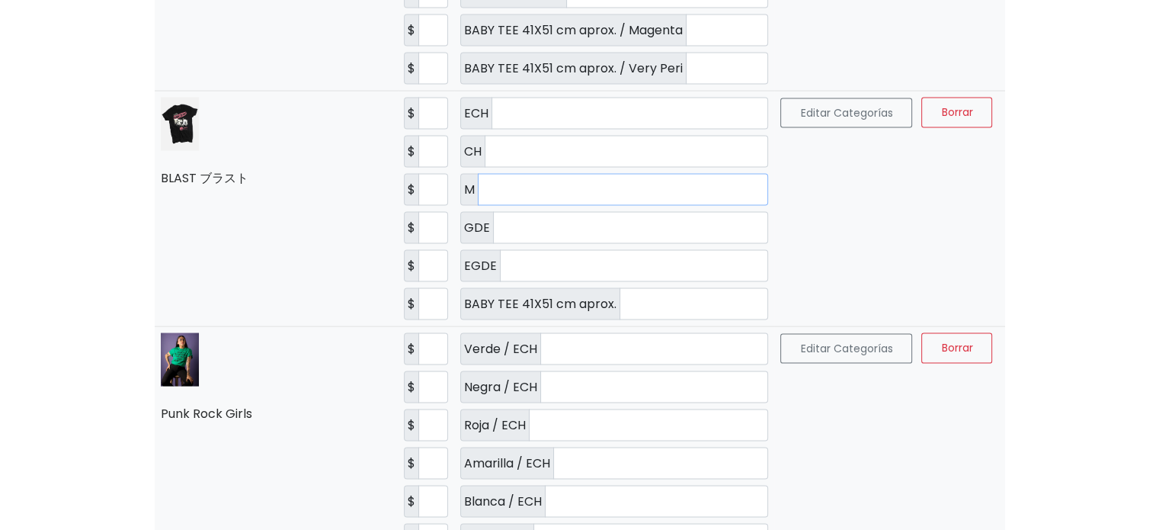
drag, startPoint x: 506, startPoint y: 130, endPoint x: 461, endPoint y: 133, distance: 45.1
click at [461, 174] on div "M *" at bounding box center [614, 190] width 308 height 32
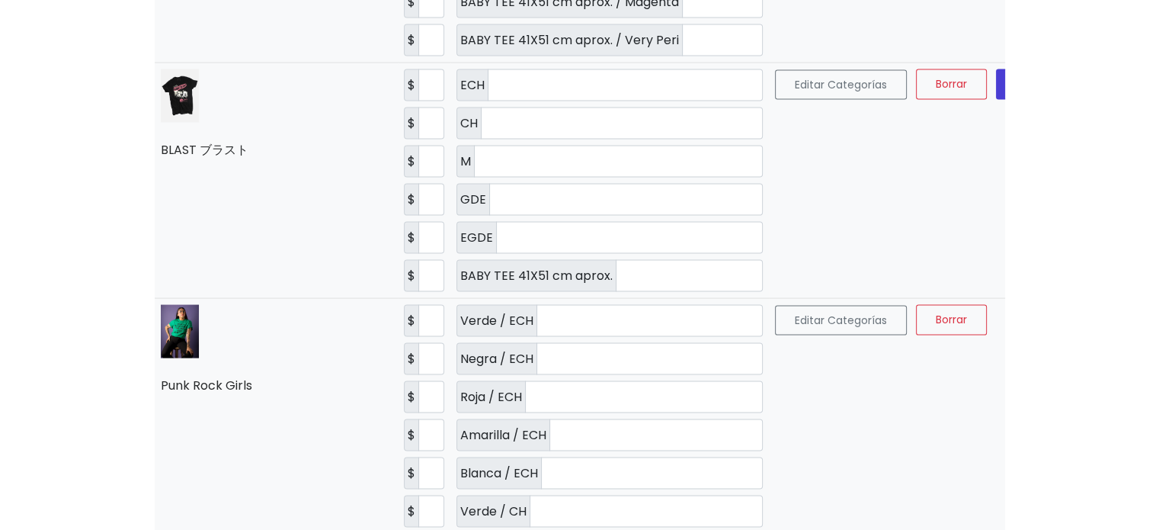
click at [1016, 77] on span "Guardar" at bounding box center [1037, 84] width 43 height 15
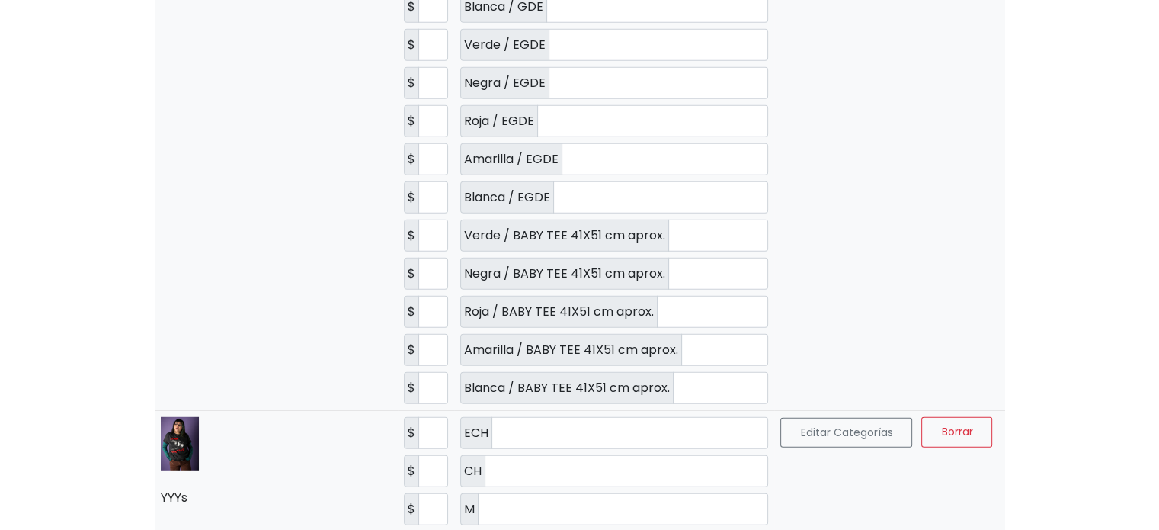
scroll to position [4116, 0]
drag, startPoint x: 706, startPoint y: 212, endPoint x: 643, endPoint y: 210, distance: 63.3
click at [643, 257] on div "Negra / BABY TEE 41X51 cm aprox. *" at bounding box center [614, 273] width 308 height 32
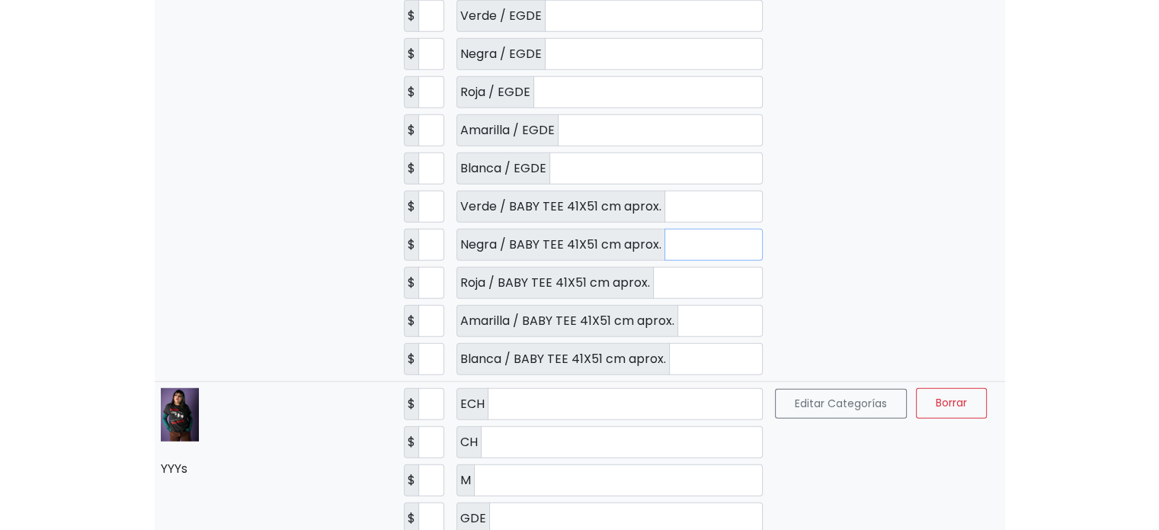
type input "*"
drag, startPoint x: 628, startPoint y: 248, endPoint x: 585, endPoint y: 248, distance: 42.7
click at [585, 267] on div "Roja / BABY TEE 41X51 cm aprox. *" at bounding box center [610, 283] width 306 height 32
type input "*"
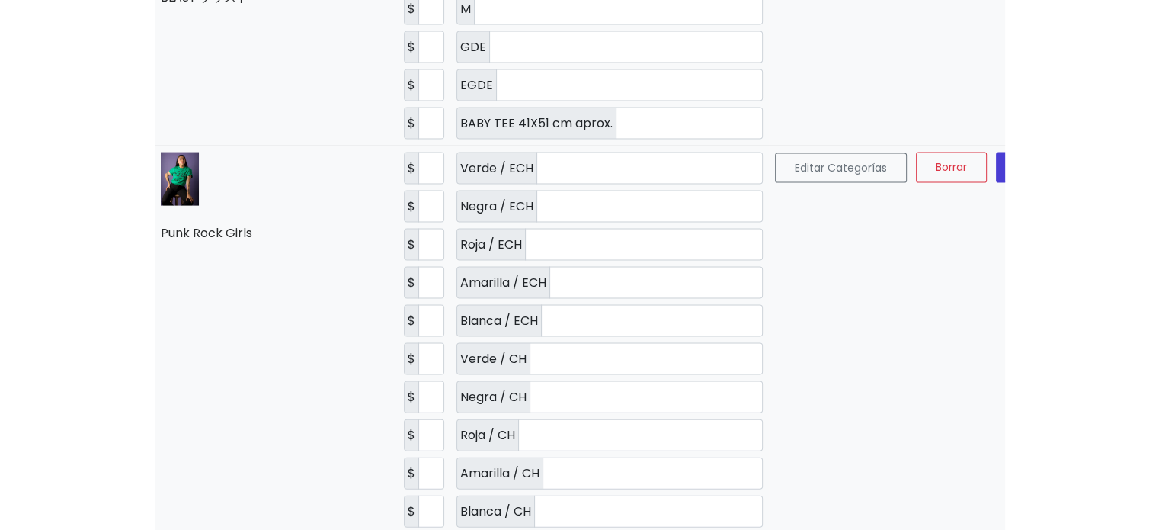
click at [1016, 160] on span "Guardar" at bounding box center [1037, 167] width 43 height 15
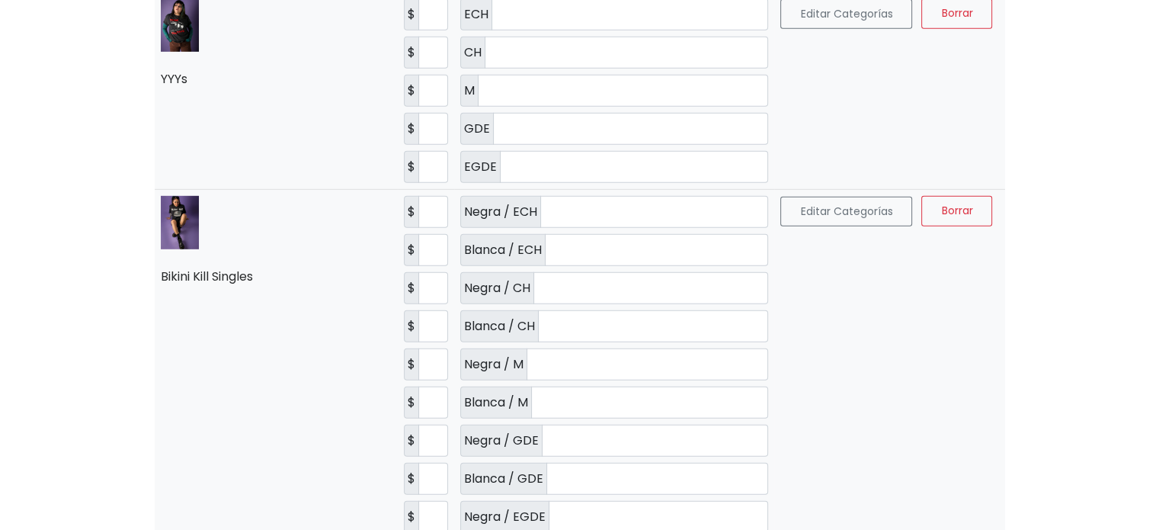
scroll to position [4560, 0]
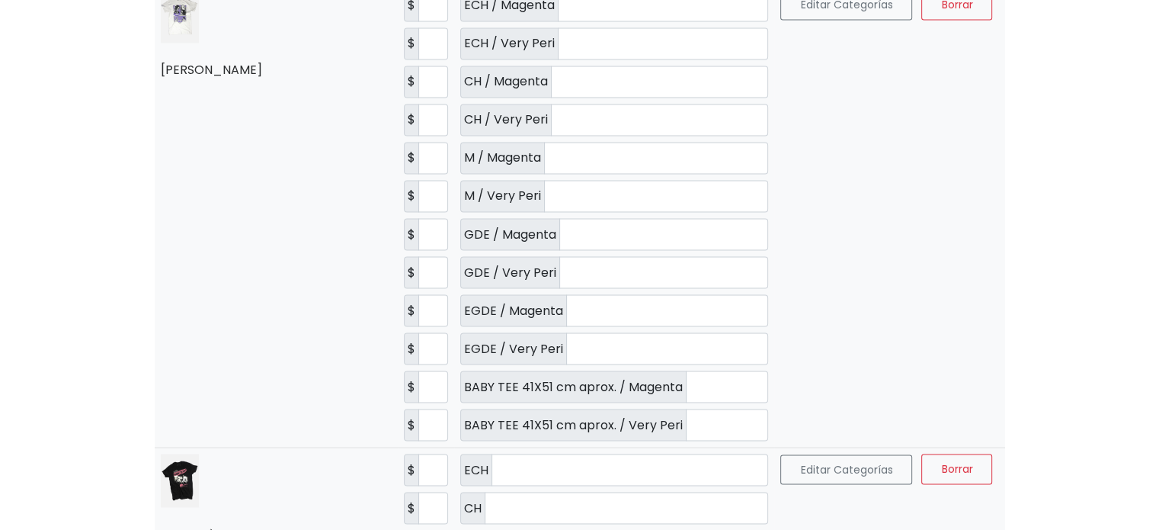
scroll to position [0, 0]
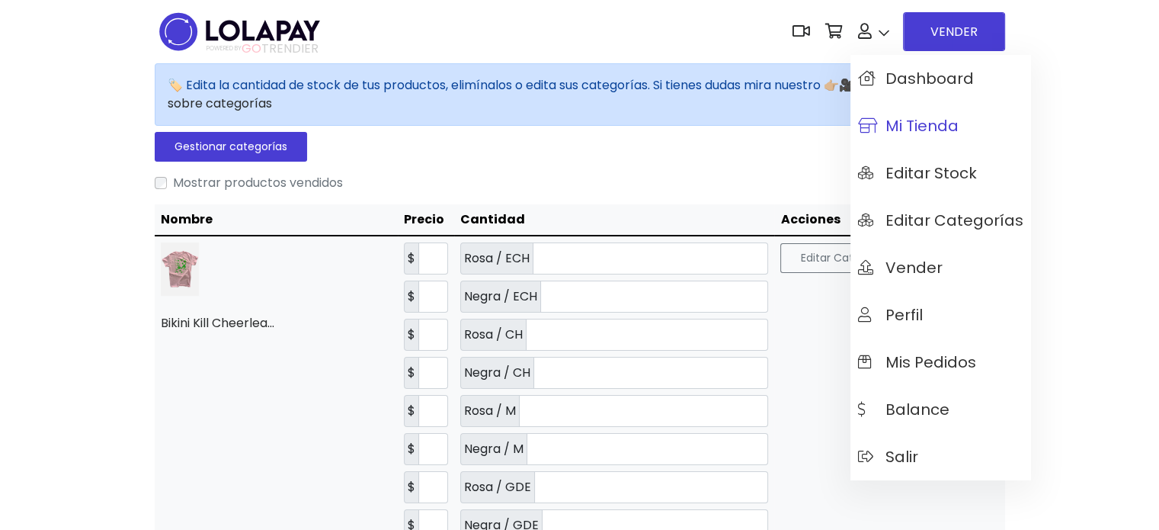
click at [899, 130] on span "Mi tienda" at bounding box center [908, 125] width 101 height 17
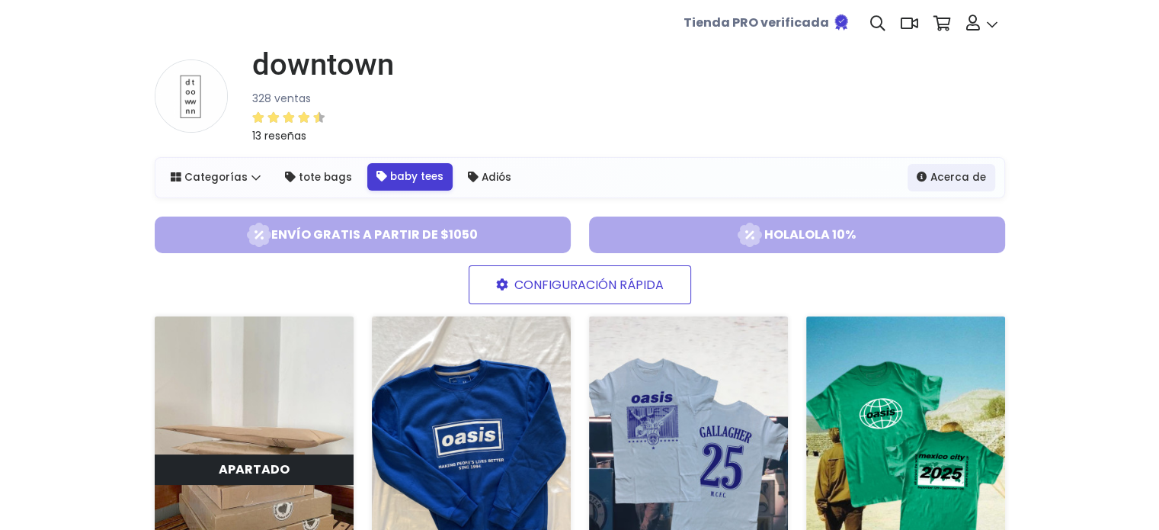
click at [406, 171] on link "baby tees" at bounding box center [409, 176] width 85 height 27
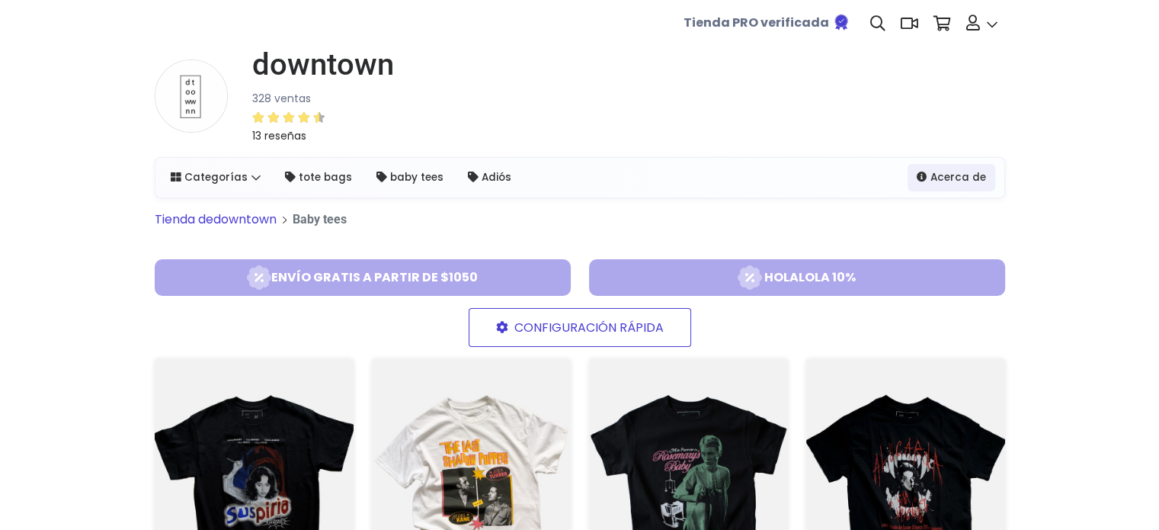
click at [348, 66] on h1 "downtown" at bounding box center [323, 64] width 142 height 37
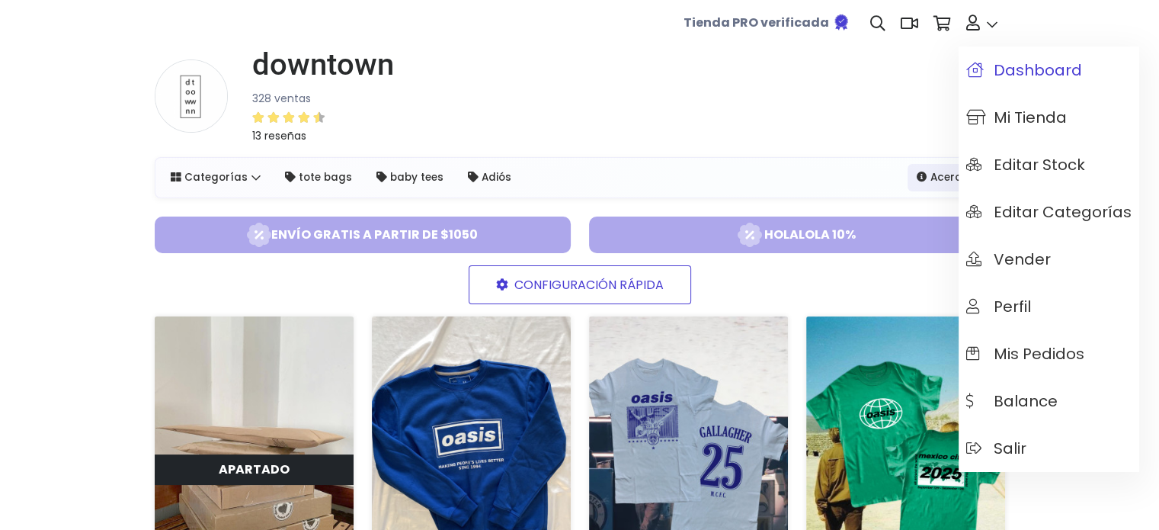
click at [999, 85] on link "Dashboard" at bounding box center [1049, 69] width 181 height 47
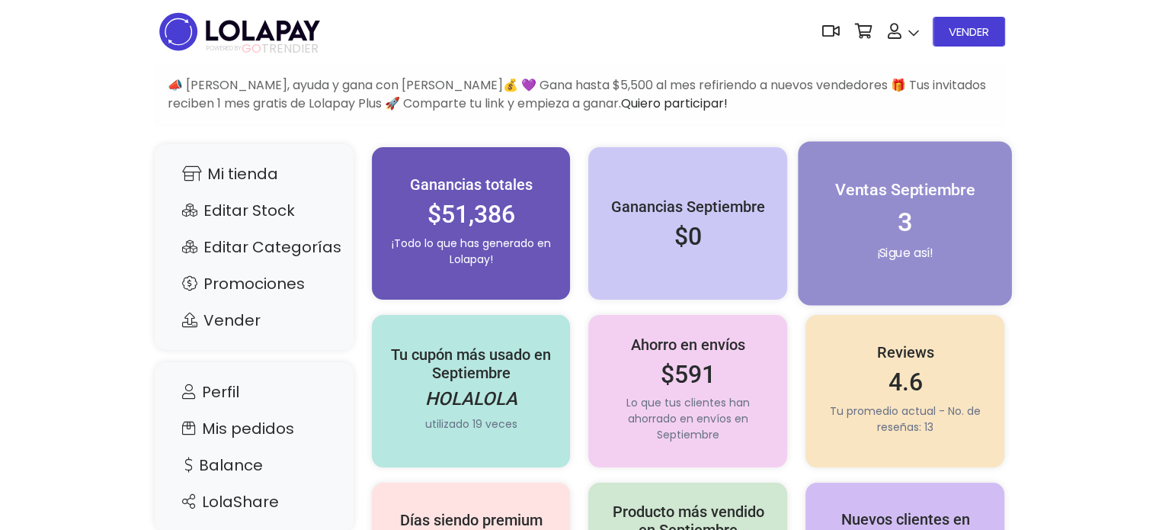
click at [927, 268] on div "Ventas [DATE] ¡Sigue así!" at bounding box center [906, 224] width 214 height 164
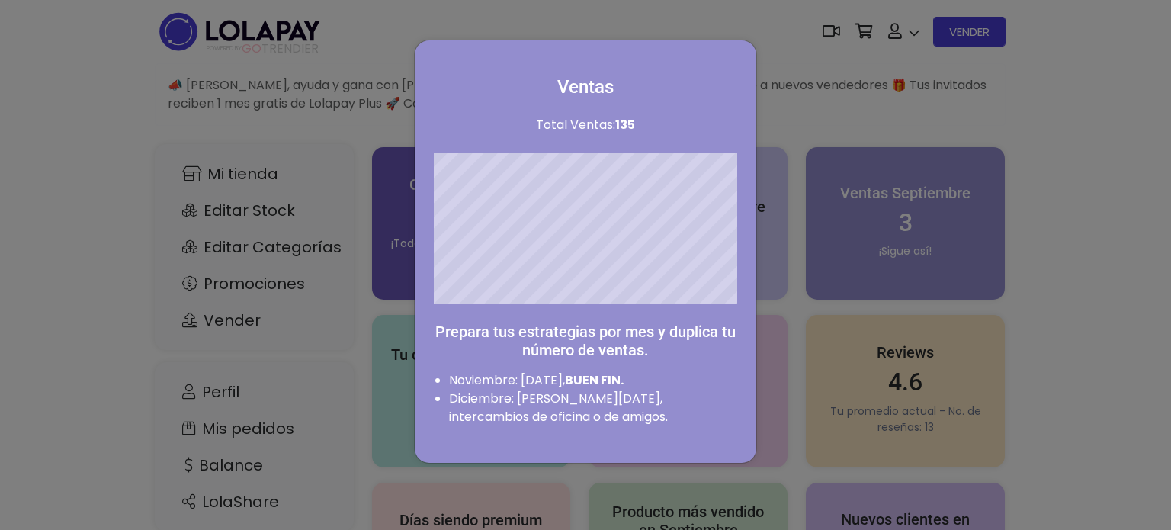
click at [1106, 345] on div "Ventas Total Ventas: 135 Prepara tus estrategias por mes y duplica tu número de…" at bounding box center [585, 265] width 1171 height 530
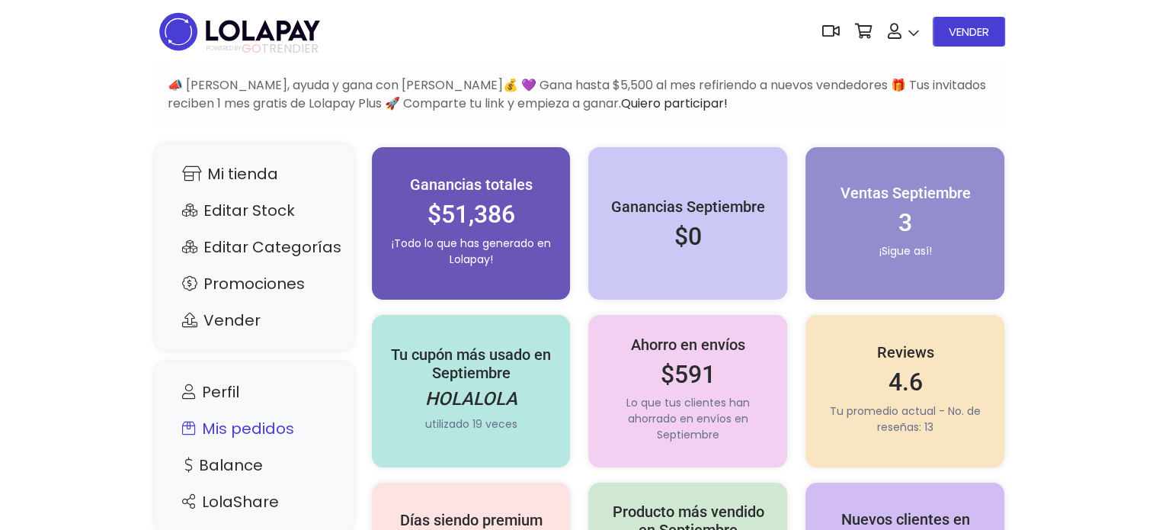
click at [277, 435] on link "Mis pedidos" at bounding box center [254, 428] width 168 height 29
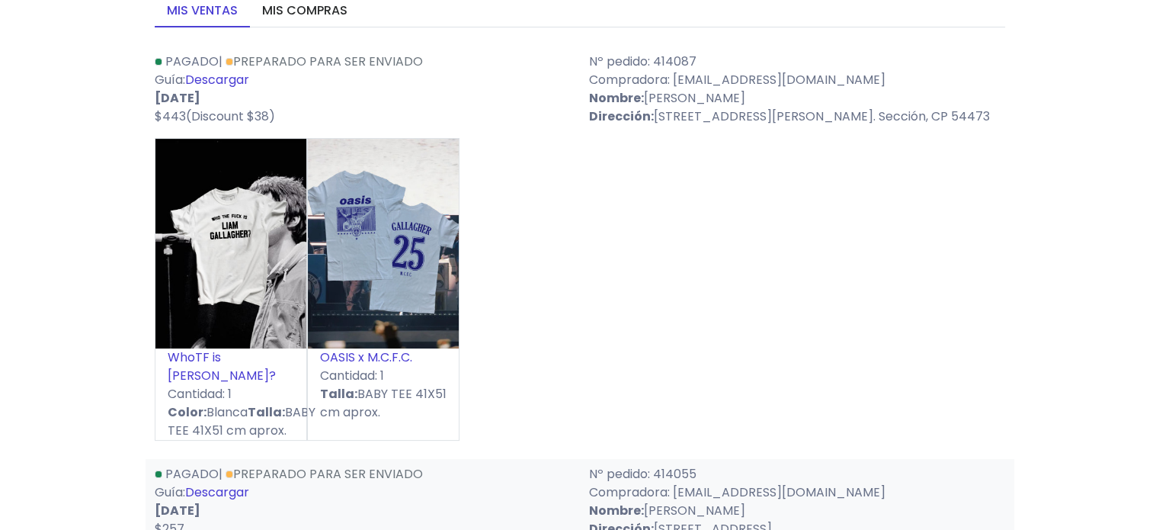
scroll to position [152, 0]
